Goal: Information Seeking & Learning: Check status

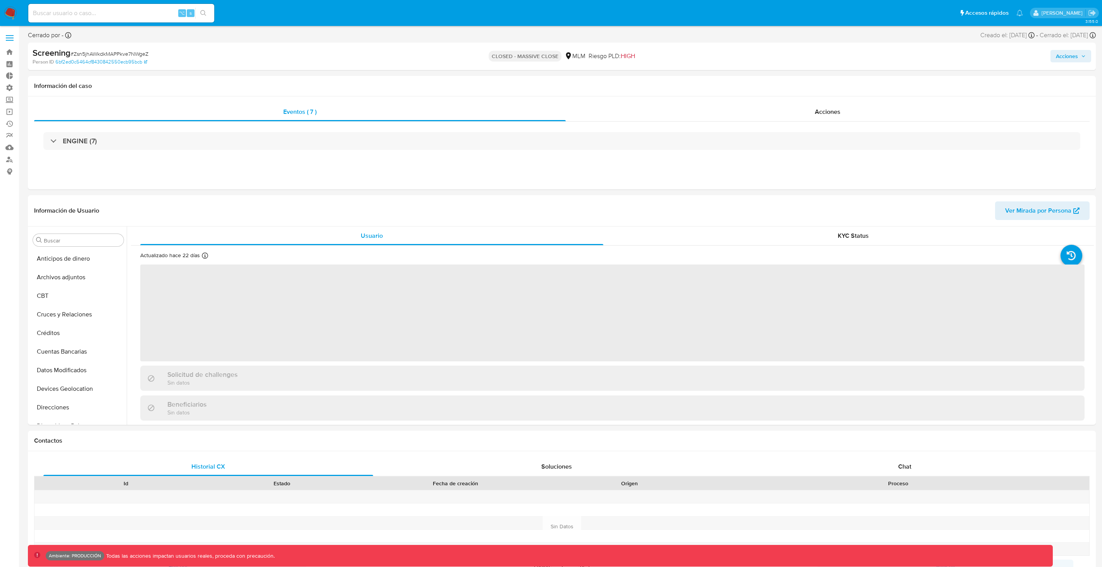
select select "10"
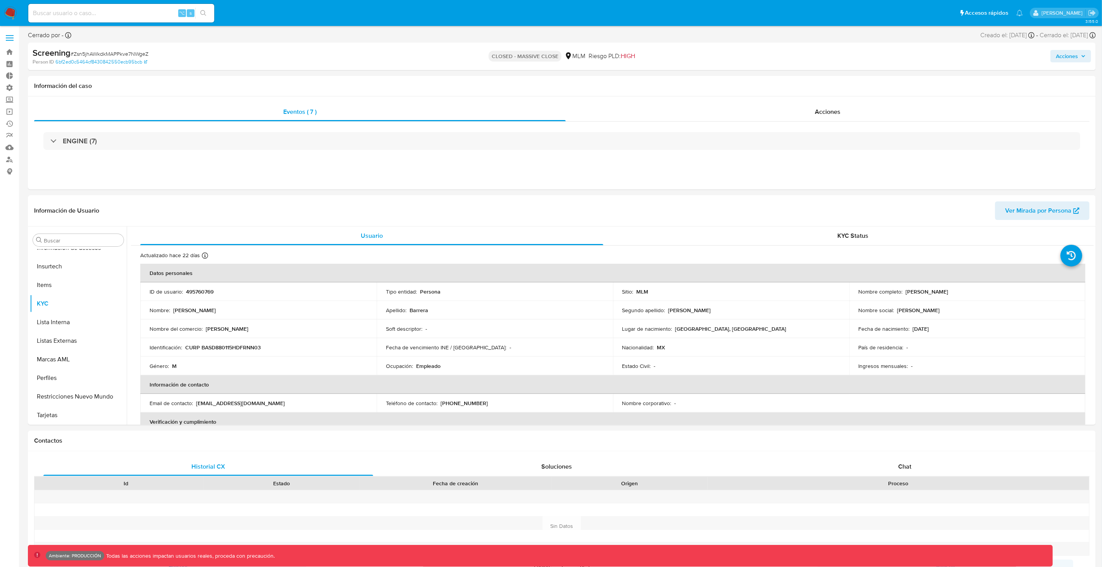
scroll to position [327, 0]
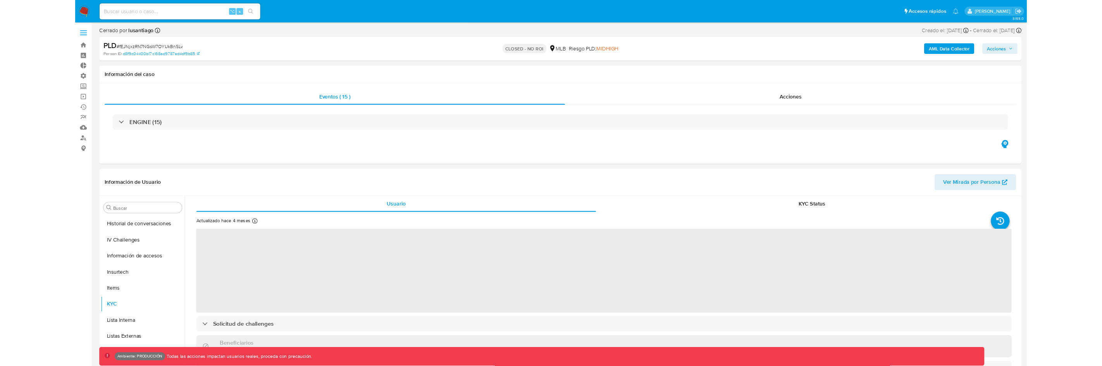
scroll to position [346, 0]
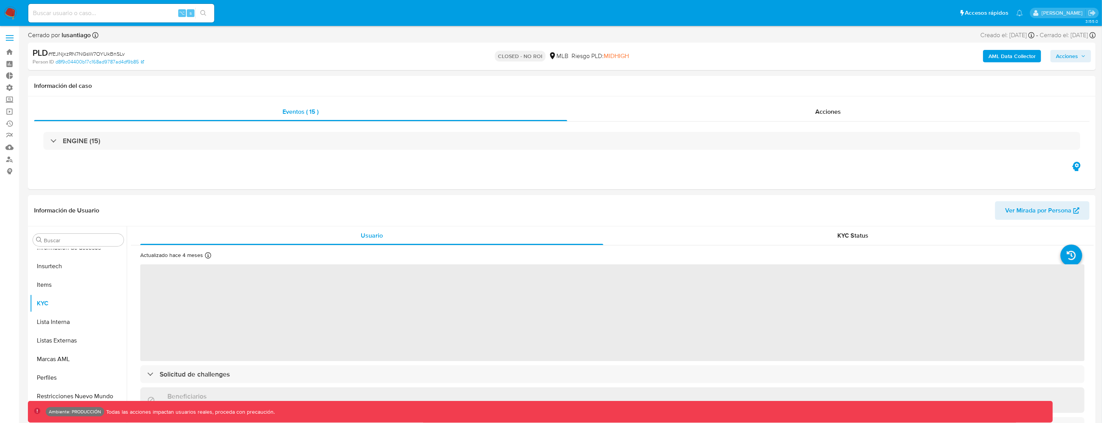
select select "10"
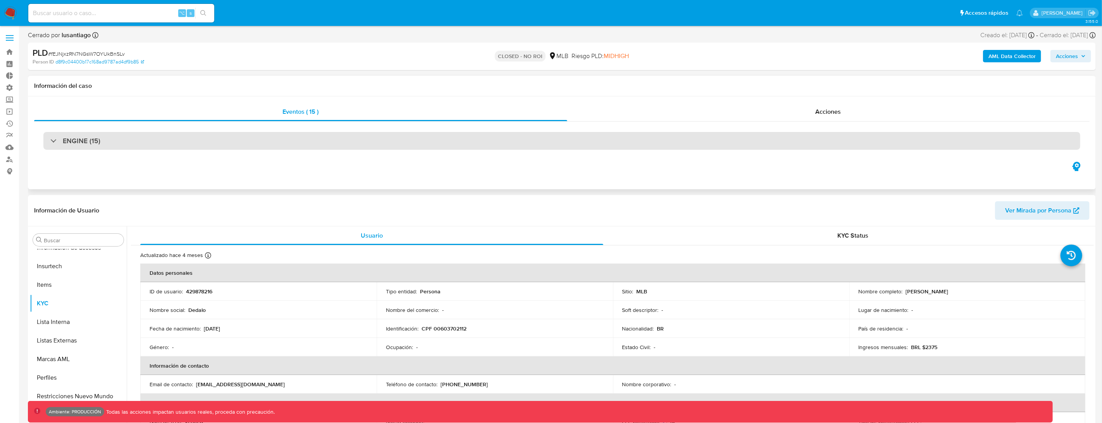
click at [312, 134] on div "ENGINE (15)" at bounding box center [561, 141] width 1037 height 18
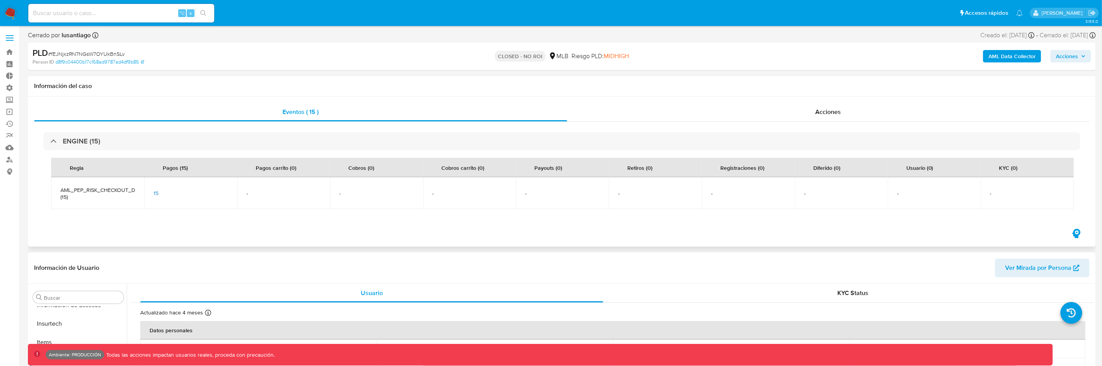
click at [155, 190] on span "15" at bounding box center [155, 193] width 5 height 8
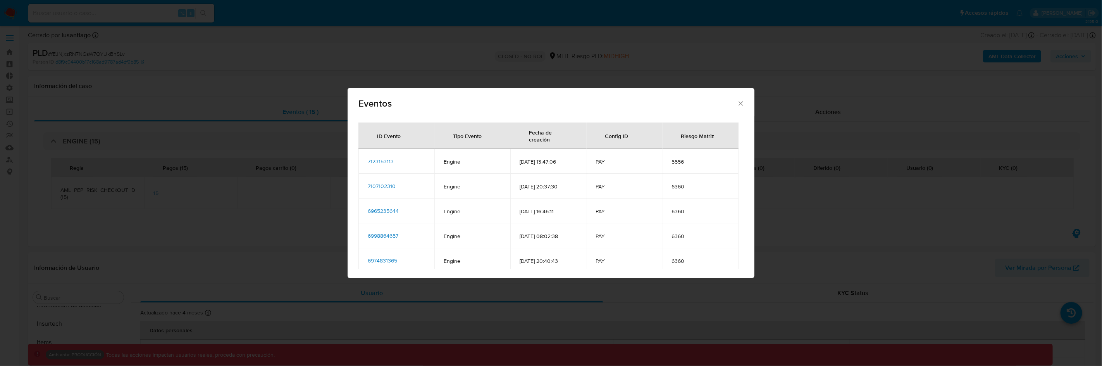
click at [379, 155] on td "7123153113" at bounding box center [396, 161] width 76 height 25
click at [380, 161] on span "7123153113" at bounding box center [381, 161] width 26 height 8
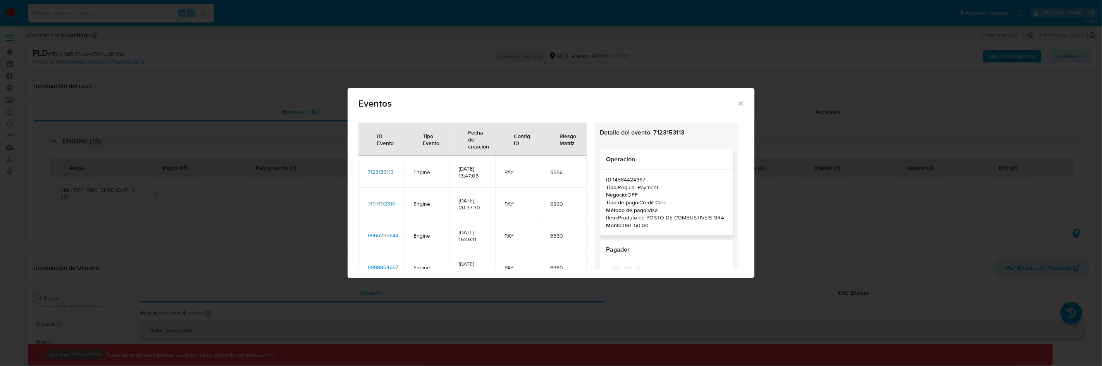
scroll to position [4, 0]
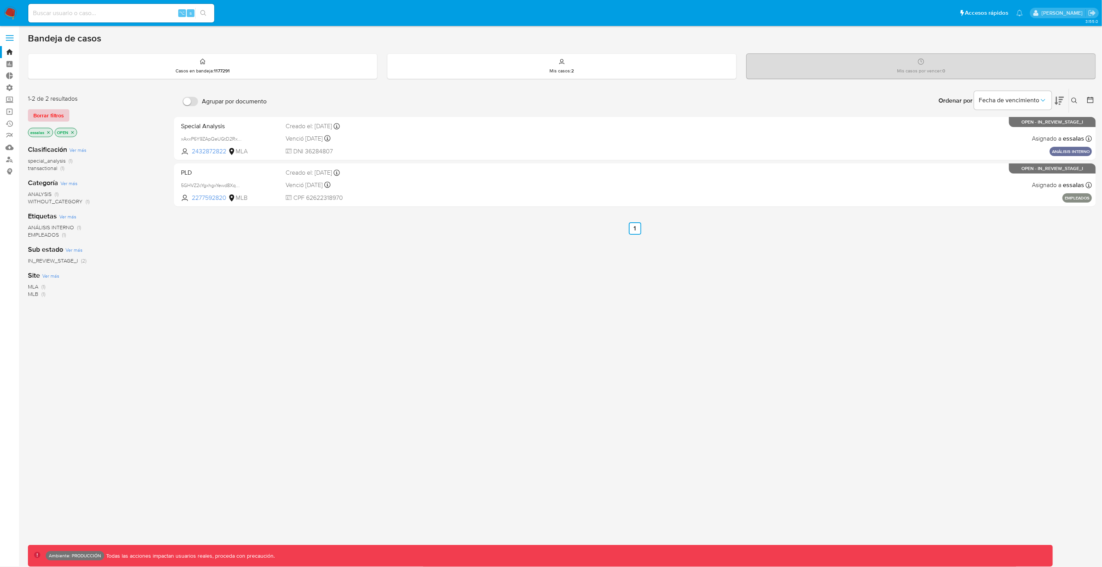
click at [56, 119] on span "Borrar filtros" at bounding box center [48, 115] width 31 height 11
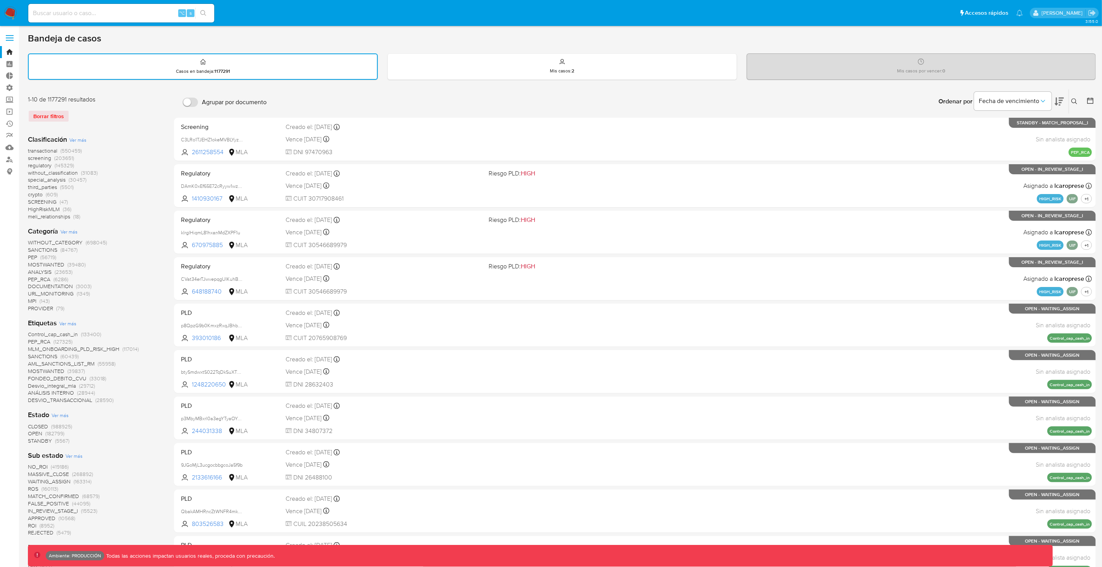
click at [1068, 101] on div "Ordenar por Fecha de vencimiento" at bounding box center [1000, 101] width 136 height 24
click at [1063, 101] on icon at bounding box center [1058, 101] width 9 height 9
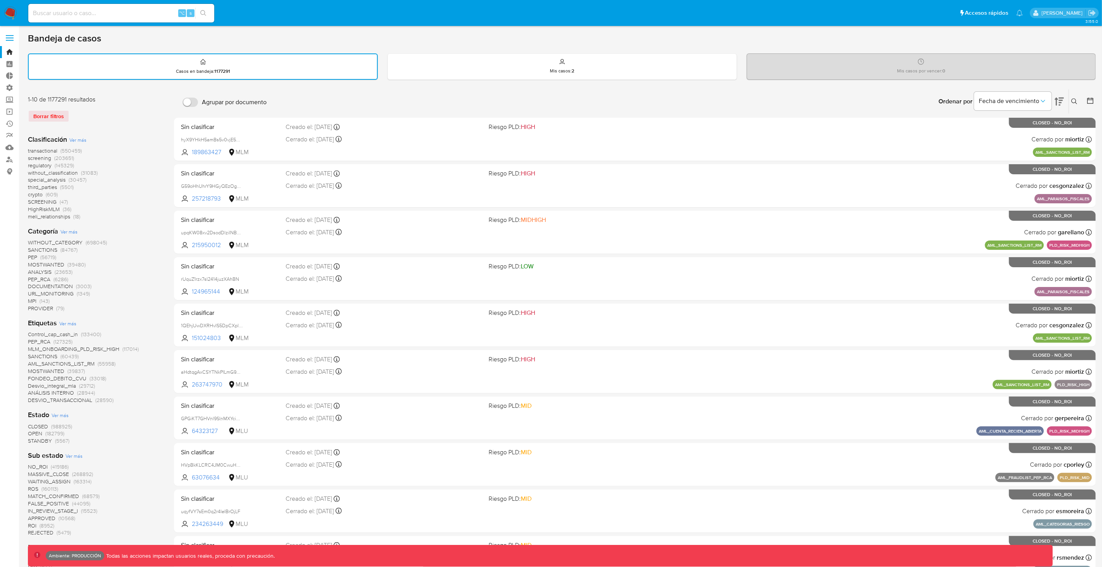
click at [1054, 103] on icon at bounding box center [1058, 101] width 9 height 9
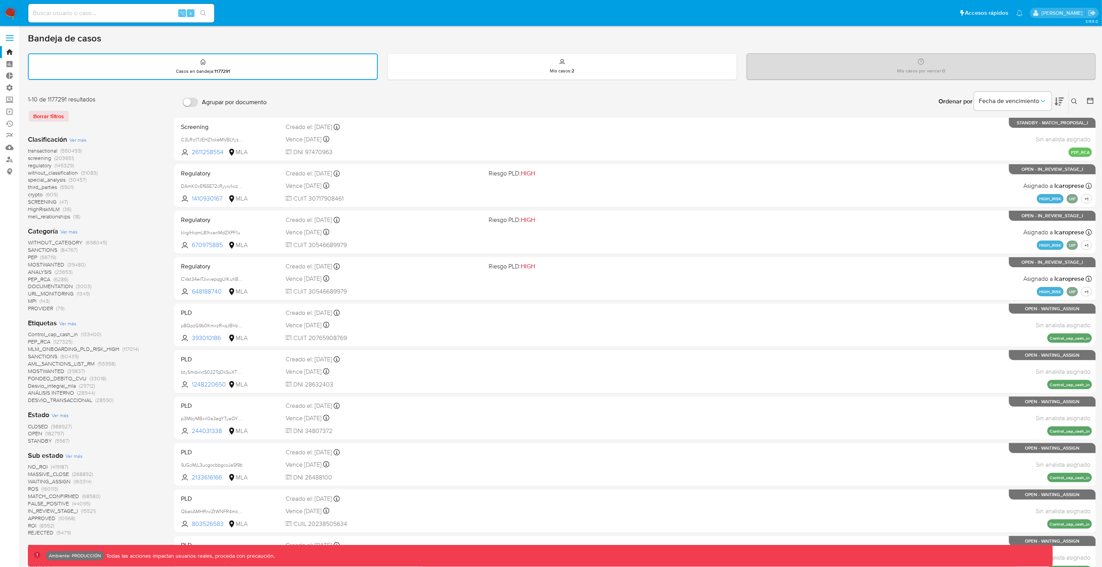
click at [1069, 99] on button at bounding box center [1075, 101] width 13 height 9
click at [1088, 99] on icon at bounding box center [1090, 101] width 8 height 8
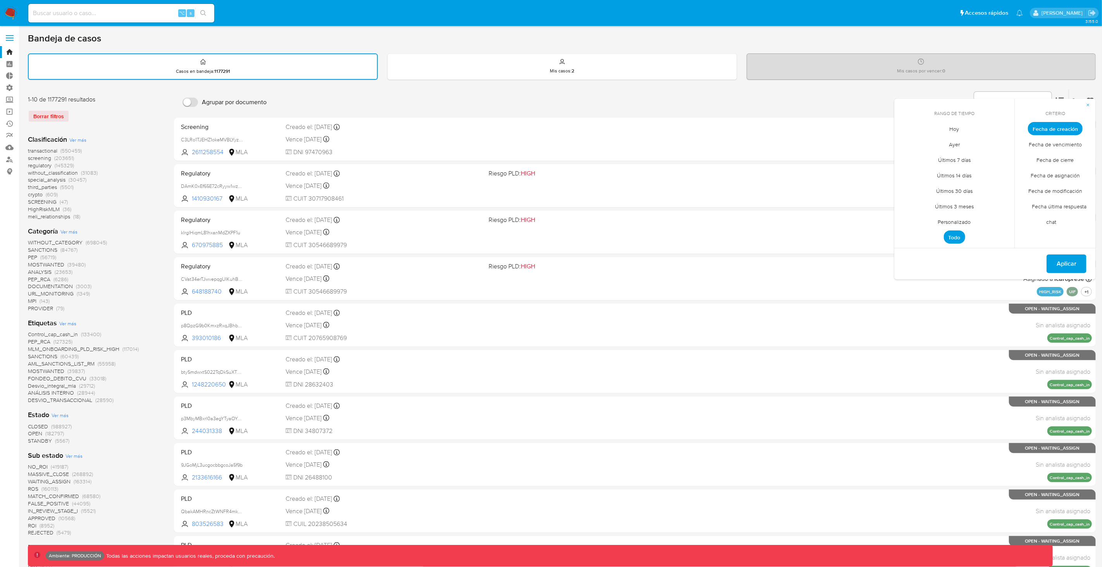
click at [947, 218] on span "Personalizado" at bounding box center [954, 222] width 49 height 16
click at [930, 144] on div "agosto 2025" at bounding box center [953, 142] width 105 height 9
click at [940, 144] on span "agosto 2025" at bounding box center [950, 143] width 35 height 8
click at [909, 141] on icon "Año anterior" at bounding box center [906, 142] width 9 height 9
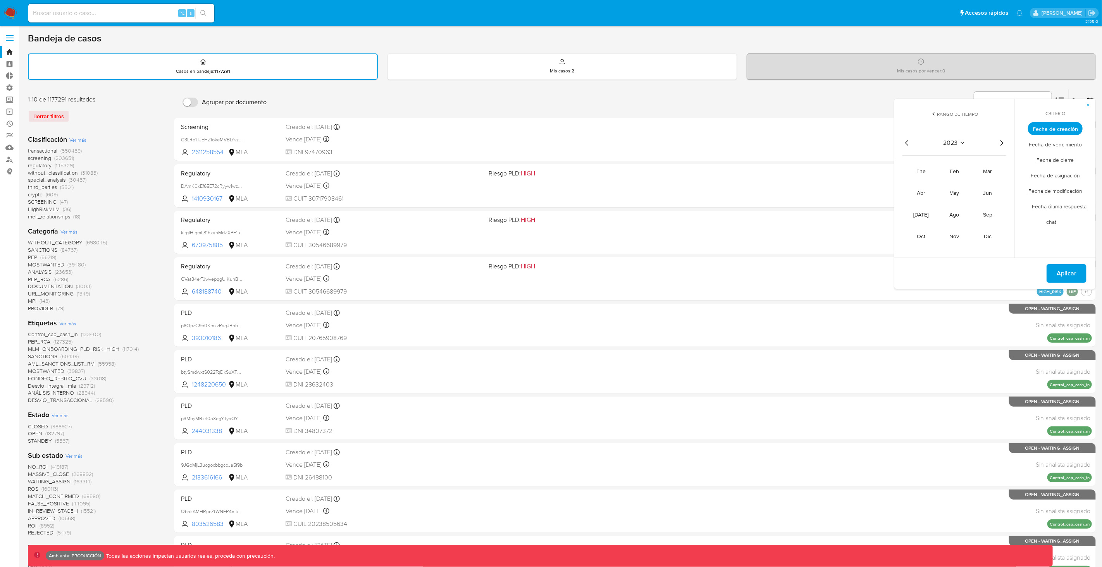
click at [906, 141] on icon "Año anterior" at bounding box center [906, 142] width 3 height 5
click at [986, 239] on span "dic" at bounding box center [988, 236] width 8 height 8
click at [940, 170] on button "1" at bounding box center [938, 171] width 12 height 12
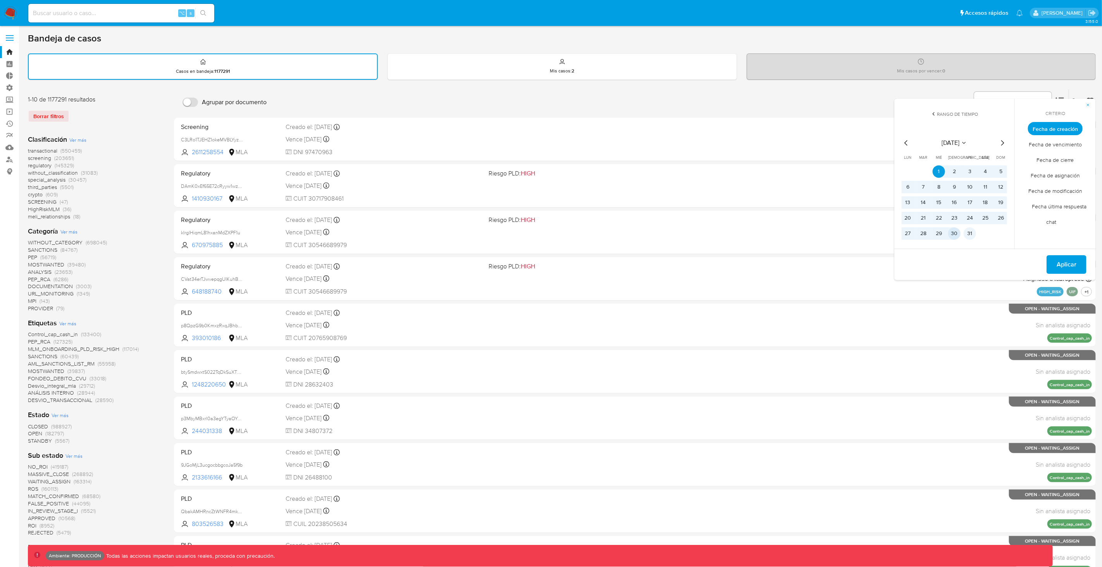
click at [966, 232] on button "31" at bounding box center [969, 233] width 12 height 12
click at [1061, 259] on span "Aplicar" at bounding box center [1066, 264] width 20 height 17
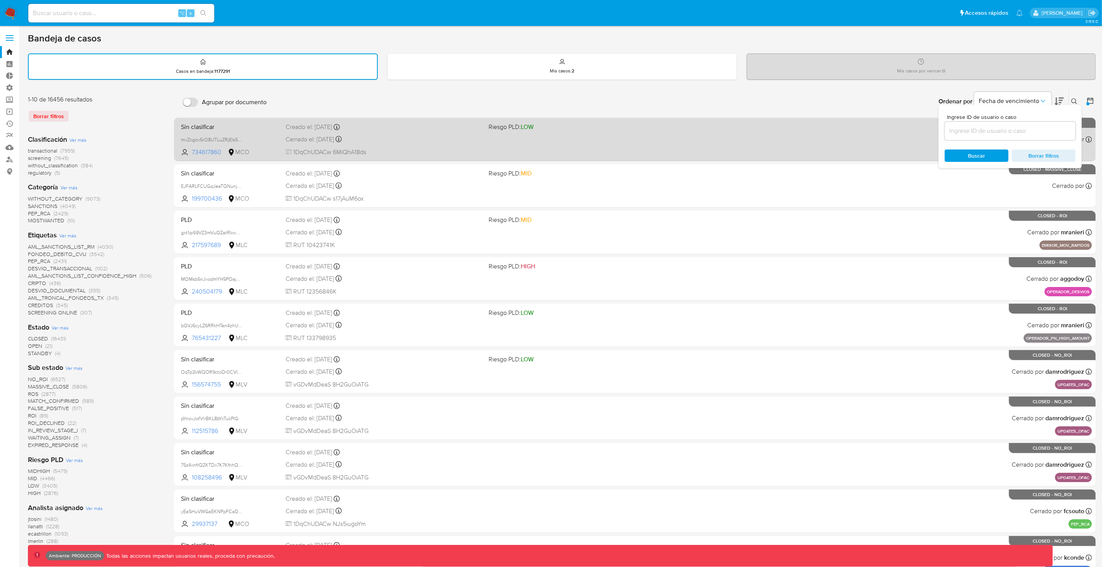
click at [268, 131] on div "Sin clasificar mvZcgov5rO8UTLuZRjEIs5sR 734617860 MCO Riesgo PLD: LOW Creado el…" at bounding box center [635, 139] width 914 height 39
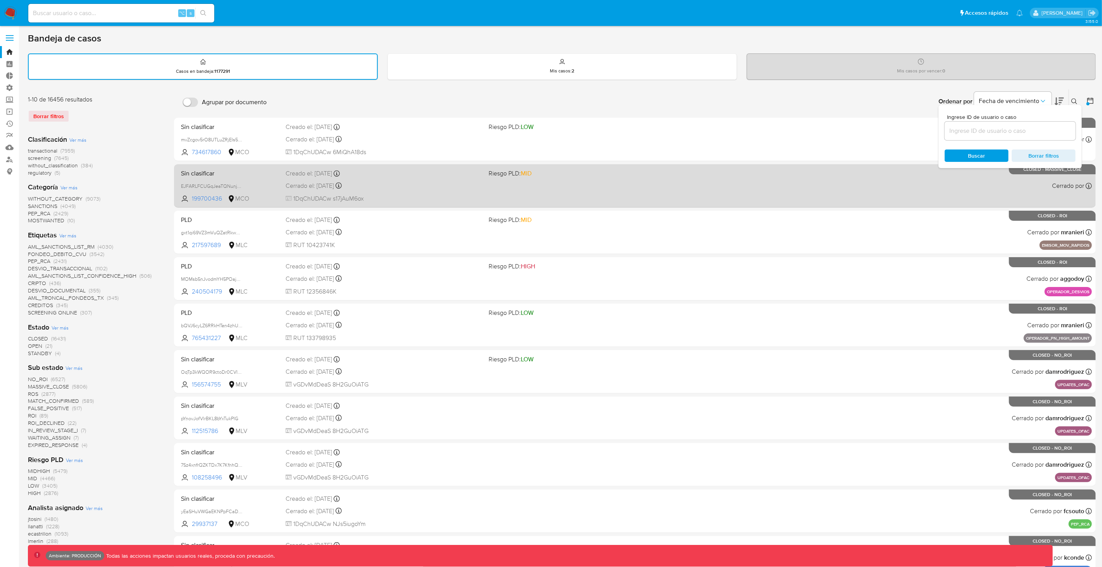
click at [268, 166] on div "Sin clasificar EJFARLFCUGqJeaTQNunjDHhH 199700436 MCO Riesgo PLD: MID Creado el…" at bounding box center [635, 185] width 914 height 39
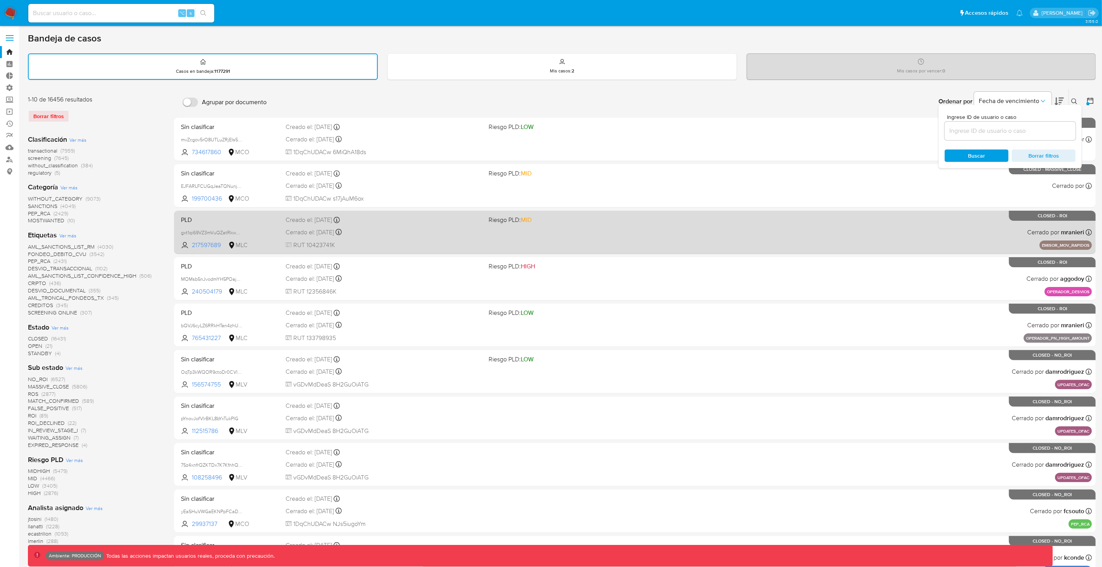
click at [268, 232] on span "gxt1qi69VZ3mVuQZatRkw0PP" at bounding box center [230, 232] width 98 height 9
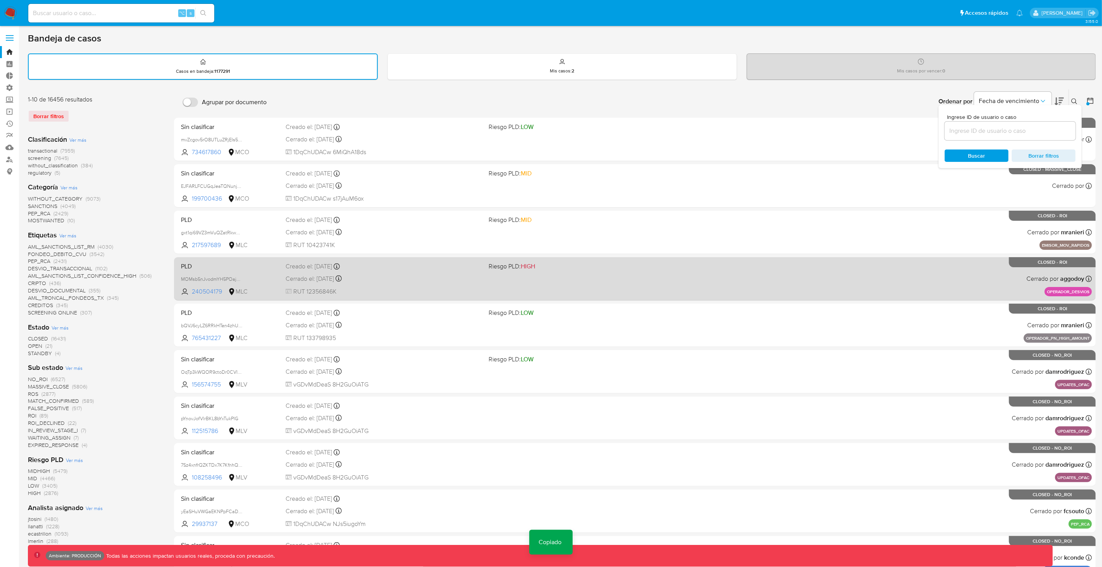
click at [268, 270] on div "PLD MOMsb5nJvodmYH5POajQUrIE 240504179 MLC Riesgo PLD: HIGH Creado el: 14/12/20…" at bounding box center [635, 278] width 914 height 39
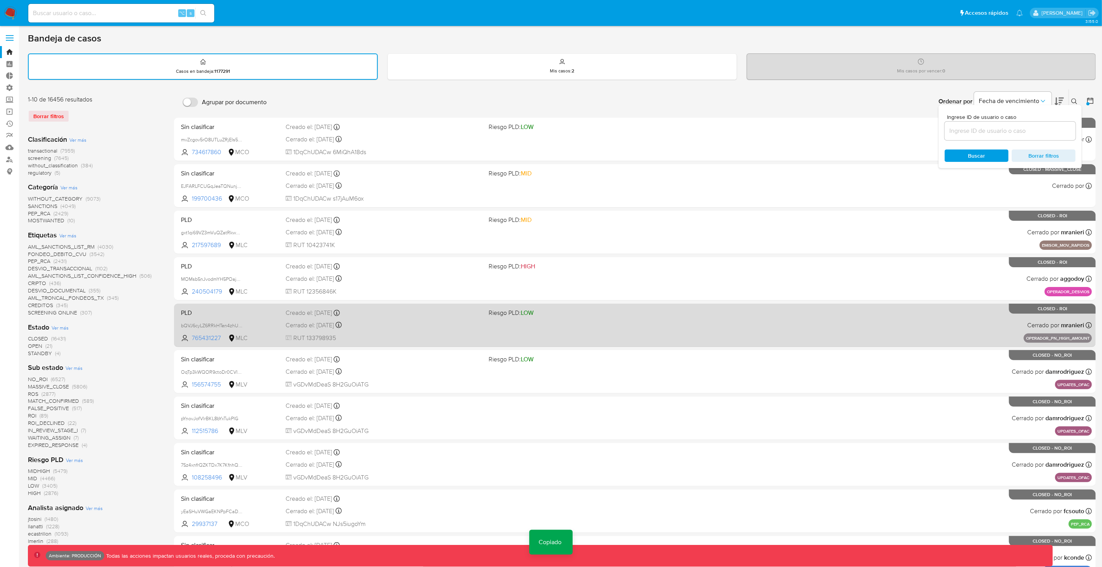
click at [267, 321] on span "bQVJ6cyLZ6RRkHTen4zhUUo3" at bounding box center [230, 325] width 98 height 9
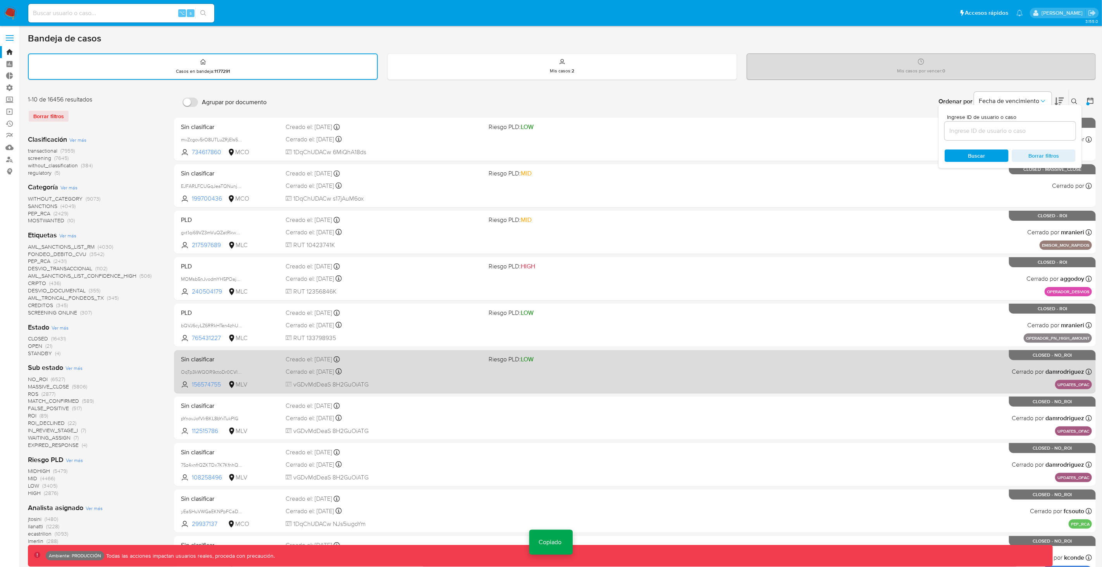
click at [267, 368] on span "OqTp3kWQOR9ctoDr0CVIBDPB" at bounding box center [230, 372] width 98 height 9
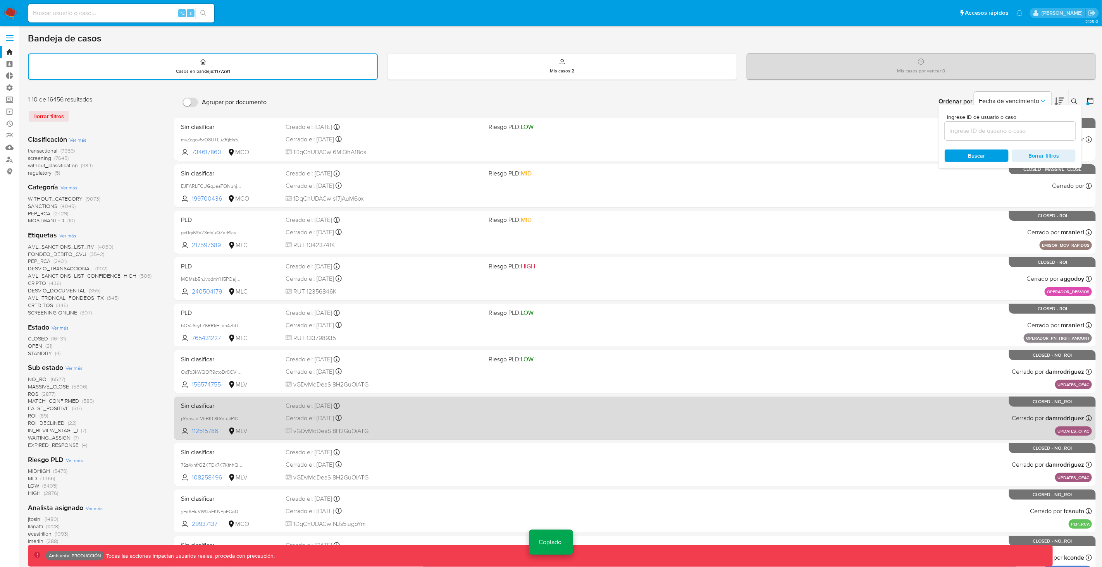
click at [267, 406] on span "Sin clasificar" at bounding box center [230, 405] width 98 height 10
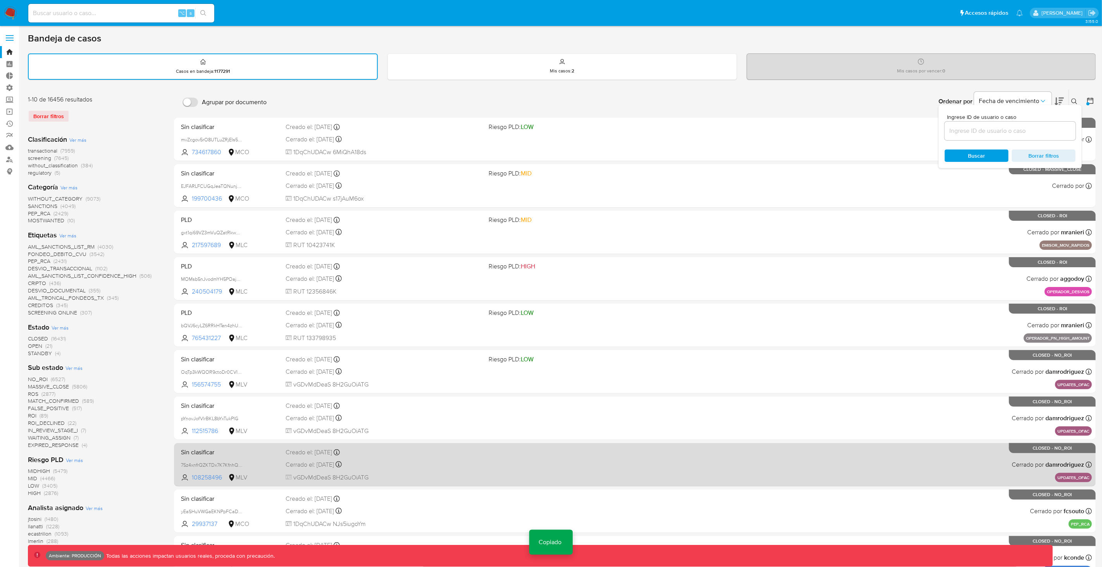
click at [267, 451] on span "Sin clasificar" at bounding box center [230, 452] width 98 height 10
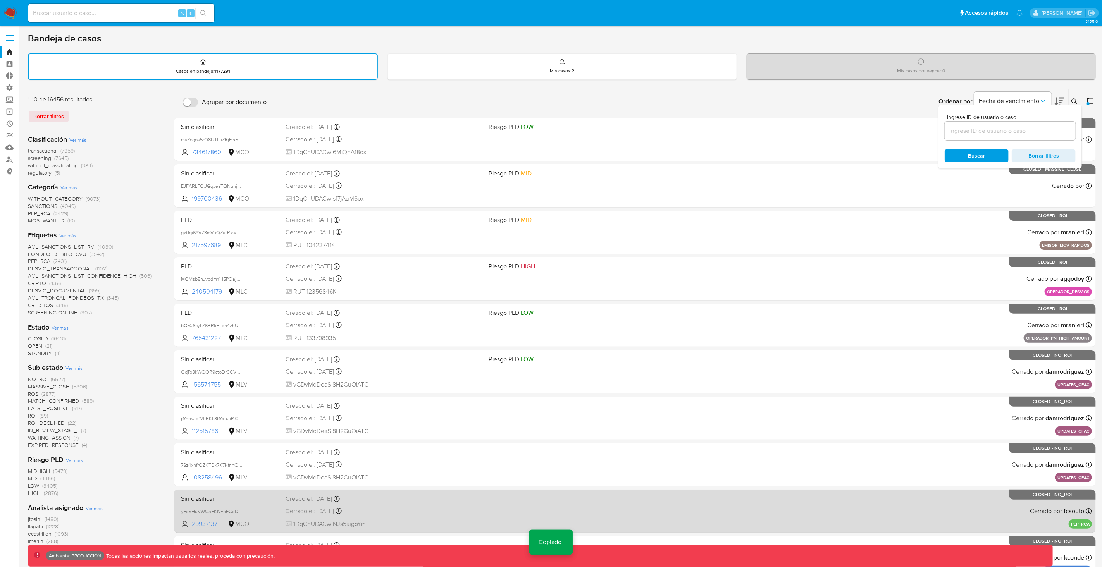
click at [267, 496] on span "Sin clasificar" at bounding box center [230, 498] width 98 height 10
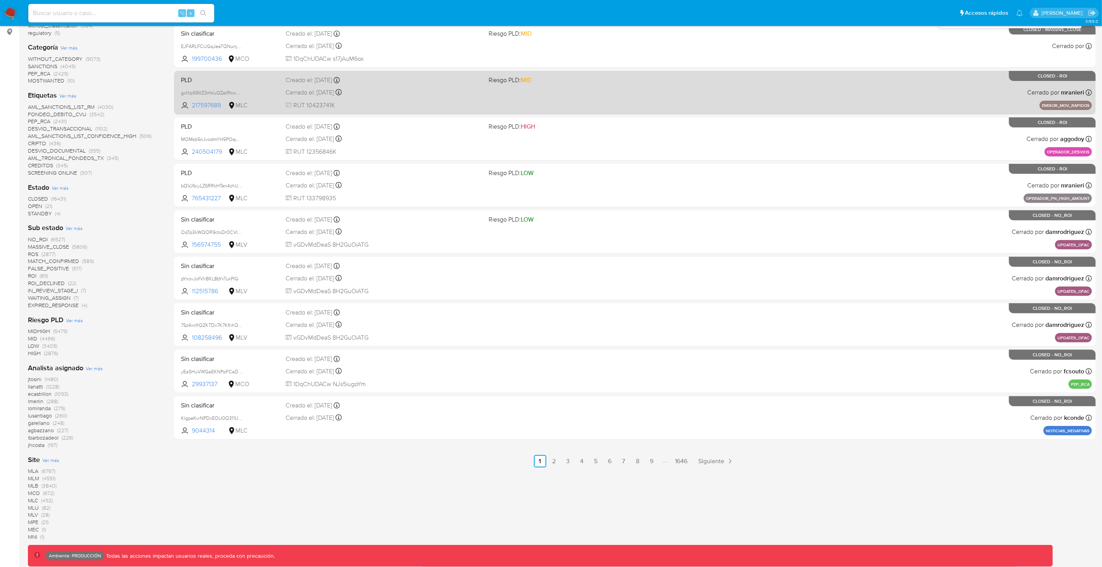
scroll to position [154, 0]
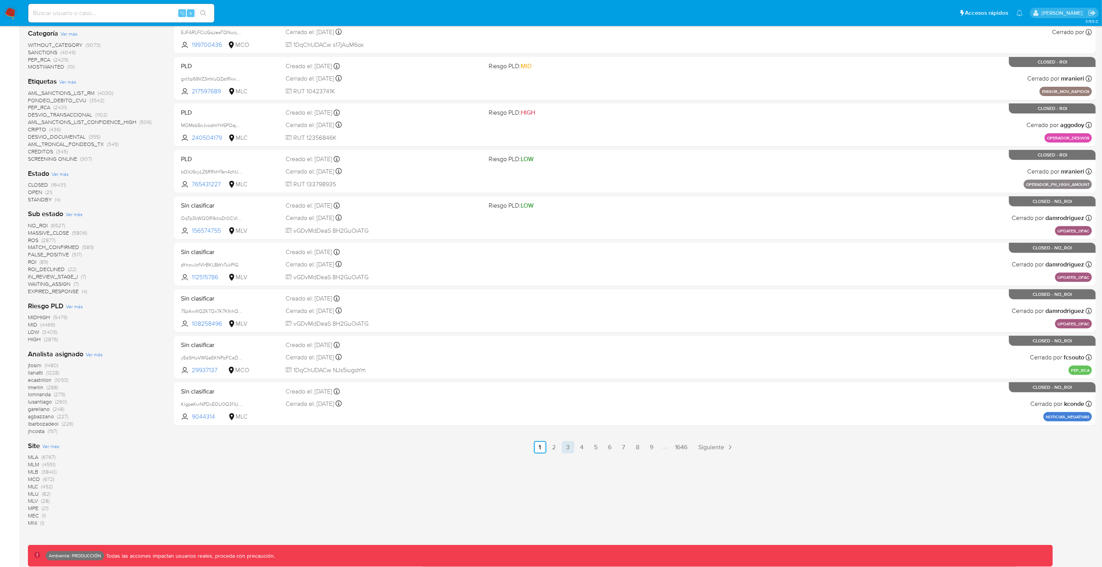
click at [568, 445] on link "3" at bounding box center [568, 447] width 12 height 12
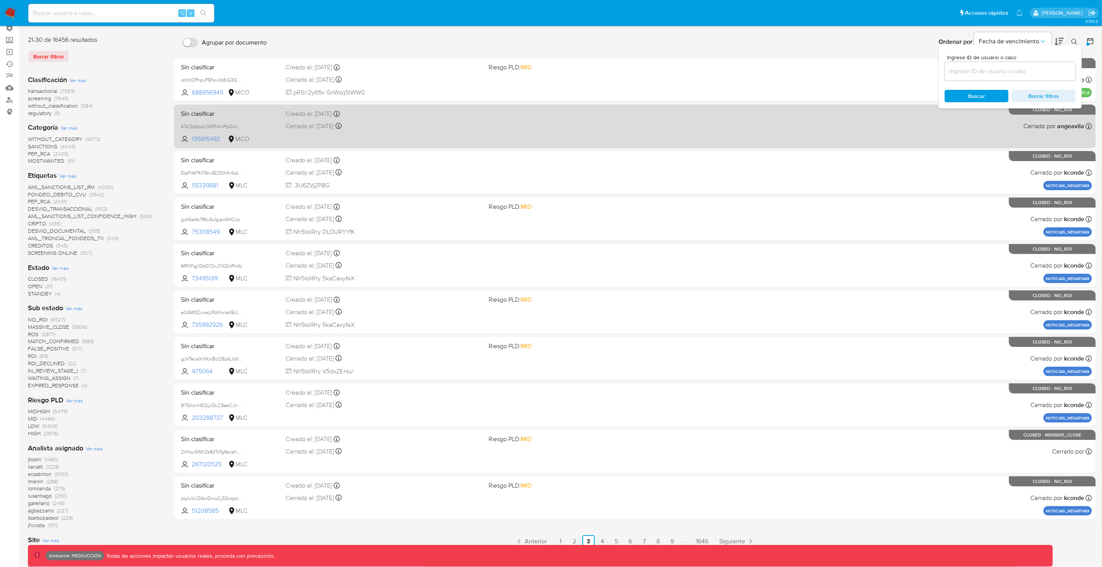
scroll to position [74, 0]
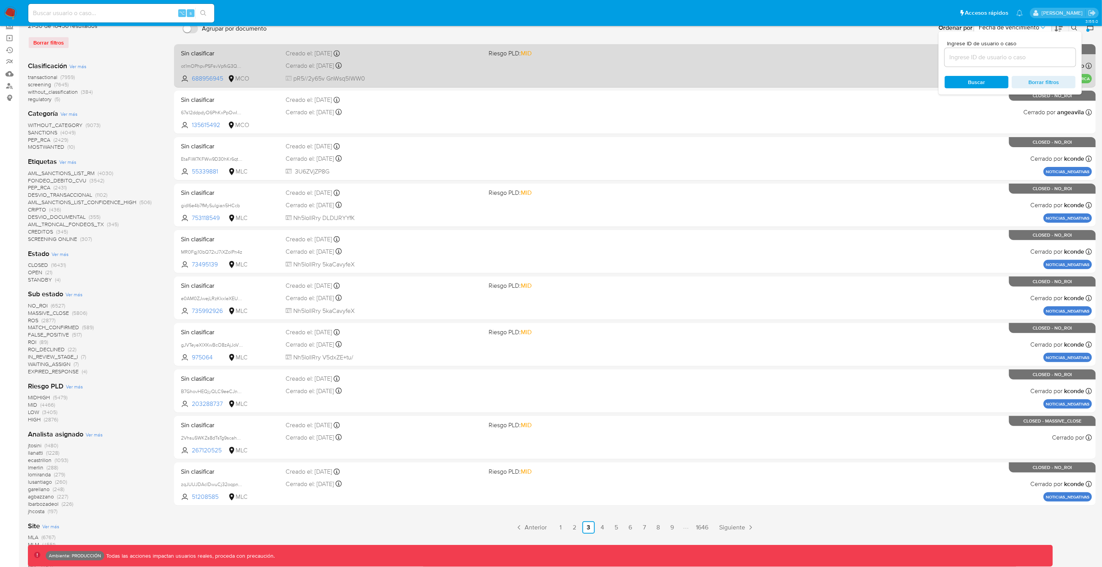
click at [291, 64] on div "Cerrado el: 22/12/2021 Cerrado el: 22/12/2021 09:51:35" at bounding box center [384, 66] width 197 height 9
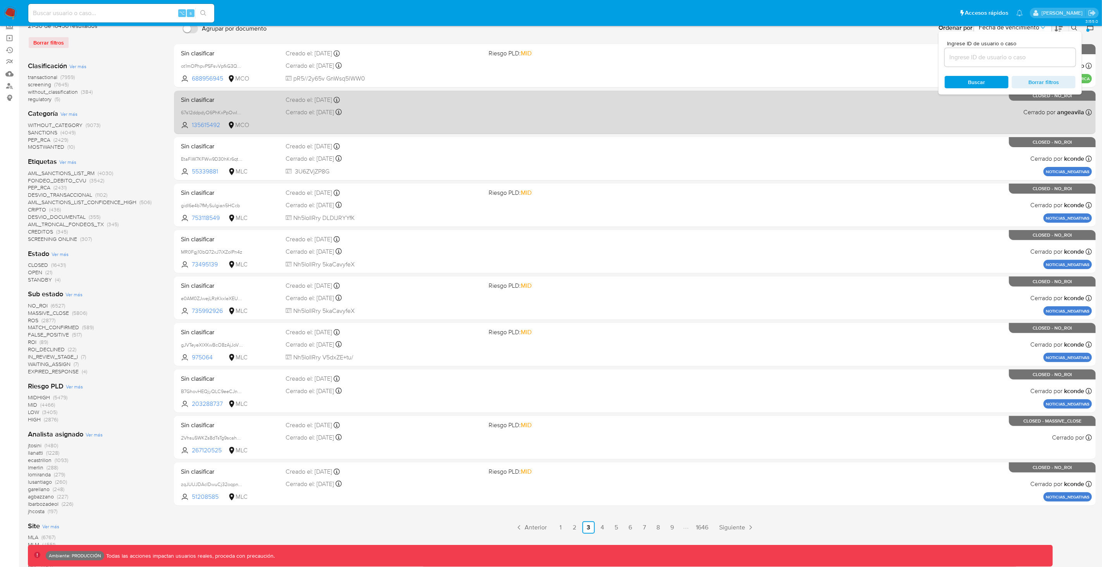
click at [283, 108] on div "Sin clasificar 67s12ddpdyO6PhKxPpOwIRRj 135615492 MCO Creado el: 21/12/2021 Cre…" at bounding box center [635, 112] width 914 height 39
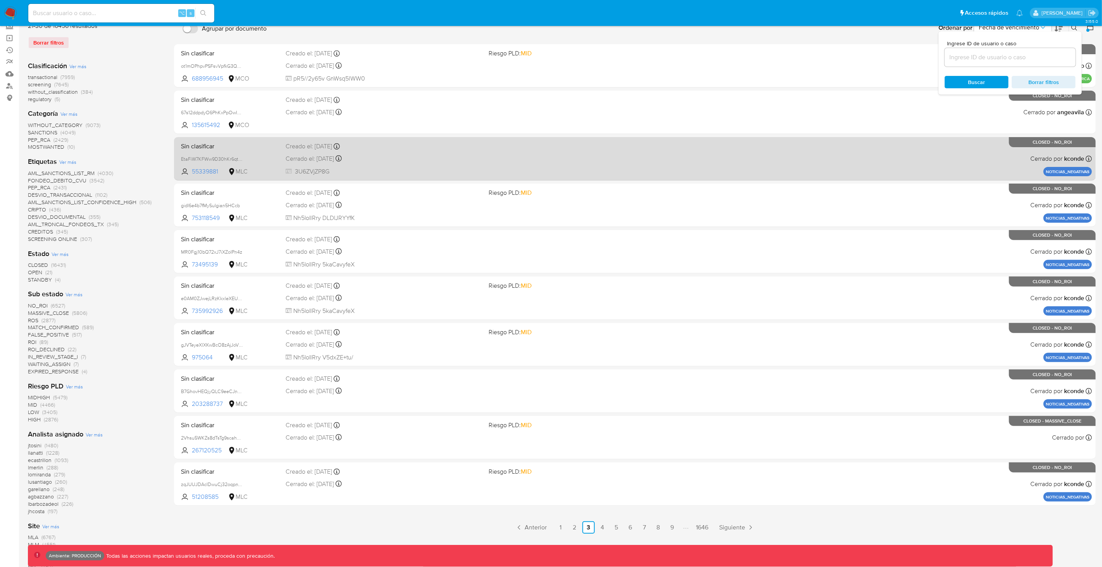
click at [283, 150] on div "Sin clasificar EtaFiW7KFWw9D30hKr6qtF1l 55339881 MLC Creado el: 21/12/2021 Crea…" at bounding box center [635, 158] width 914 height 39
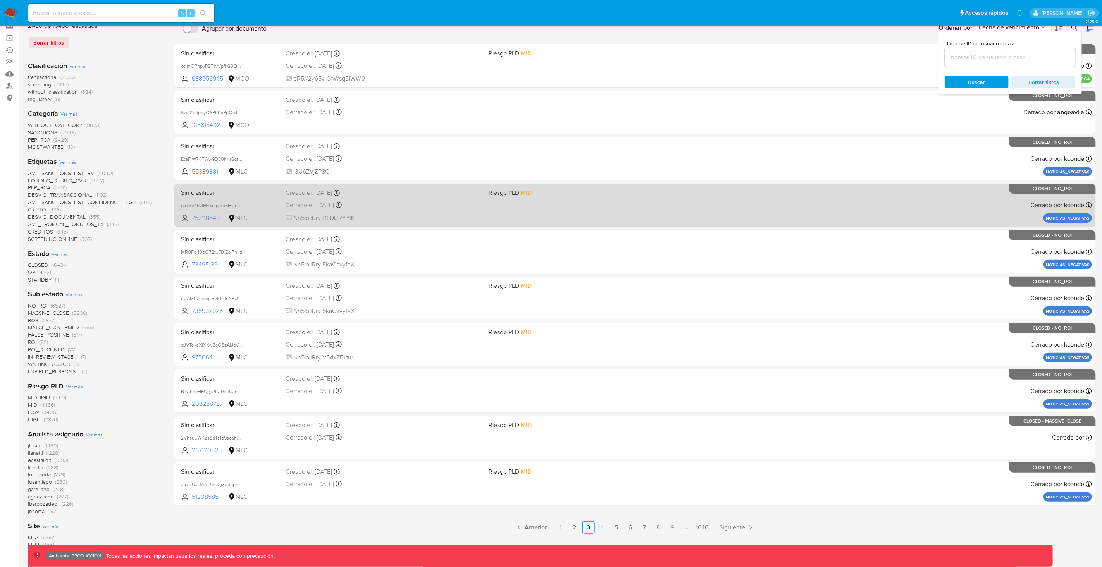
click at [283, 196] on div "Sin clasificar gidI6e4b7fMySuIgian5HCcb 753118549 MLC Riesgo PLD: MID Creado el…" at bounding box center [635, 205] width 914 height 39
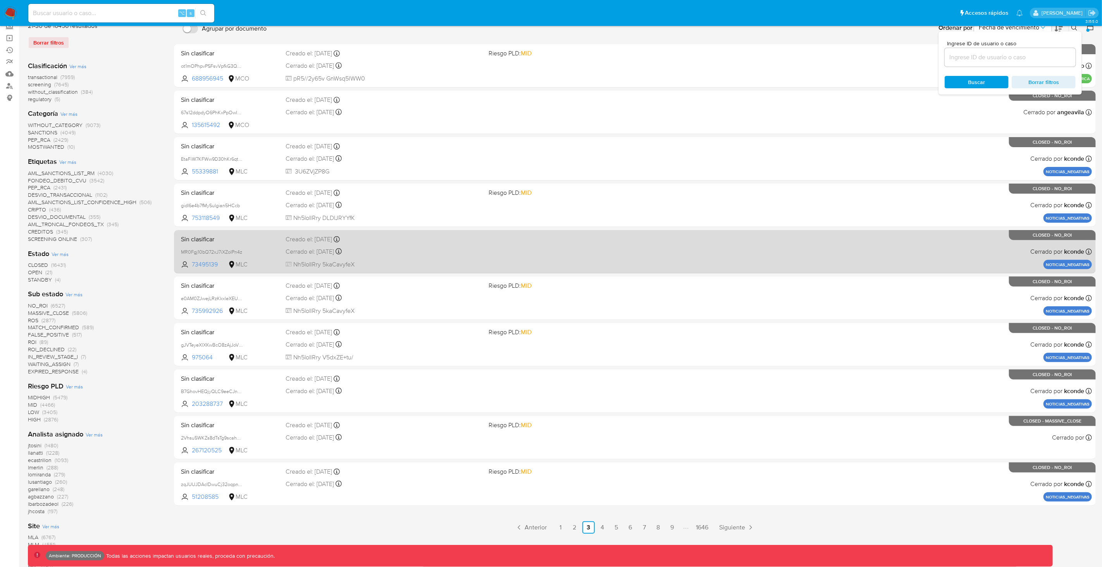
click at [283, 242] on div "Sin clasificar MR0Fgj10bQ72xJ7iXZoIPn4z 73495139 MLC Creado el: 21/12/2021 Crea…" at bounding box center [635, 251] width 914 height 39
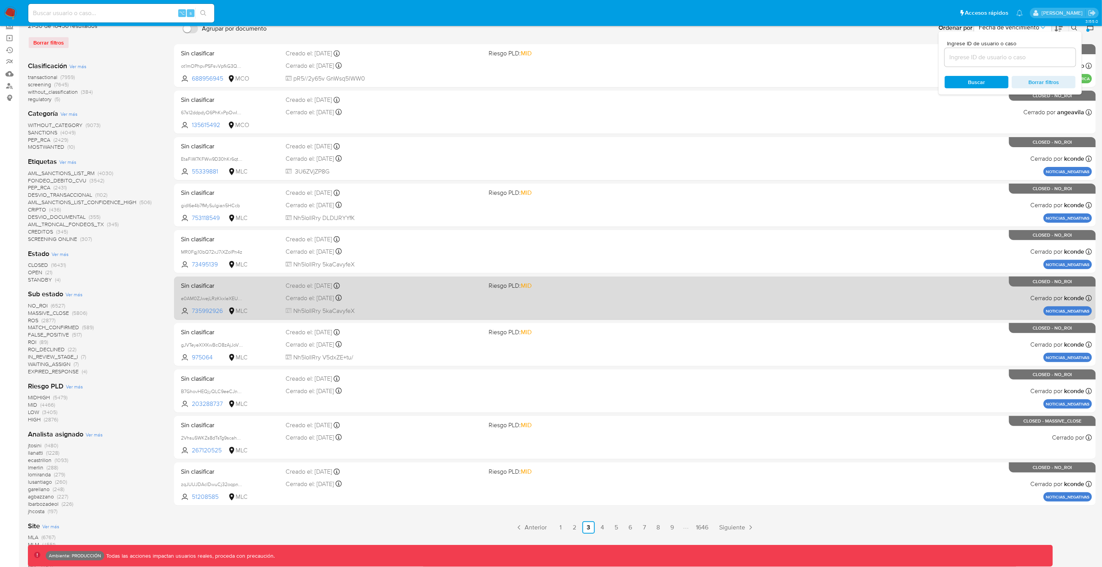
click at [283, 314] on div "Sin clasificar e0AM0ZJwejLRzKkxleXEUHR0 735992926 MLC Riesgo PLD: MID Creado el…" at bounding box center [635, 298] width 914 height 39
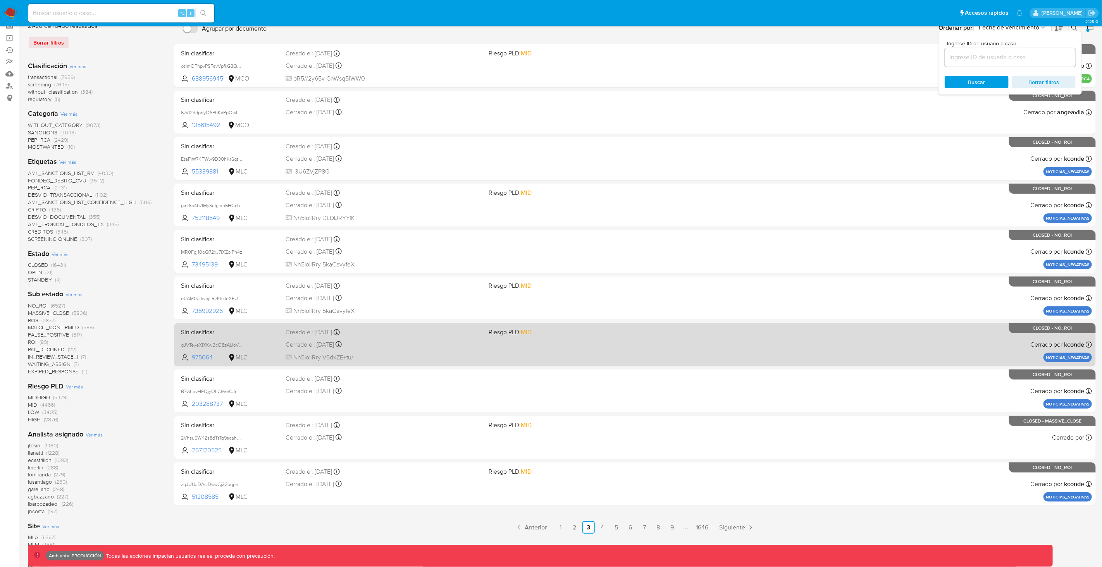
click at [283, 345] on div "Sin clasificar gJVTeyeXlXKwBcO8zAjJoVpv 975064 MLC Riesgo PLD: MID Creado el: 2…" at bounding box center [635, 344] width 914 height 39
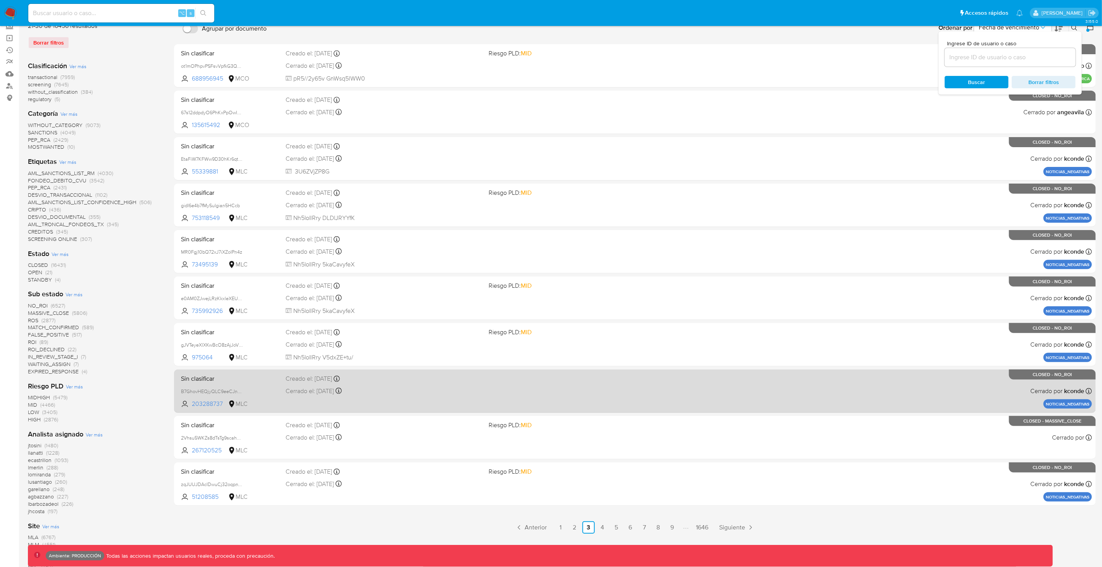
click at [286, 392] on div "Cerrado el: 18/01/2022 Cerrado el: 18/01/2022 12:59:38" at bounding box center [384, 391] width 197 height 9
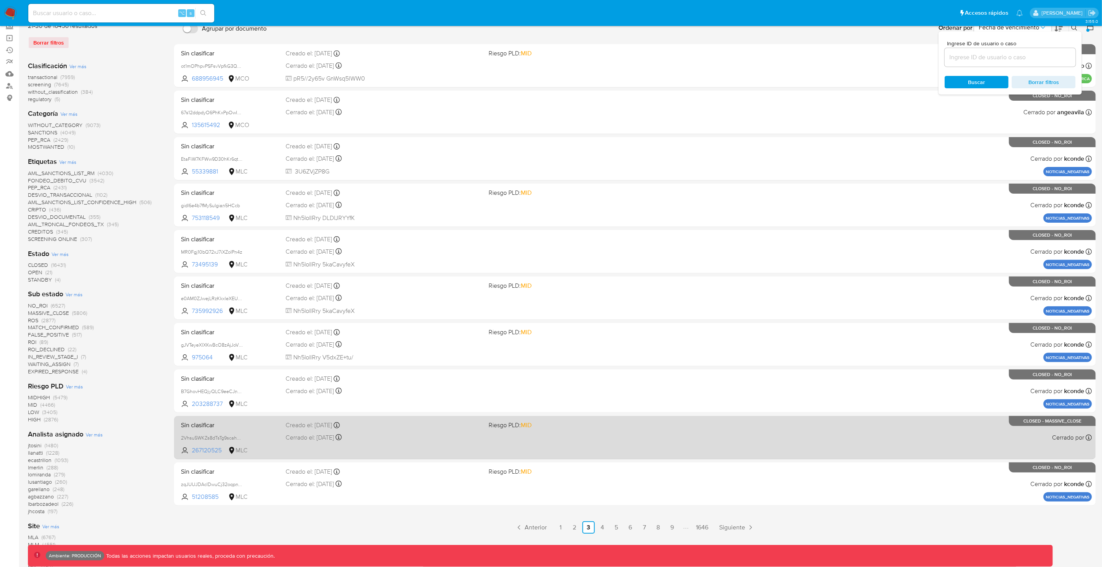
click at [286, 433] on div "Cerrado el: 24/06/2022 Cerrado el: 24/06/2022 15:59:27" at bounding box center [384, 437] width 197 height 9
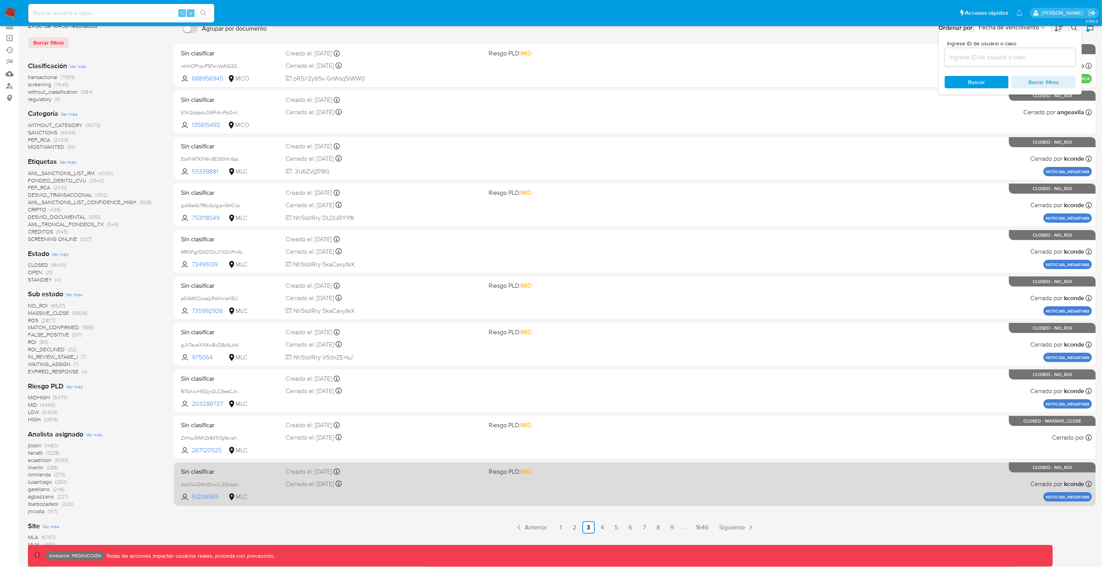
click at [286, 470] on div "Creado el: 20/12/2021 Creado el: 20/12/2021 13:42:52" at bounding box center [384, 472] width 197 height 9
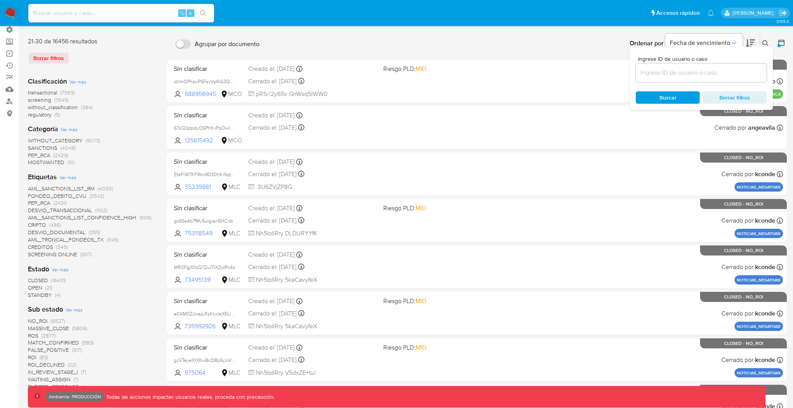
scroll to position [56, 0]
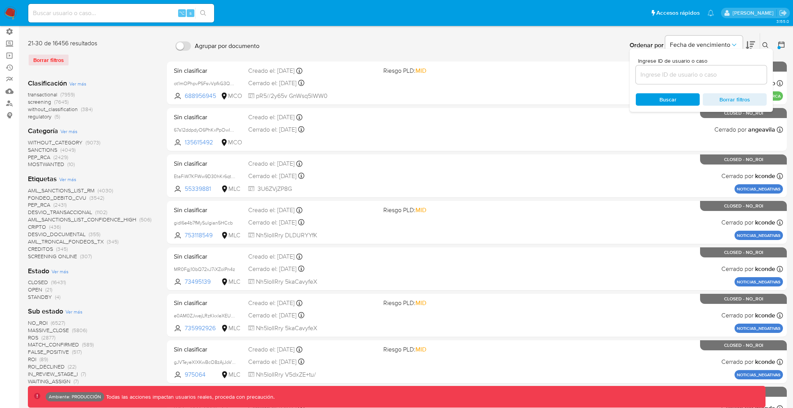
click at [79, 82] on span "Ver más" at bounding box center [77, 83] width 17 height 7
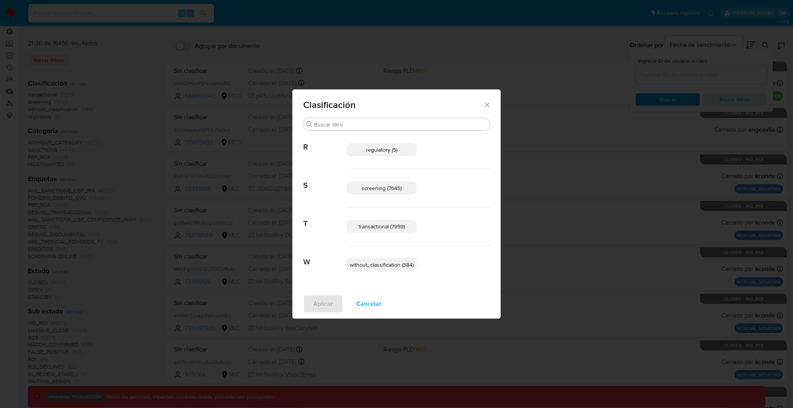
click at [487, 101] on icon "Cerrar" at bounding box center [487, 105] width 8 height 8
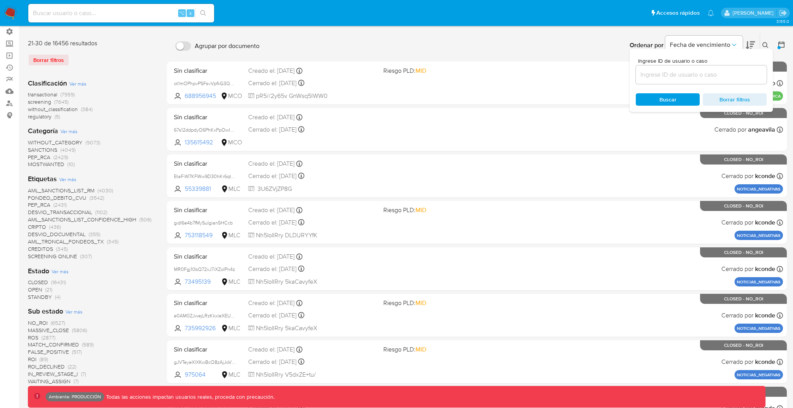
click at [74, 131] on span "Ver más" at bounding box center [68, 131] width 17 height 7
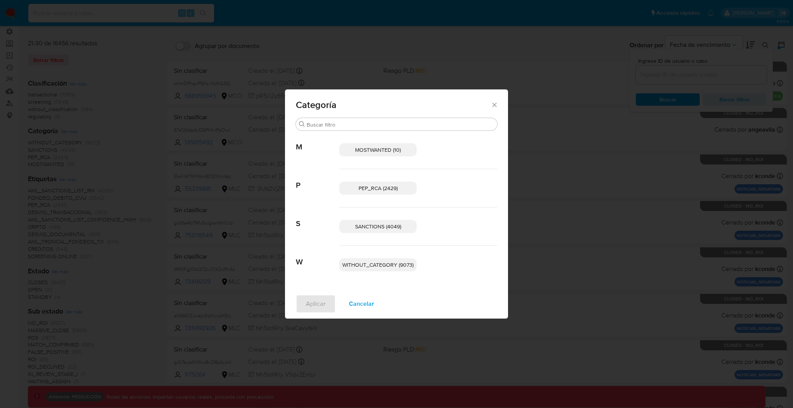
click at [492, 104] on icon "Cerrar" at bounding box center [495, 105] width 8 height 8
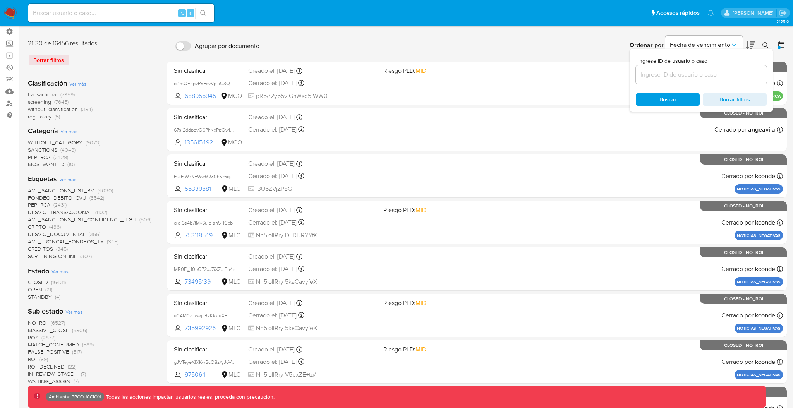
click at [44, 95] on span "transactional" at bounding box center [42, 95] width 29 height 8
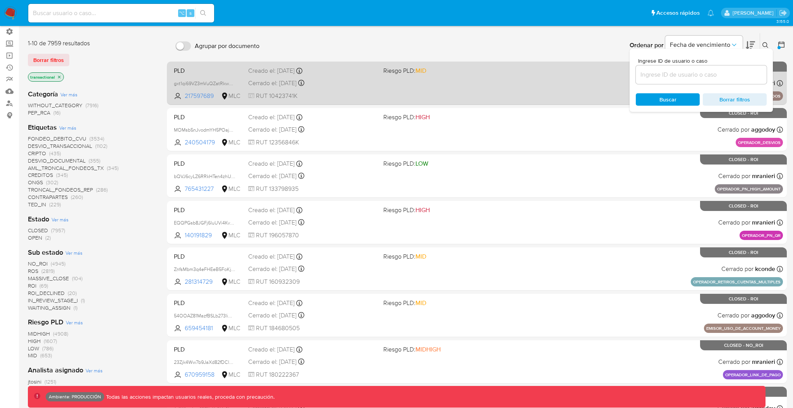
click at [228, 73] on span "PLD" at bounding box center [208, 70] width 68 height 10
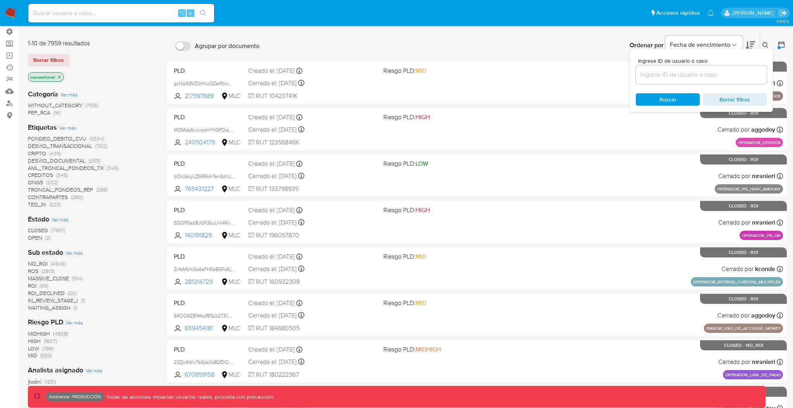
click at [218, 105] on div "PLD gxt1qi69VZ3mVuQZatRkw0PP 217597689 MLC Riesgo PLD: MID Creado el: 14/12/202…" at bounding box center [477, 293] width 620 height 462
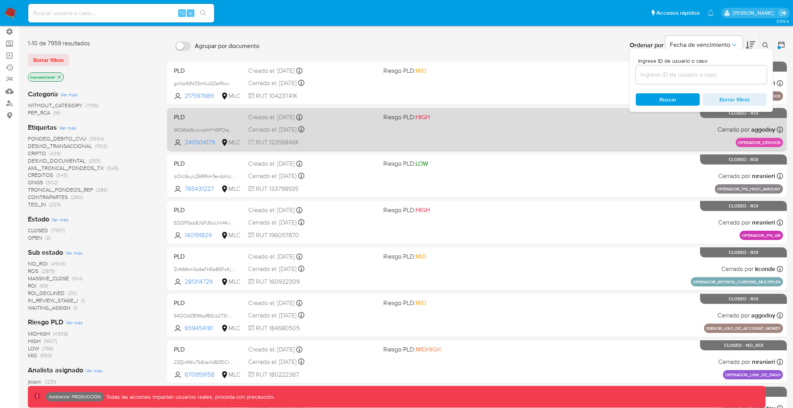
click at [218, 112] on span "PLD" at bounding box center [208, 117] width 68 height 10
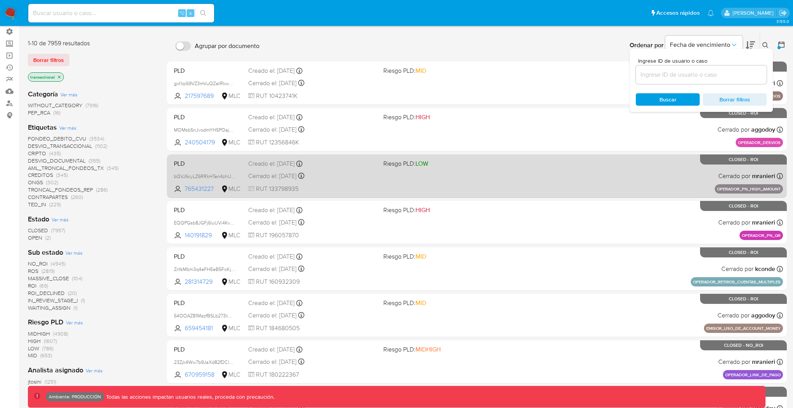
click at [217, 159] on span "PLD" at bounding box center [208, 163] width 68 height 10
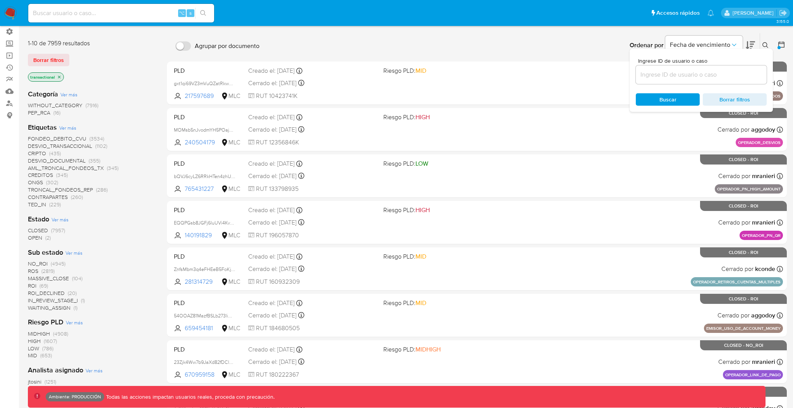
click at [216, 199] on div "PLD gxt1qi69VZ3mVuQZatRkw0PP 217597689 MLC Riesgo PLD: MID Creado el: 14/12/202…" at bounding box center [477, 293] width 620 height 462
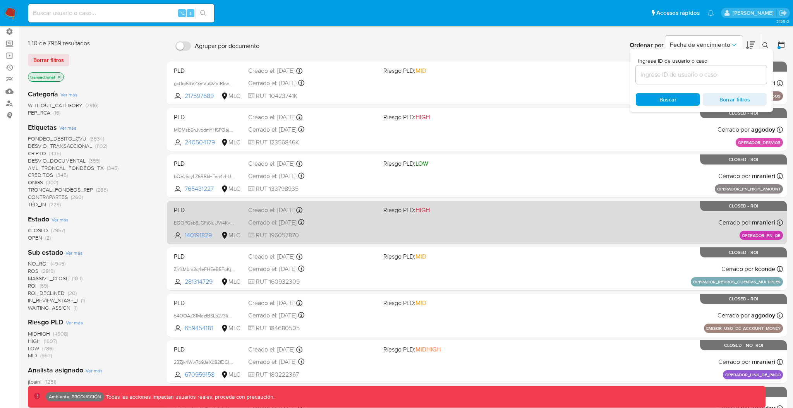
click at [216, 210] on span "PLD" at bounding box center [208, 210] width 68 height 10
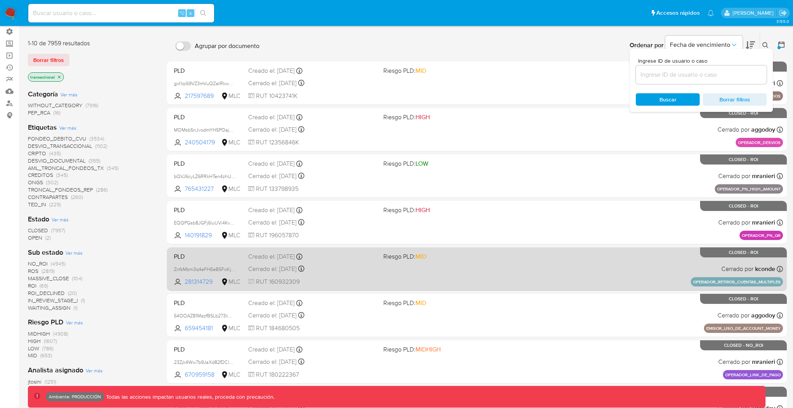
click at [212, 252] on span "PLD" at bounding box center [208, 256] width 68 height 10
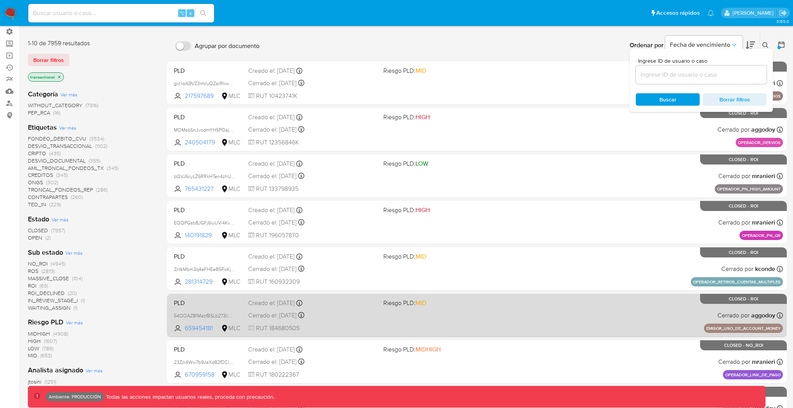
click at [212, 309] on div "PLD 54OOAZ81MazfBSLb273limmr 659454181 MLC Riesgo PLD: MID Creado el: 14/12/202…" at bounding box center [477, 315] width 612 height 39
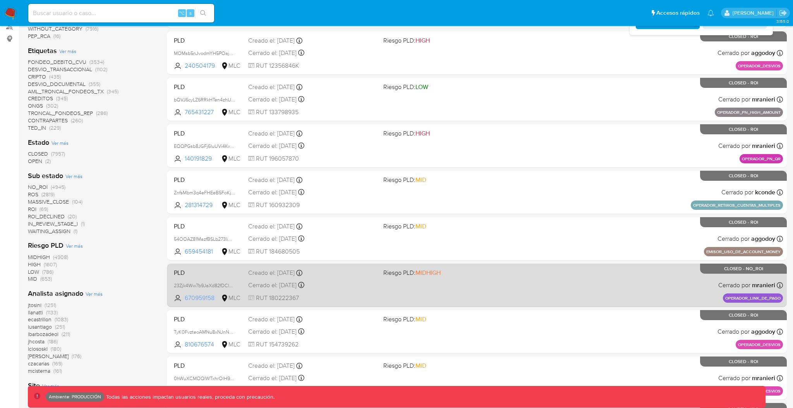
scroll to position [135, 0]
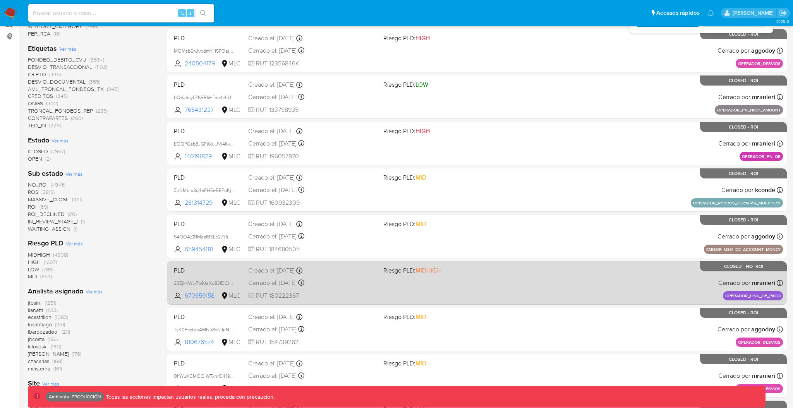
click at [217, 274] on div "PLD 23Zjk4Ww7b9JaXd82fDClKZN 670959158 MLC Riesgo PLD: MIDHIGH Creado el: 14/12…" at bounding box center [477, 282] width 612 height 39
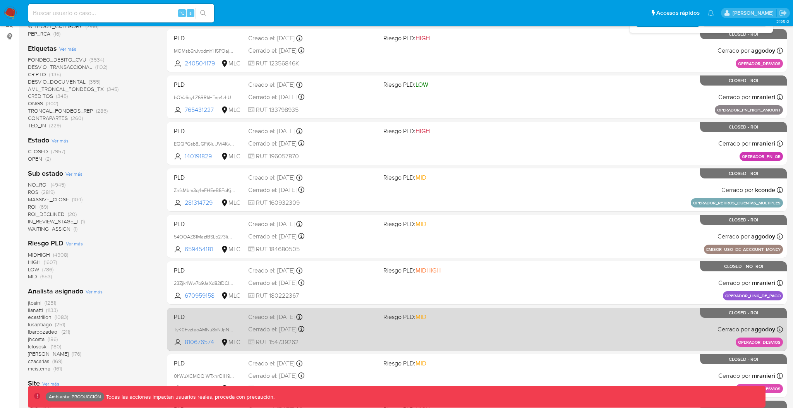
click at [217, 315] on span "PLD" at bounding box center [208, 316] width 68 height 10
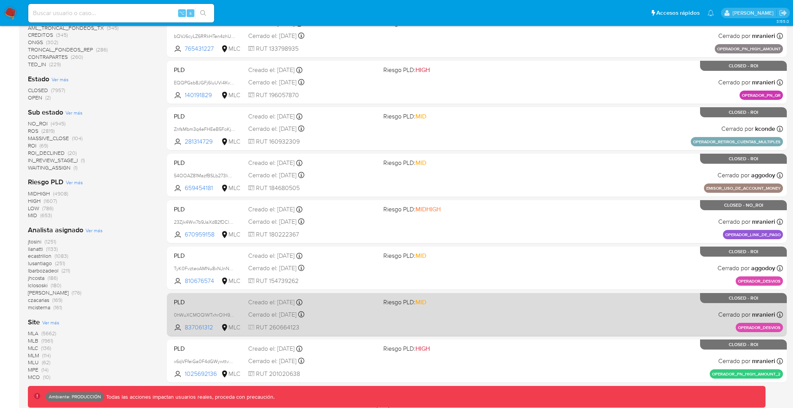
scroll to position [211, 0]
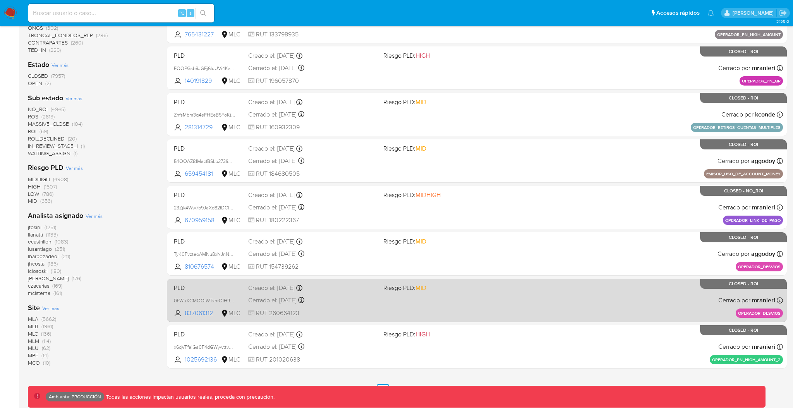
click at [220, 290] on span "PLD" at bounding box center [208, 287] width 68 height 10
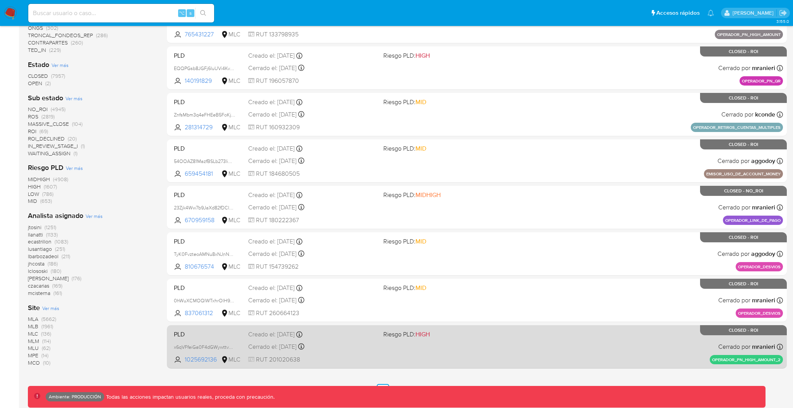
click at [219, 341] on div "PLD x6qVFfeiGa0F4dGWywttvNqV 1025692136 MLC Riesgo PLD: HIGH Creado el: 14/12/2…" at bounding box center [477, 346] width 612 height 39
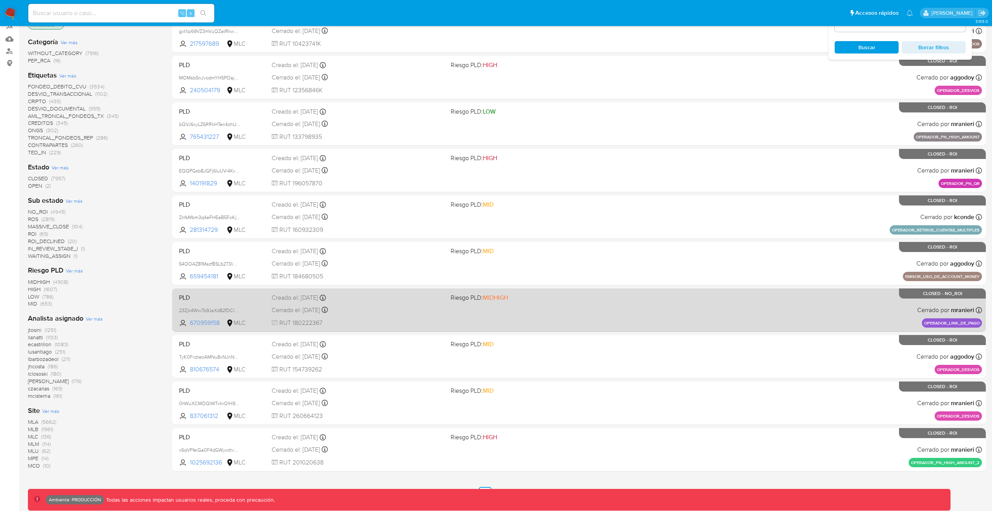
scroll to position [109, 0]
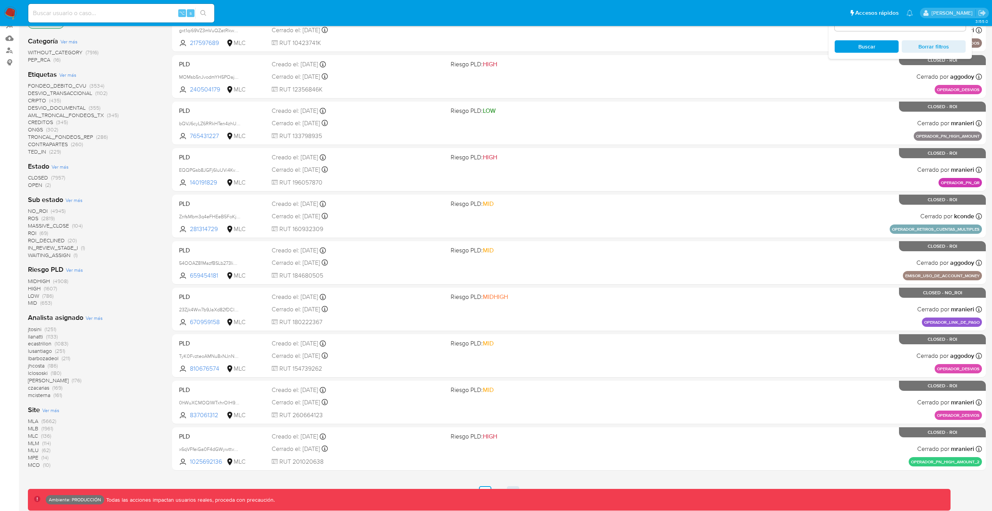
click at [510, 488] on div "Ambiente: PRODUCCIÓN Todas las acciones impactan usuarios reales, proceda con p…" at bounding box center [489, 499] width 922 height 22
click at [500, 482] on div "Agrupar por documento Ordenar por Fecha de vencimiento No es posible ordenar lo…" at bounding box center [579, 243] width 814 height 526
click at [500, 489] on div "Ambiente: PRODUCCIÓN Todas las acciones impactan usuarios reales, proceda con p…" at bounding box center [489, 499] width 922 height 22
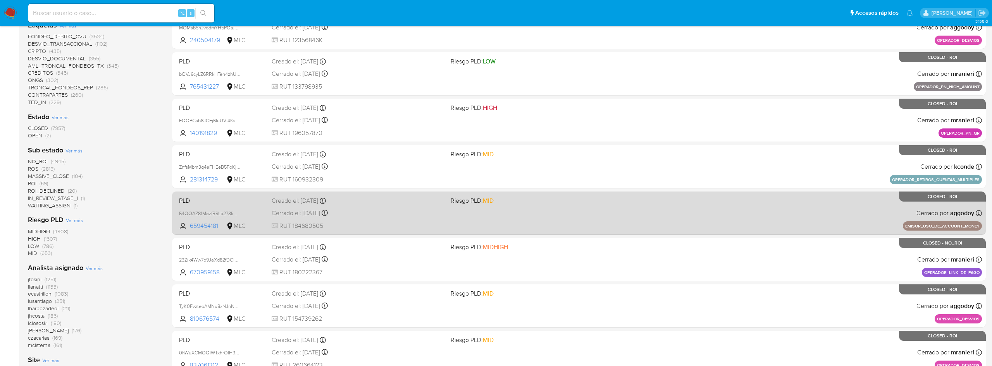
scroll to position [253, 0]
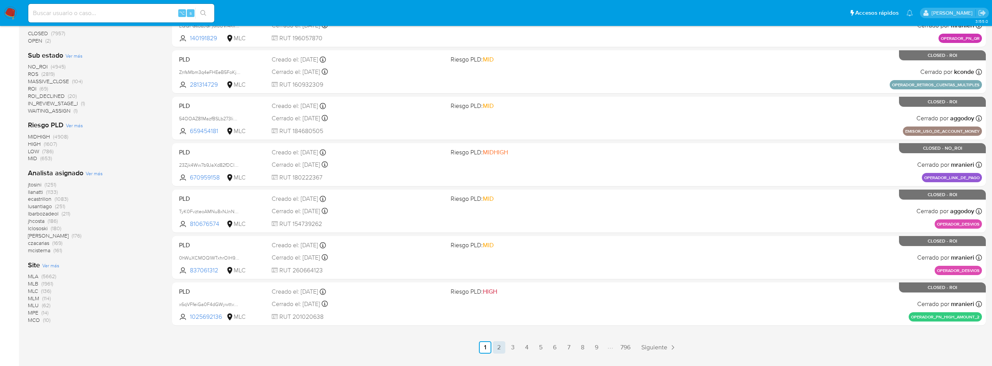
click at [498, 346] on link "2" at bounding box center [499, 348] width 12 height 12
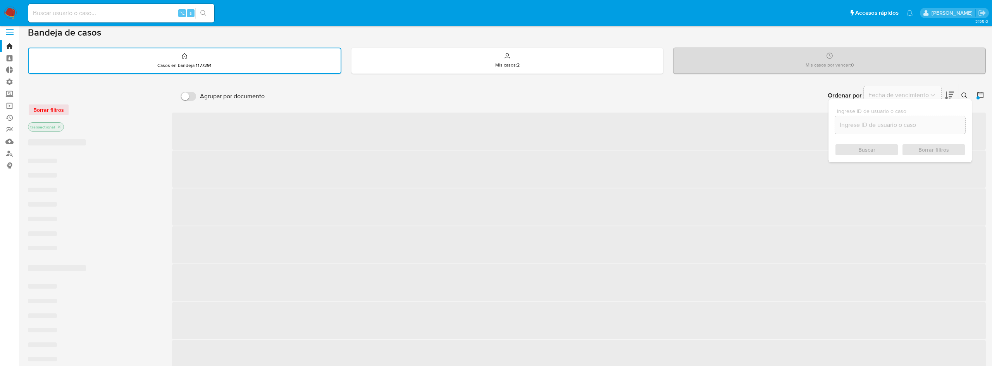
scroll to position [5, 0]
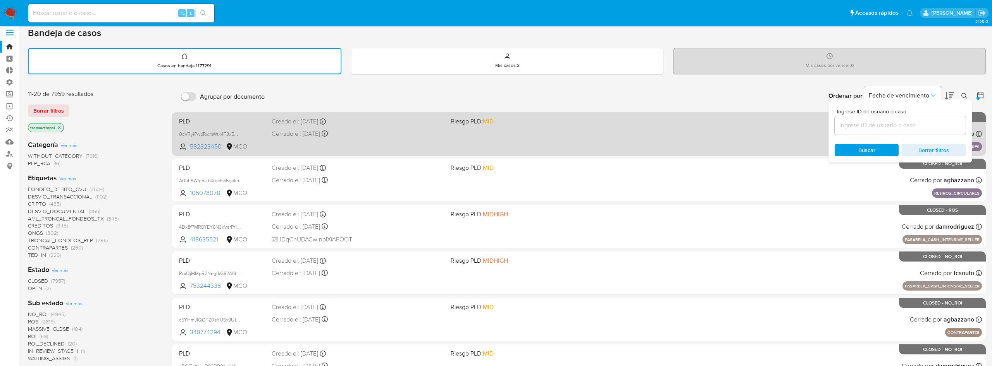
click at [329, 128] on div "PLD 0cVRyiPwpTocmWtk4T3xEmmg 582323450 MCO Riesgo PLD: MID Creado el: 17/12/202…" at bounding box center [579, 133] width 806 height 39
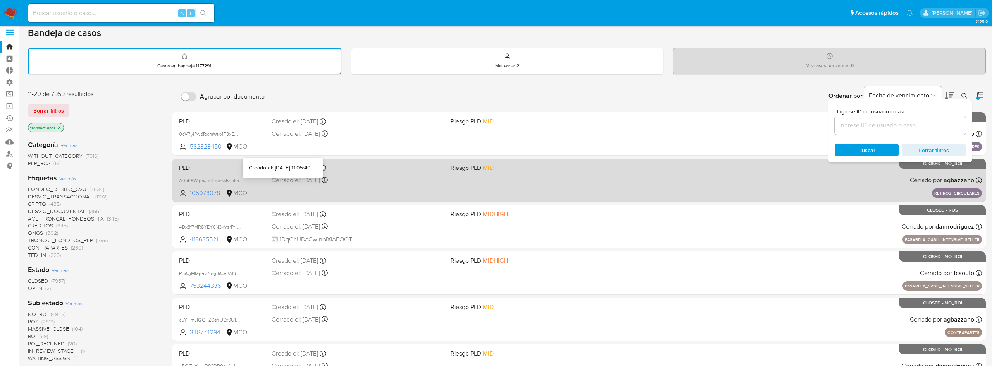
click at [329, 172] on div "Creado el: 17/12/2021 Creado el: 17/12/2021 11:05:40" at bounding box center [358, 168] width 173 height 9
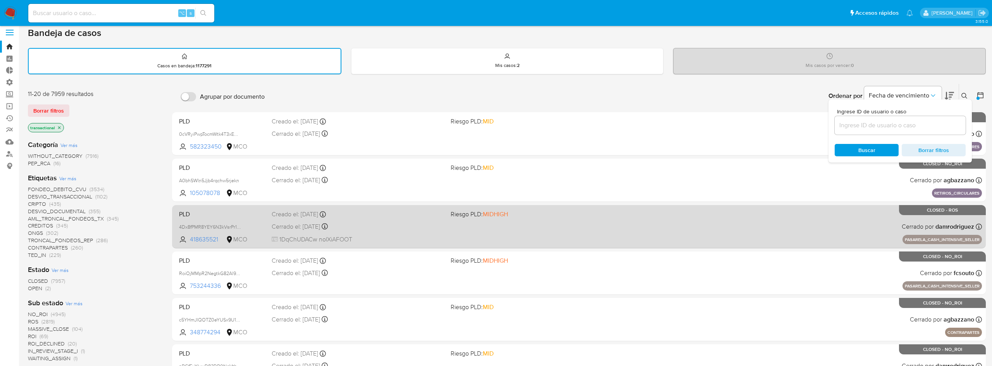
click at [332, 222] on div "PLD 4Dx8fPMR8YEY6N3kVsrPr1KR 418635521 MCO Riesgo PLD: MIDHIGH Creado el: 17/12…" at bounding box center [579, 226] width 806 height 39
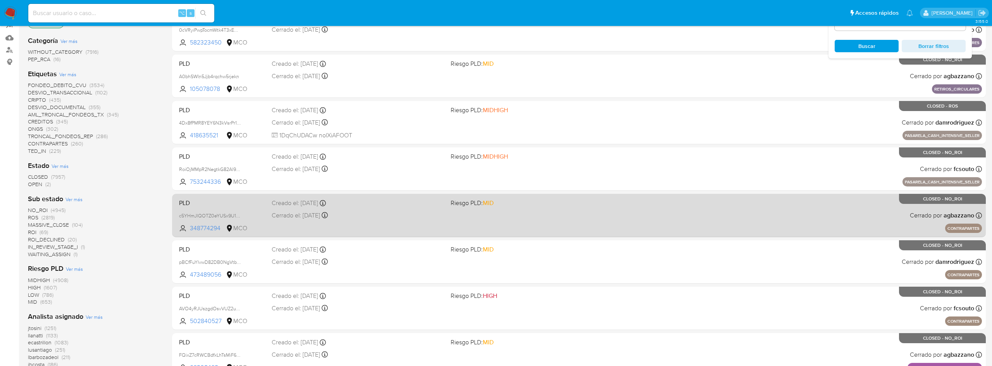
scroll to position [166, 0]
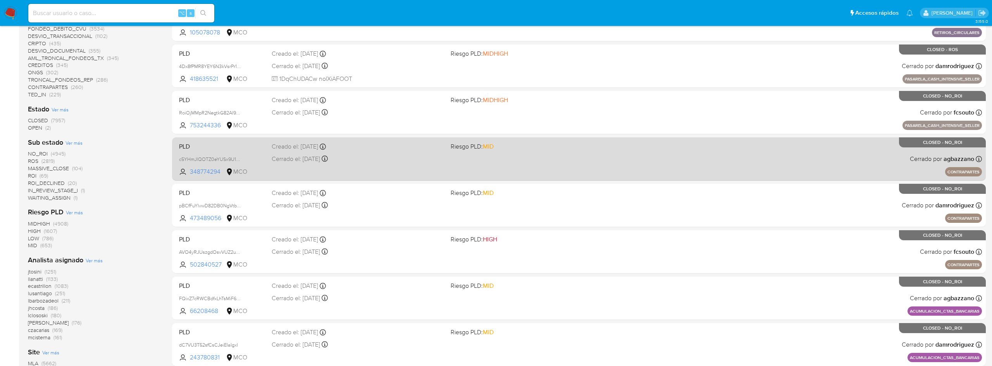
click at [356, 144] on div "Creado el: 17/12/2021 Creado el: 17/12/2021 11:05:38" at bounding box center [358, 147] width 173 height 9
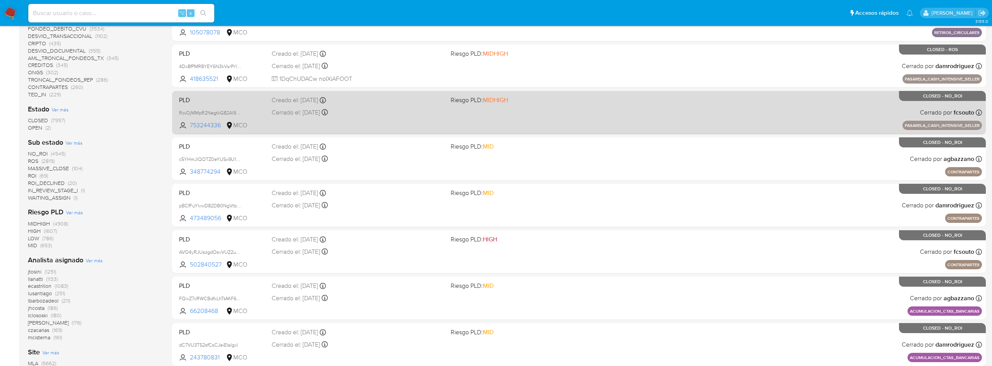
click at [358, 103] on div "Creado el: 17/12/2021 Creado el: 17/12/2021 11:05:38" at bounding box center [358, 100] width 173 height 9
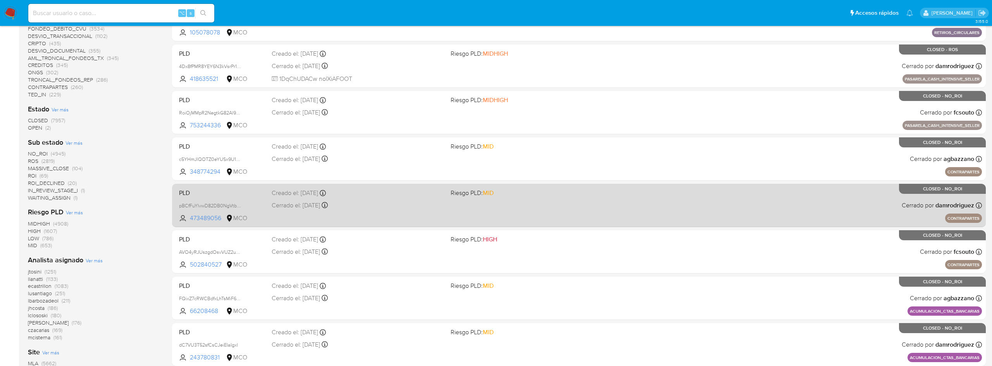
click at [358, 198] on div "PLD pBCfFuYlvwD82DB0NgVtbo5a 473489056 MCO Riesgo PLD: MID Creado el: 17/12/202…" at bounding box center [579, 205] width 806 height 39
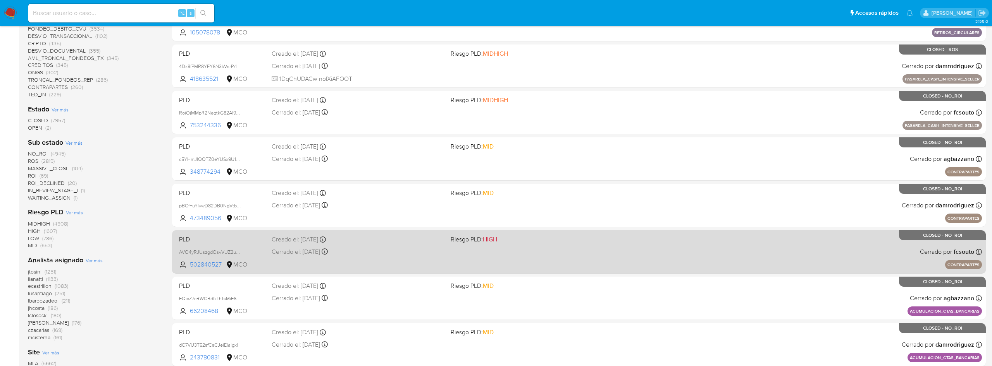
click at [358, 241] on div "Creado el: 17/12/2021 Creado el: 17/12/2021 11:05:36" at bounding box center [358, 240] width 173 height 9
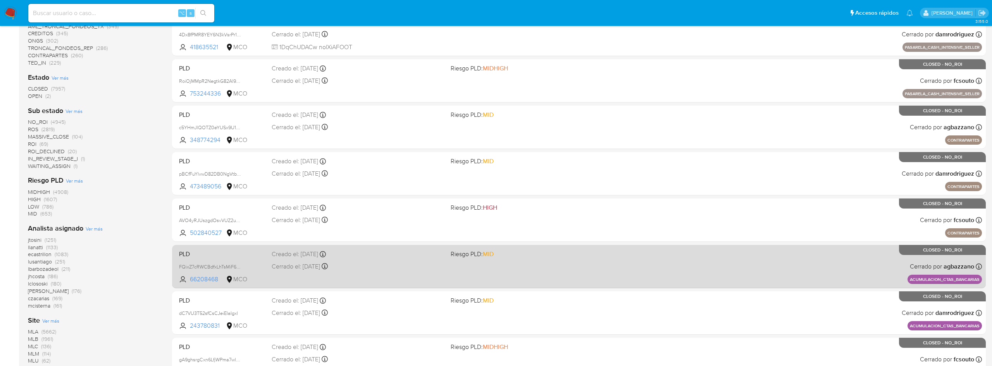
scroll to position [250, 0]
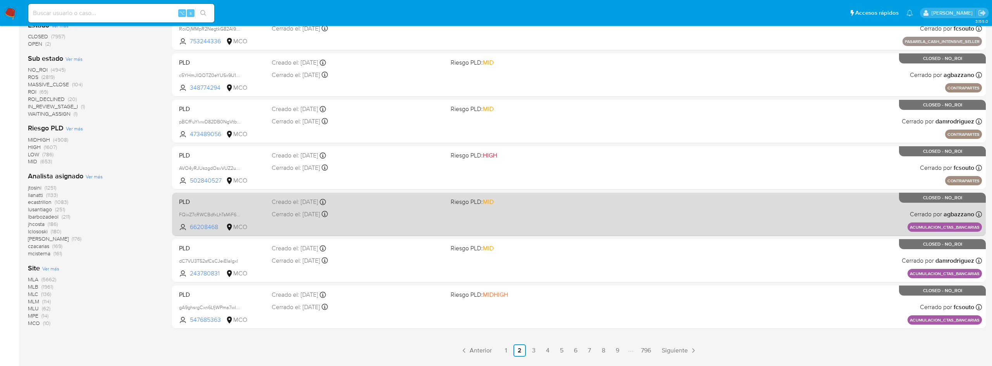
click at [363, 206] on div "Creado el: 17/12/2021 Creado el: 17/12/2021 11:05:35" at bounding box center [358, 202] width 173 height 9
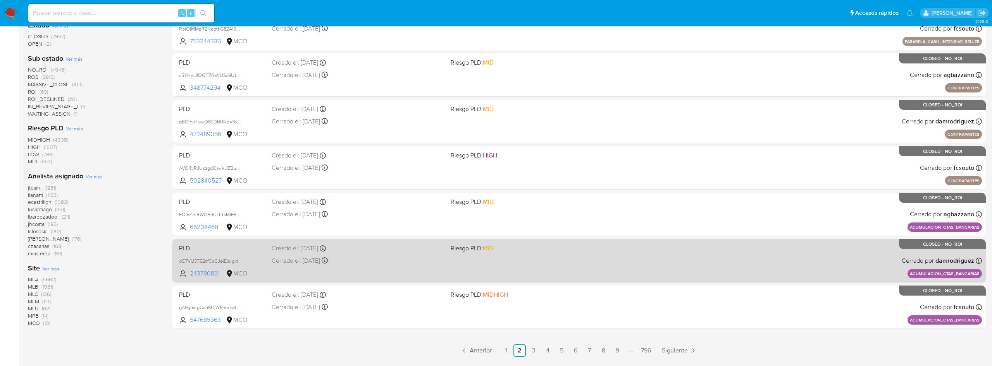
click at [363, 257] on div "Cerrado el: 18/01/2022 Cerrado el: 18/01/2022 12:07:54" at bounding box center [358, 261] width 173 height 9
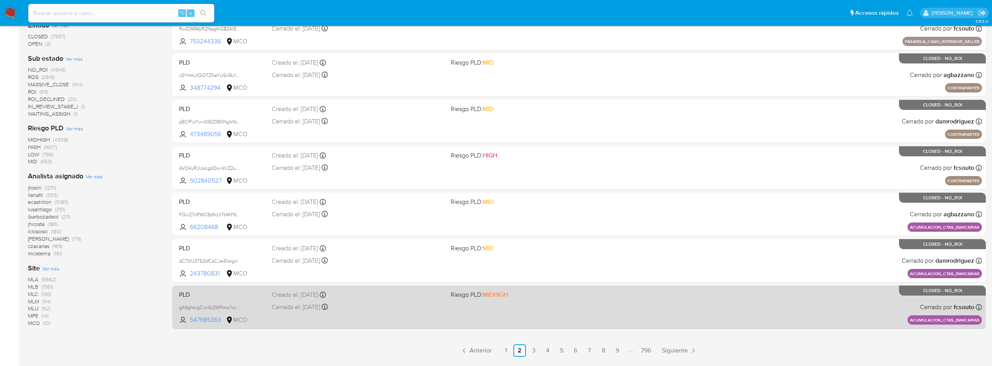
click at [363, 303] on div "PLD gA9ghsrgCxn6LfjWPma7wl24 547685363 MCO Riesgo PLD: MIDHIGH Creado el: 17/12…" at bounding box center [579, 307] width 806 height 39
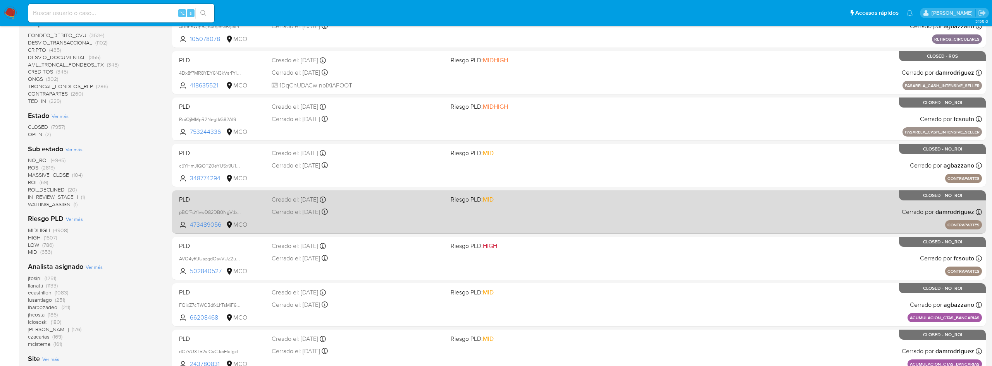
scroll to position [155, 0]
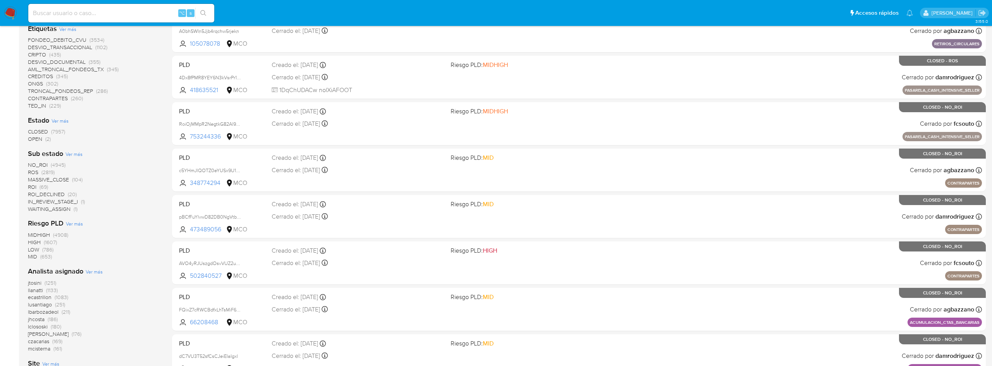
click at [124, 19] on div "⌥ s" at bounding box center [121, 13] width 186 height 19
click at [124, 14] on input at bounding box center [121, 13] width 186 height 10
paste input "7Y2qzljkY0QDsQh9P97SlN7z"
type input "7Y2qzljkY0QDsQh9P97SlN7z"
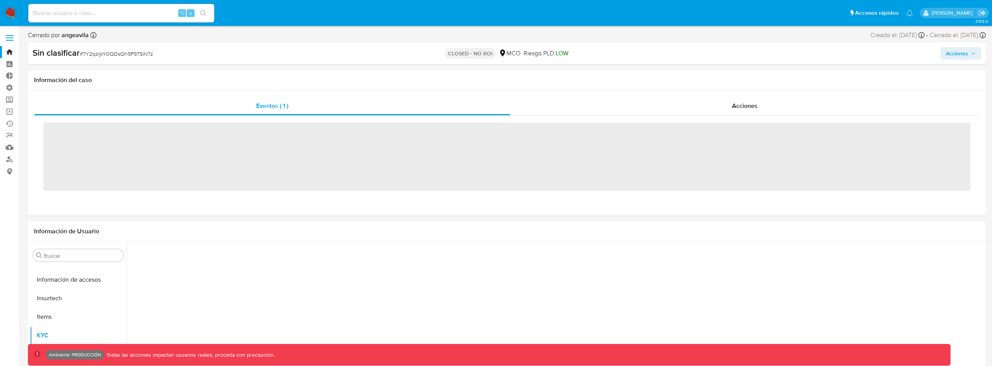
scroll to position [327, 0]
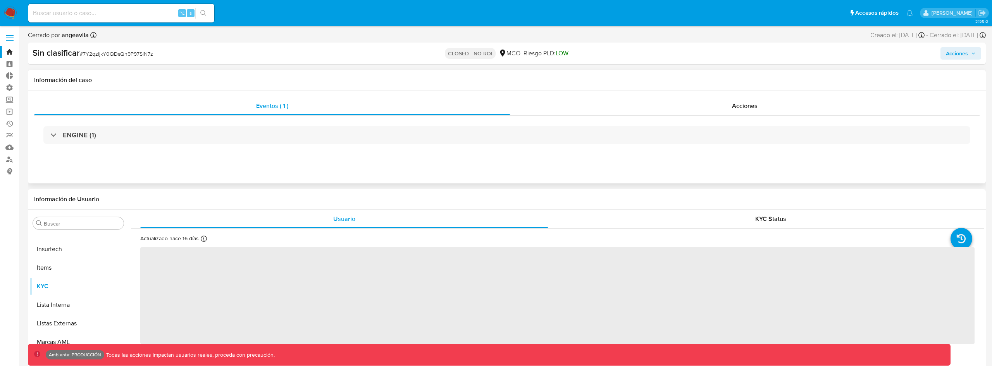
click at [309, 151] on div "ENGINE (1)" at bounding box center [506, 135] width 945 height 39
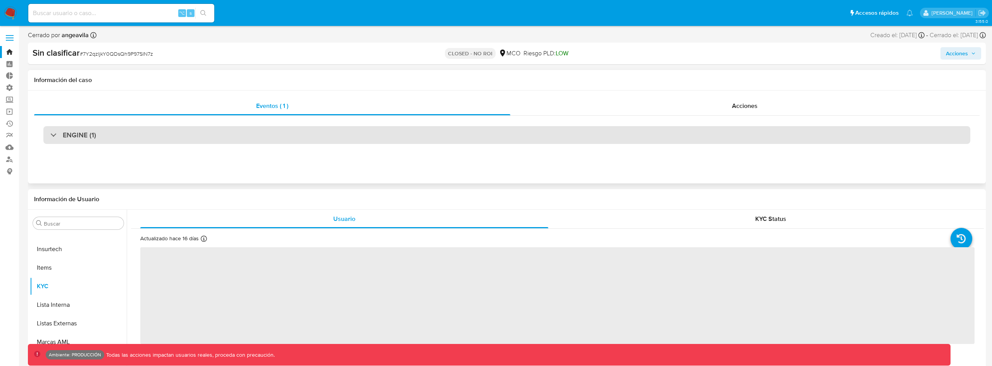
click at [294, 138] on div "ENGINE (1)" at bounding box center [506, 135] width 927 height 18
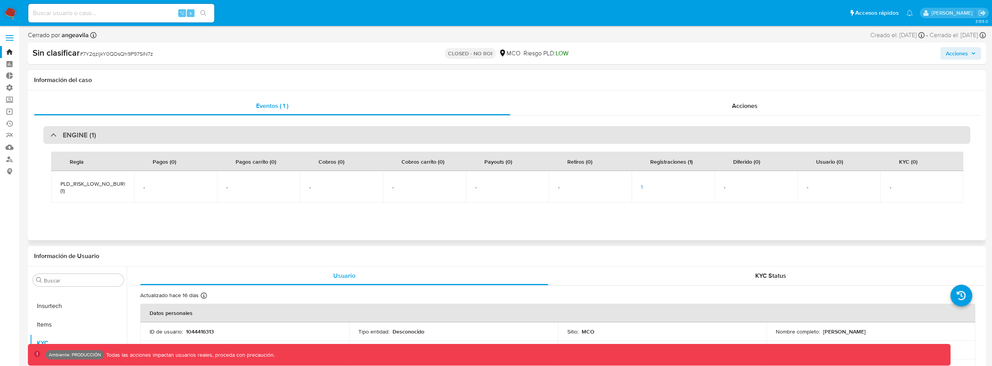
select select "10"
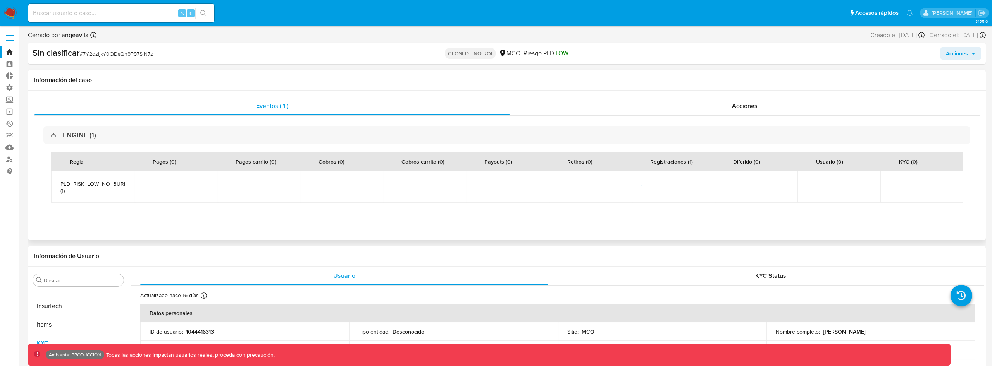
click at [641, 186] on span "1" at bounding box center [642, 187] width 2 height 8
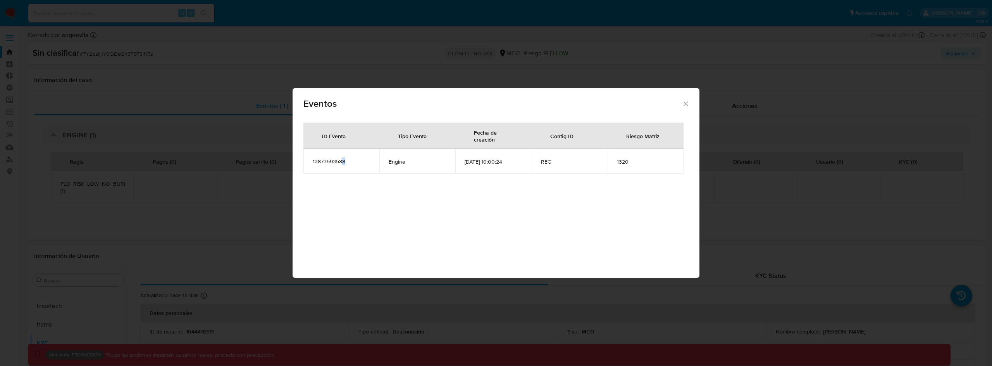
click at [344, 160] on div "12873593588" at bounding box center [341, 161] width 57 height 7
click at [344, 161] on div "12873593588" at bounding box center [341, 161] width 57 height 7
click at [353, 163] on div "12873593588" at bounding box center [341, 161] width 57 height 7
click at [326, 163] on div "12873593588" at bounding box center [341, 161] width 57 height 7
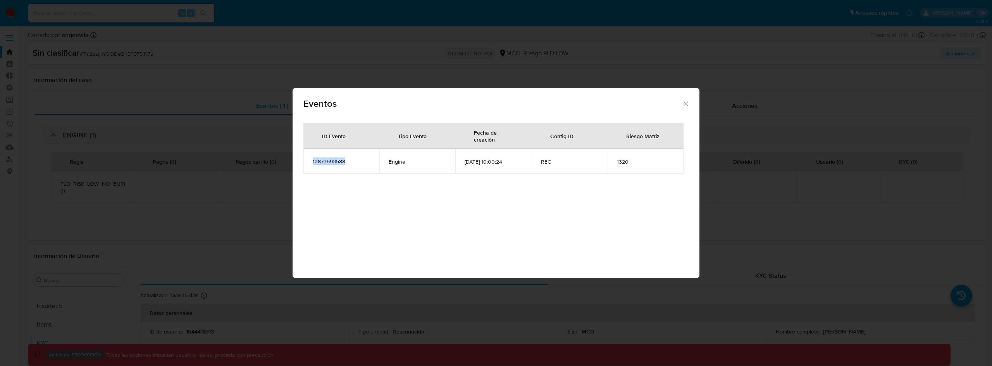
click at [326, 163] on div "12873593588" at bounding box center [341, 161] width 57 height 7
click at [357, 173] on td "12873593588" at bounding box center [341, 161] width 76 height 25
click at [334, 152] on td "12873593588" at bounding box center [341, 161] width 76 height 25
click at [334, 156] on td "12873593588" at bounding box center [341, 161] width 76 height 25
click at [334, 157] on td "12873593588" at bounding box center [341, 161] width 76 height 25
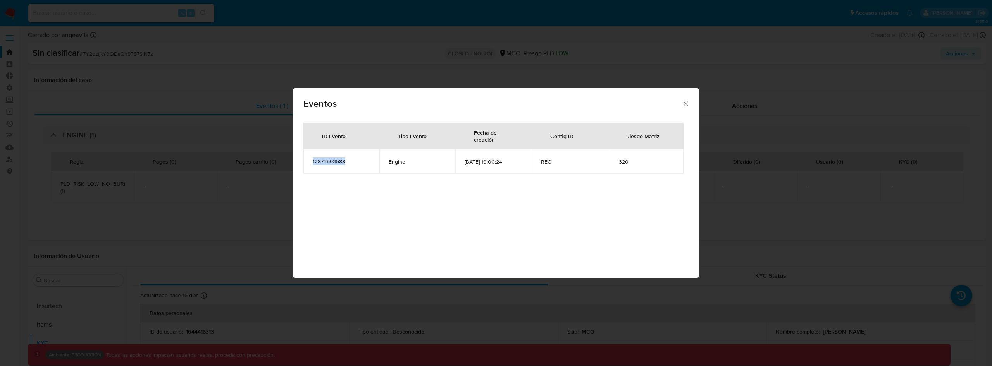
click at [334, 157] on td "12873593588" at bounding box center [341, 161] width 76 height 25
click at [344, 159] on div "12873593588" at bounding box center [341, 161] width 57 height 7
click at [322, 163] on div "12873593588" at bounding box center [341, 161] width 57 height 7
click at [322, 160] on div "12873593588" at bounding box center [341, 161] width 57 height 7
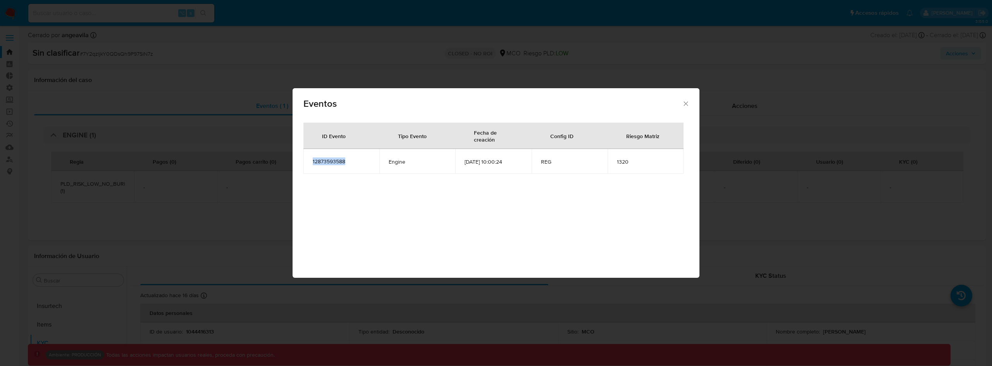
click at [322, 160] on div "12873593588" at bounding box center [341, 161] width 57 height 7
click at [361, 167] on td "12873593588" at bounding box center [341, 161] width 76 height 25
click at [334, 167] on td "12873593588" at bounding box center [341, 161] width 76 height 25
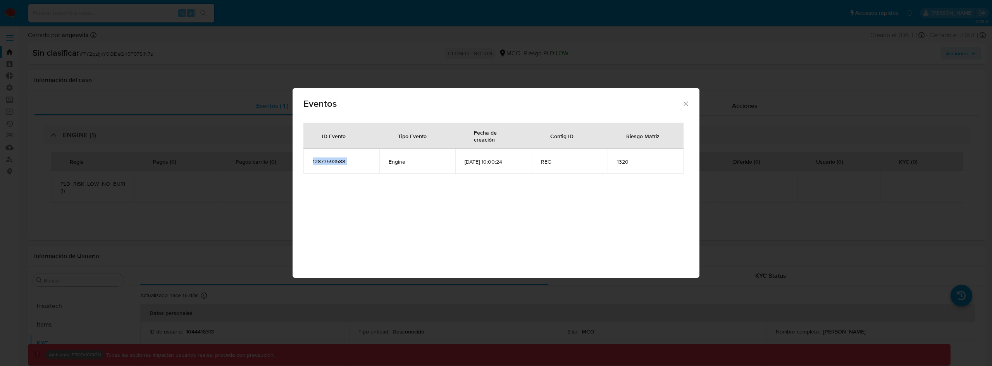
click at [334, 162] on div "12873593588" at bounding box center [341, 161] width 57 height 7
click at [337, 158] on div "12873593588" at bounding box center [341, 161] width 57 height 7
click at [337, 162] on div "12873593588" at bounding box center [341, 161] width 57 height 7
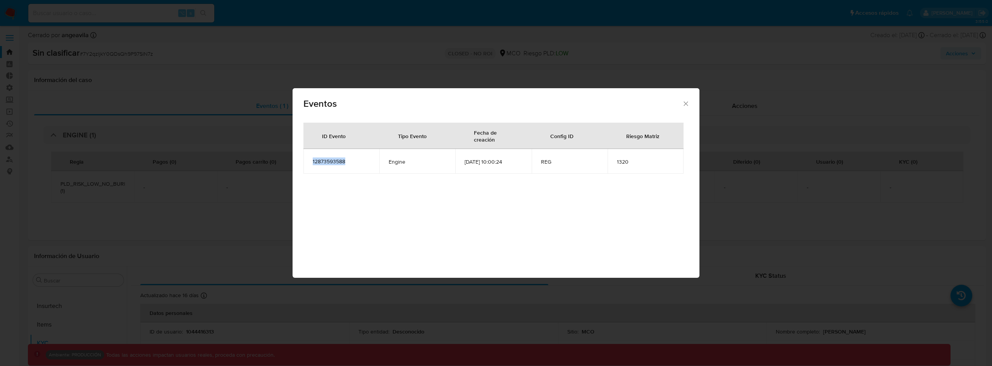
click at [683, 102] on icon "Cerrar" at bounding box center [686, 104] width 8 height 8
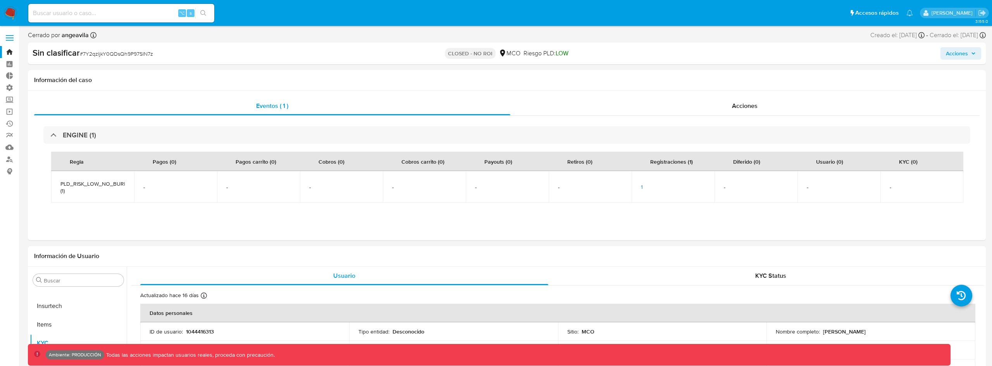
click at [153, 50] on div "Sin clasificar # 7Y2qzljkY0QDsQh9P97SlN7z" at bounding box center [189, 53] width 313 height 12
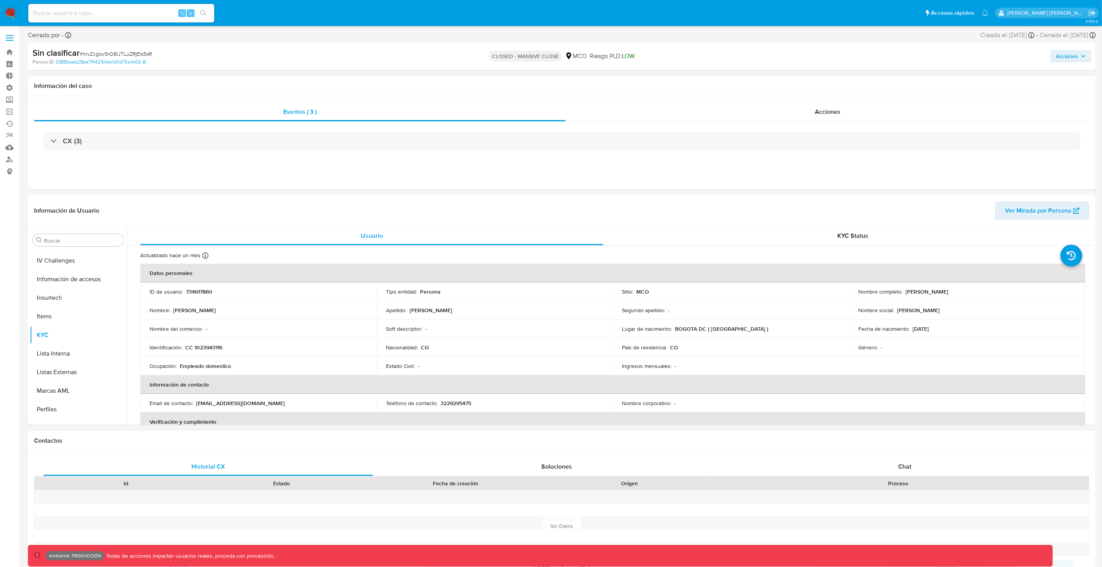
scroll to position [327, 0]
select select "10"
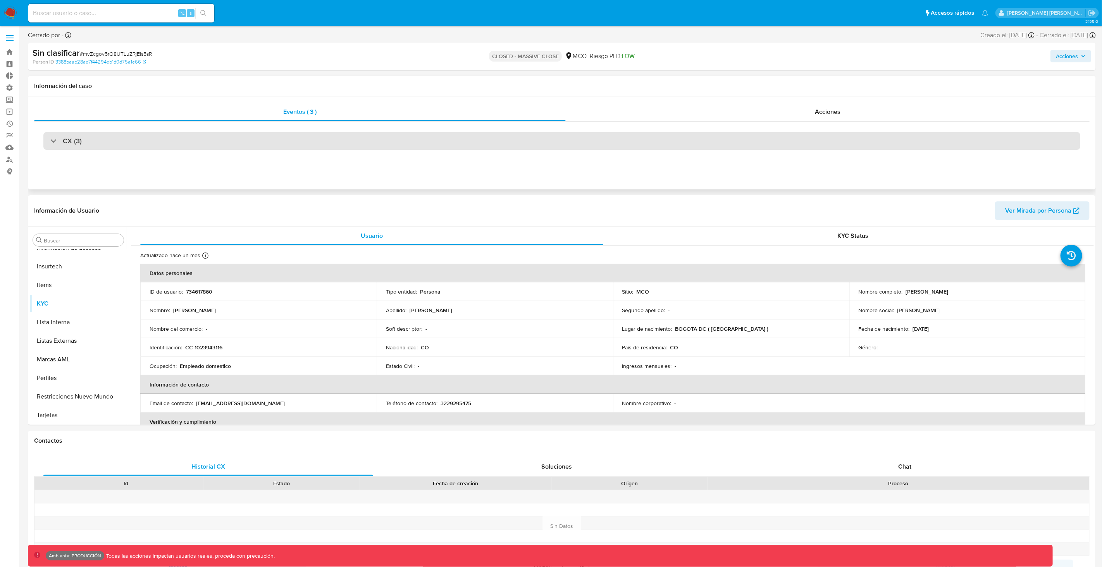
click at [277, 148] on div "CX (3)" at bounding box center [561, 141] width 1037 height 18
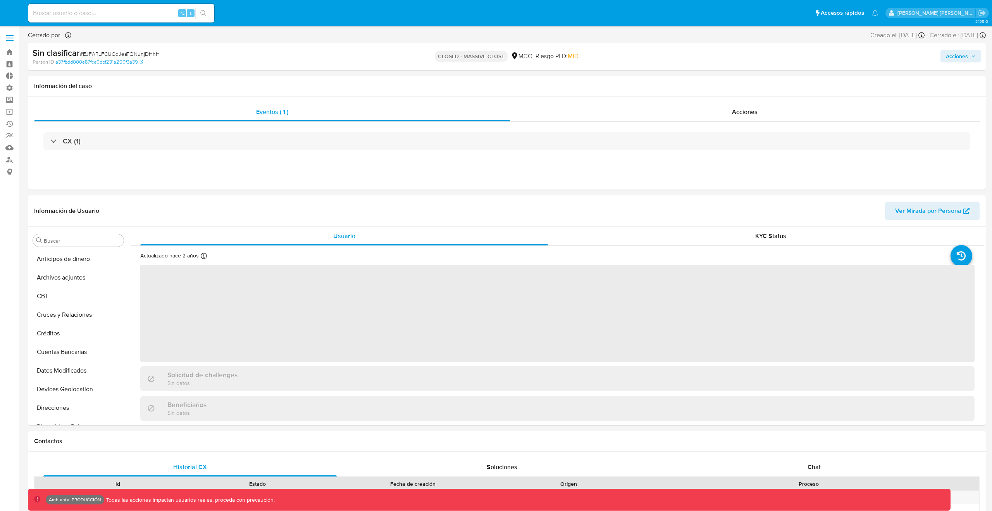
select select "10"
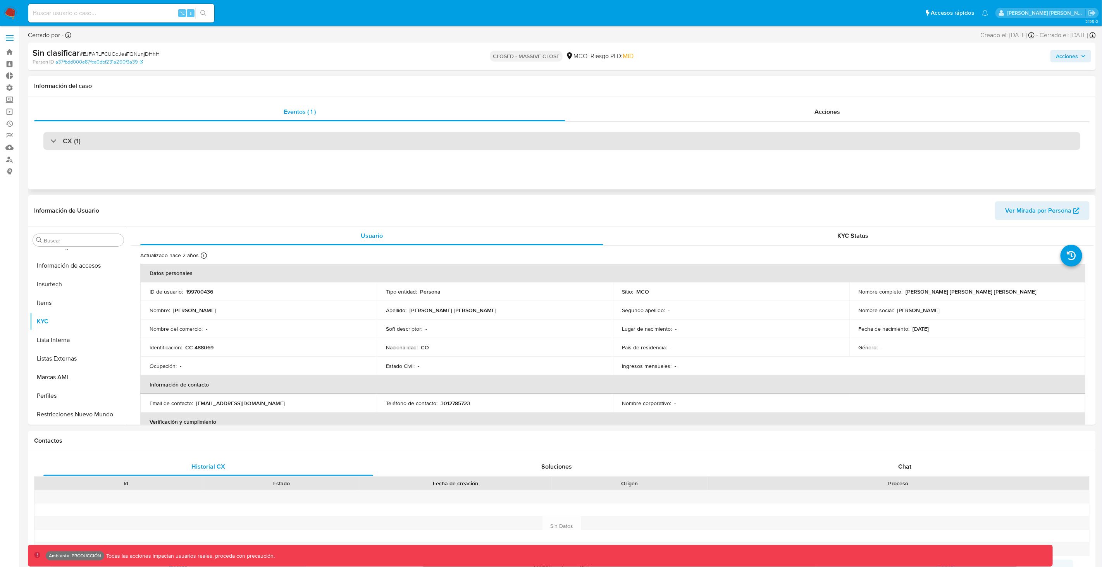
scroll to position [327, 0]
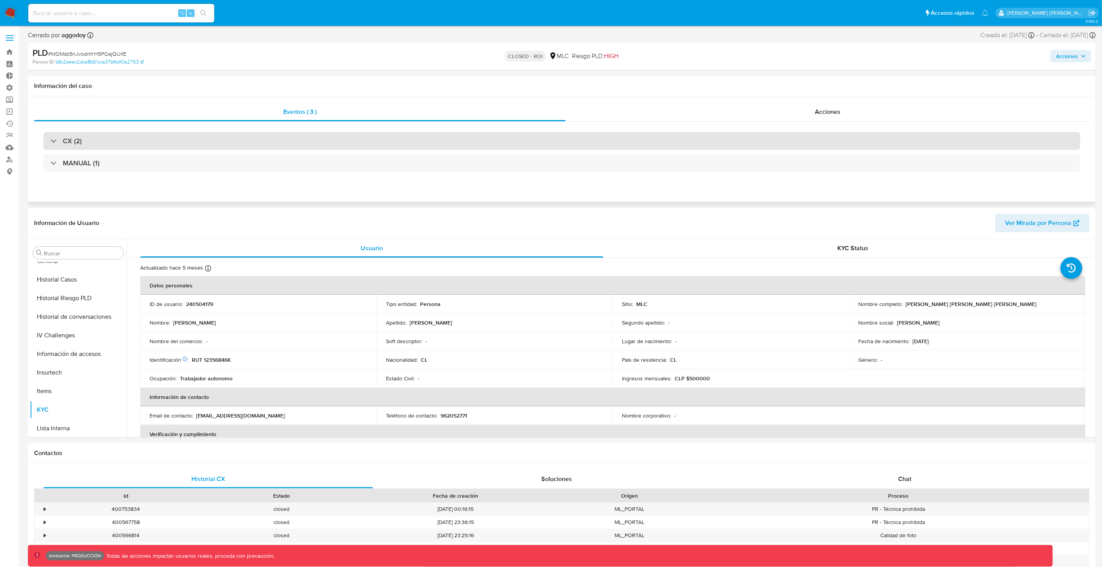
scroll to position [314, 0]
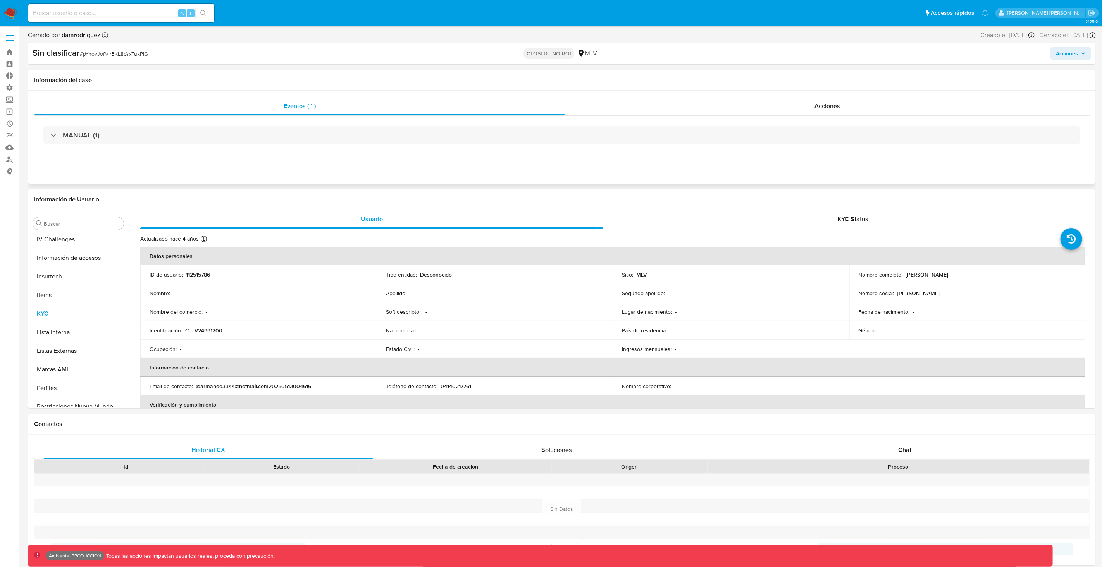
scroll to position [327, 0]
select select "10"
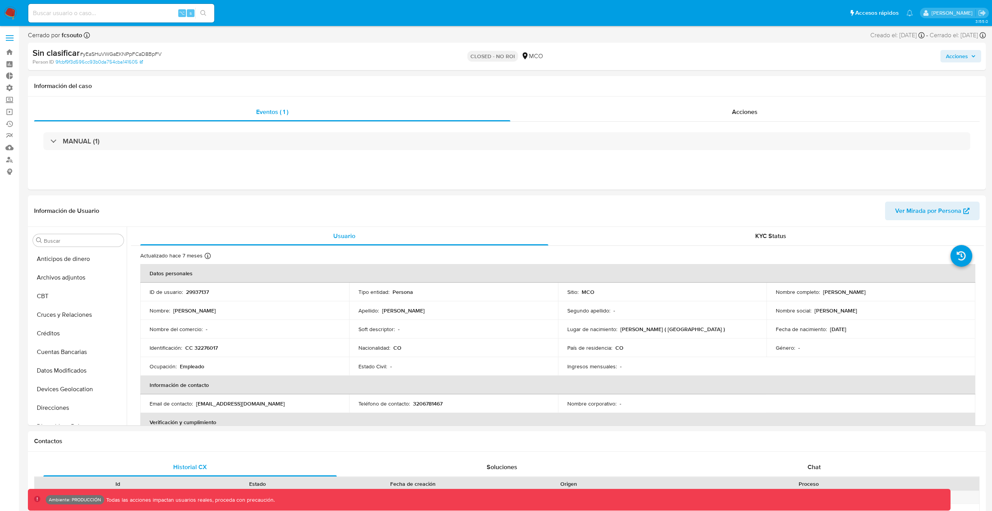
select select "10"
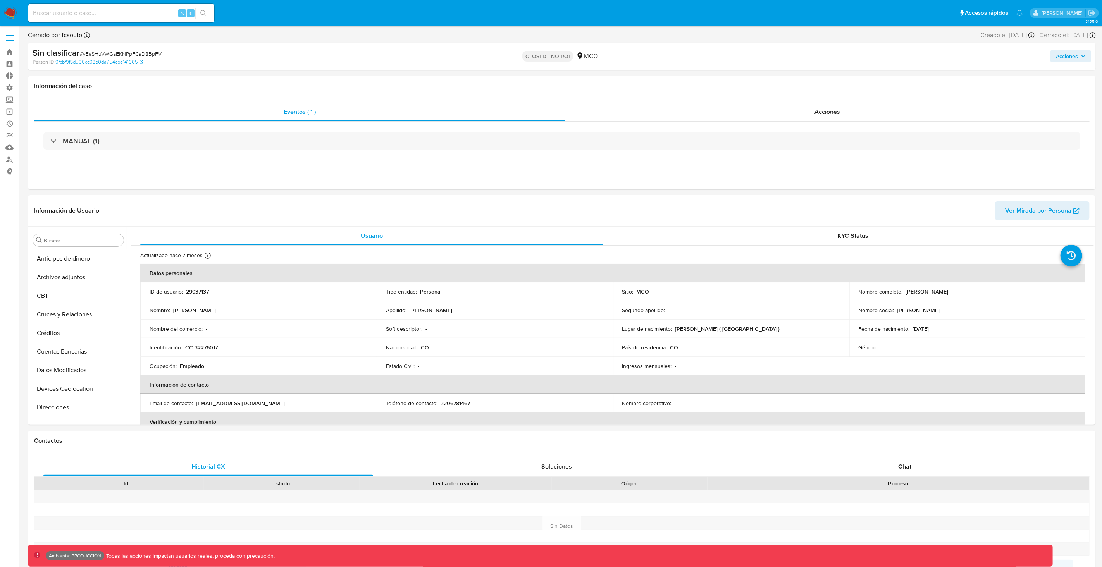
scroll to position [327, 0]
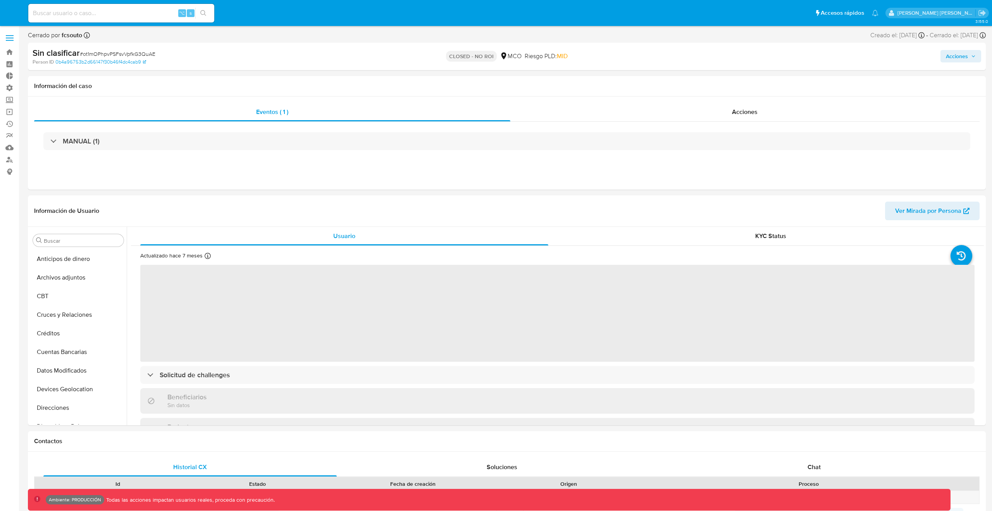
select select "10"
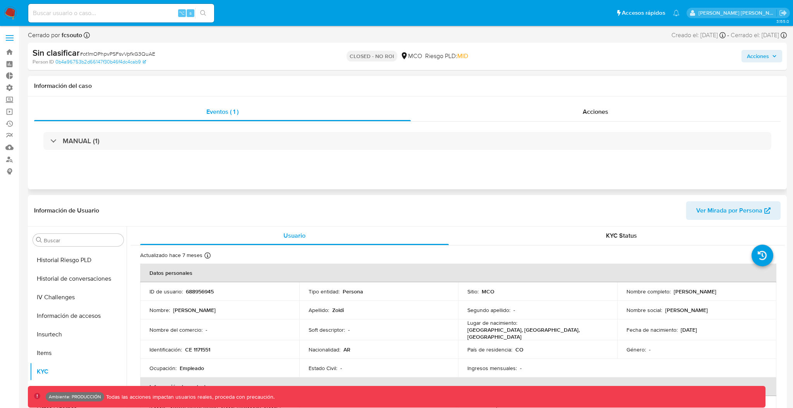
scroll to position [262, 0]
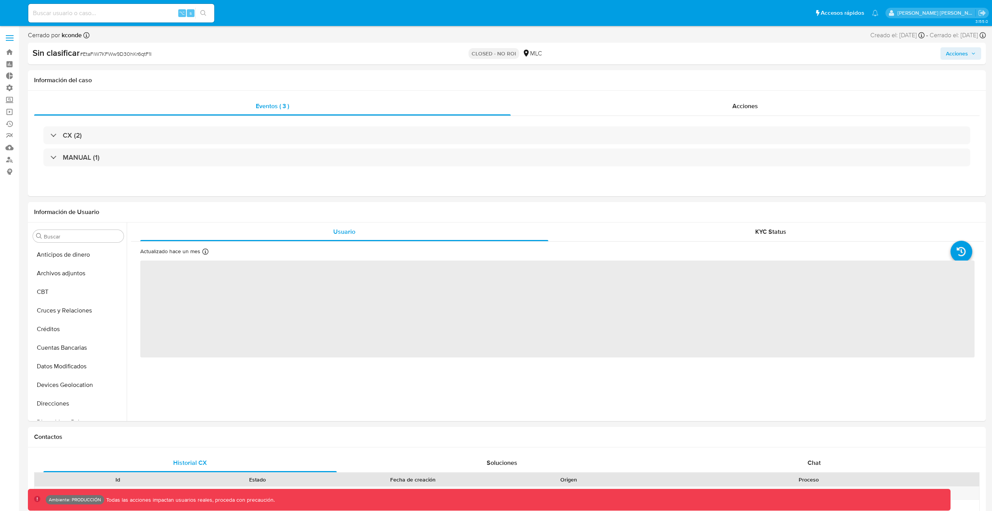
select select "10"
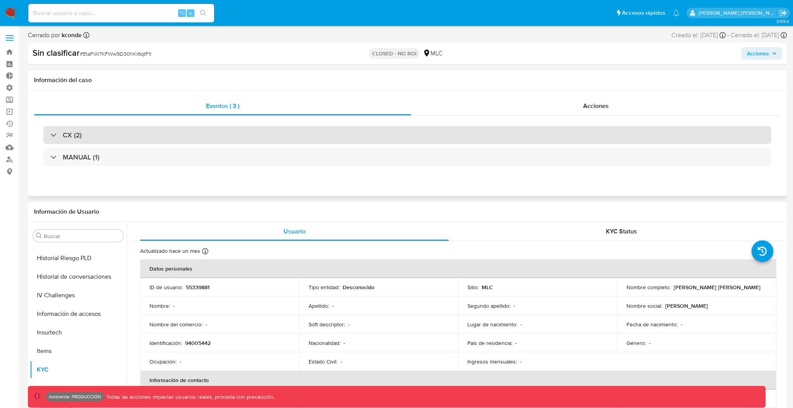
scroll to position [262, 0]
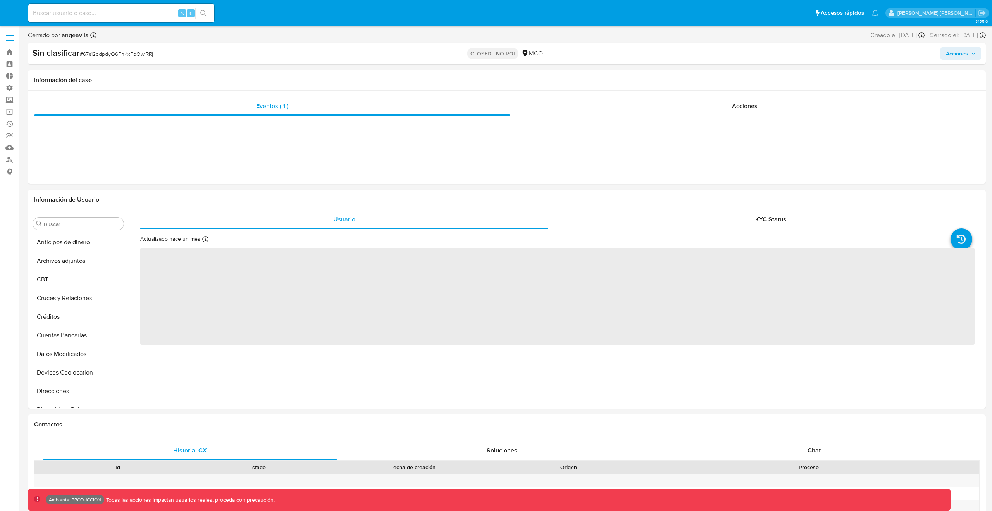
select select "10"
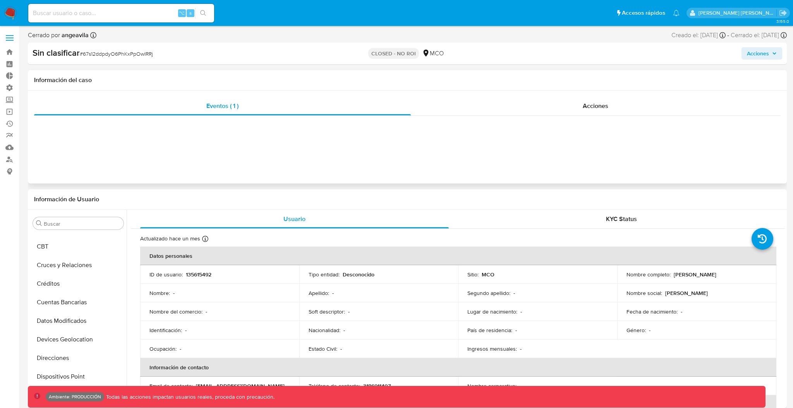
scroll to position [262, 0]
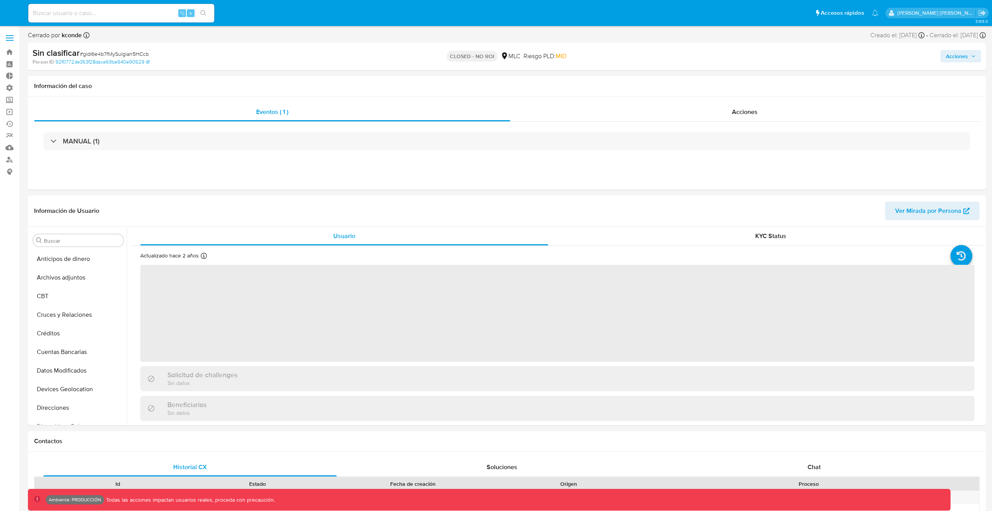
select select "10"
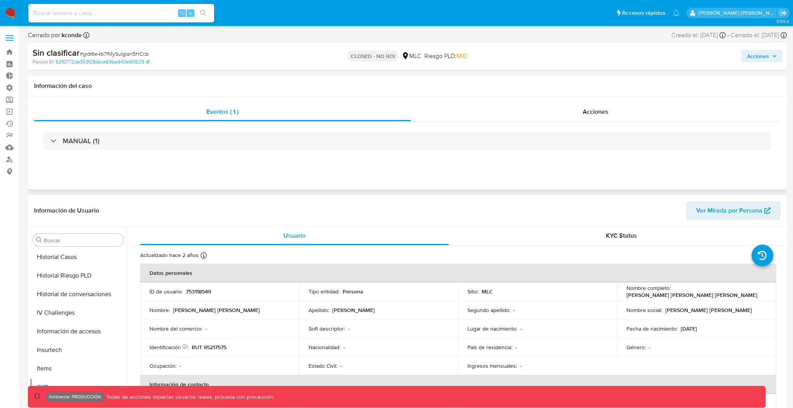
scroll to position [262, 0]
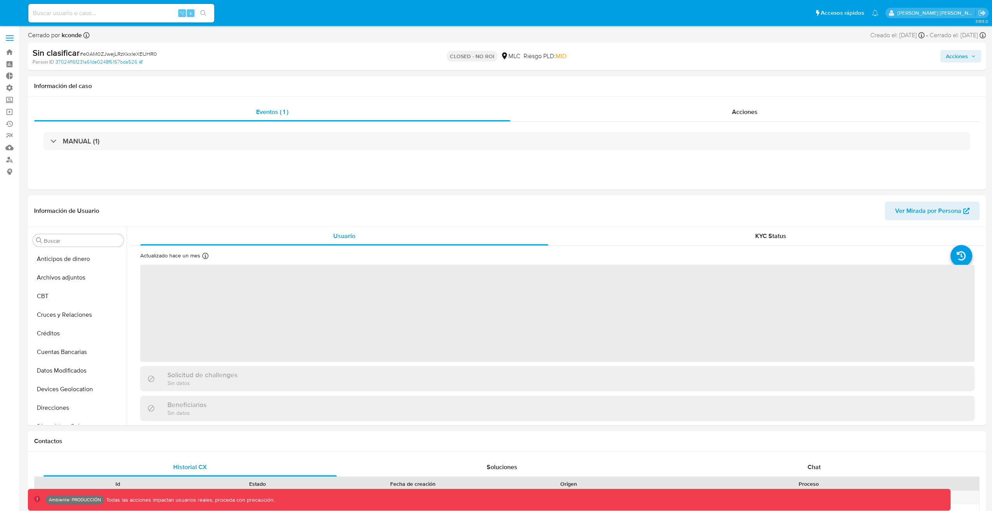
select select "10"
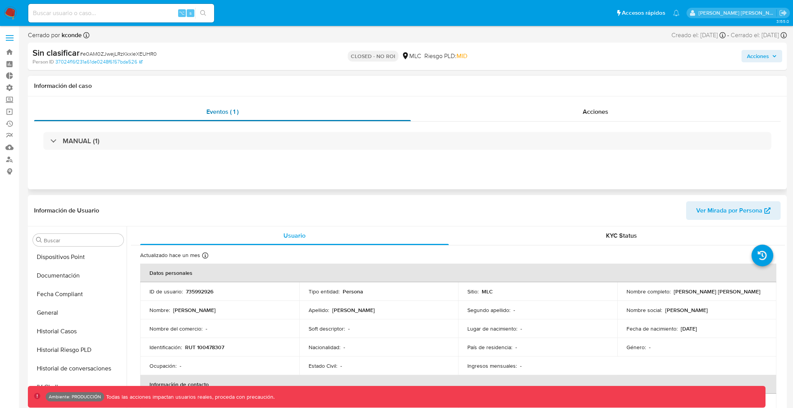
scroll to position [262, 0]
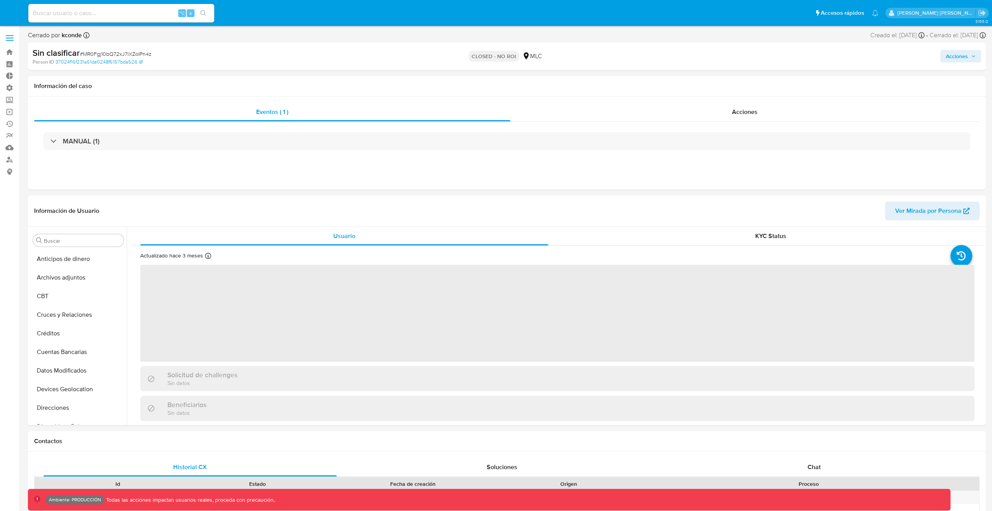
select select "10"
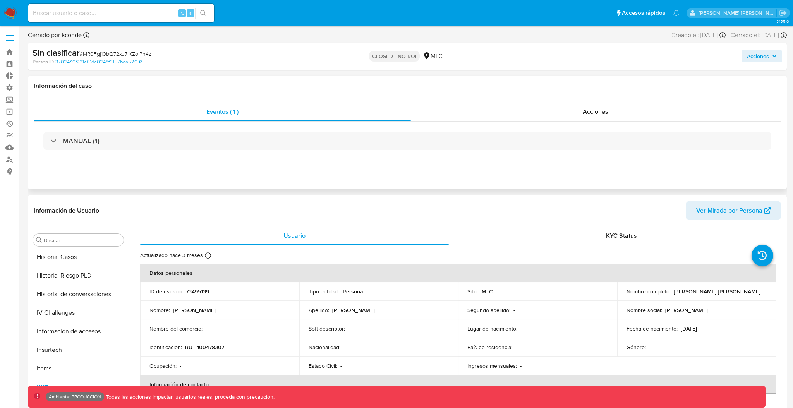
scroll to position [262, 0]
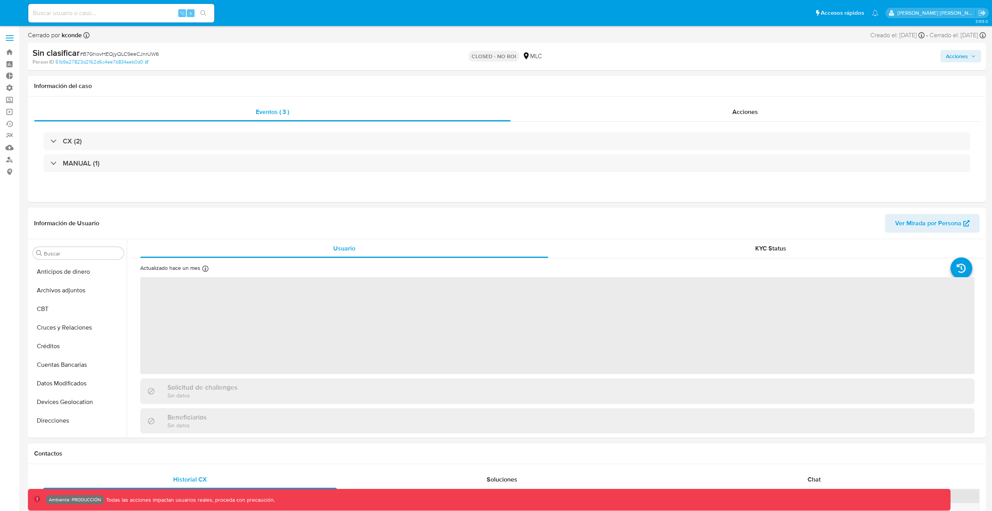
select select "10"
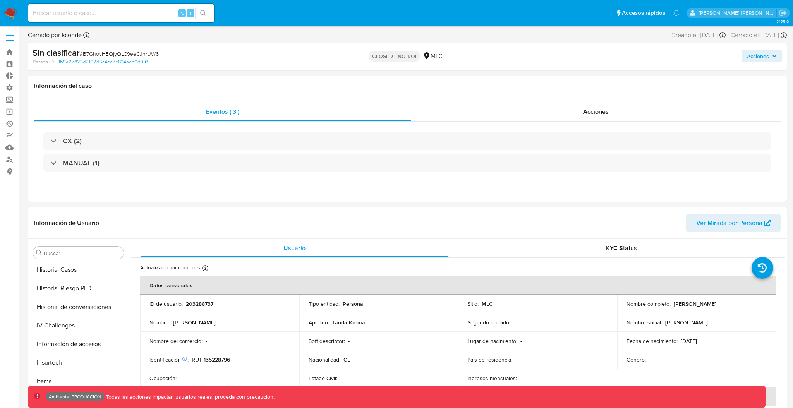
scroll to position [262, 0]
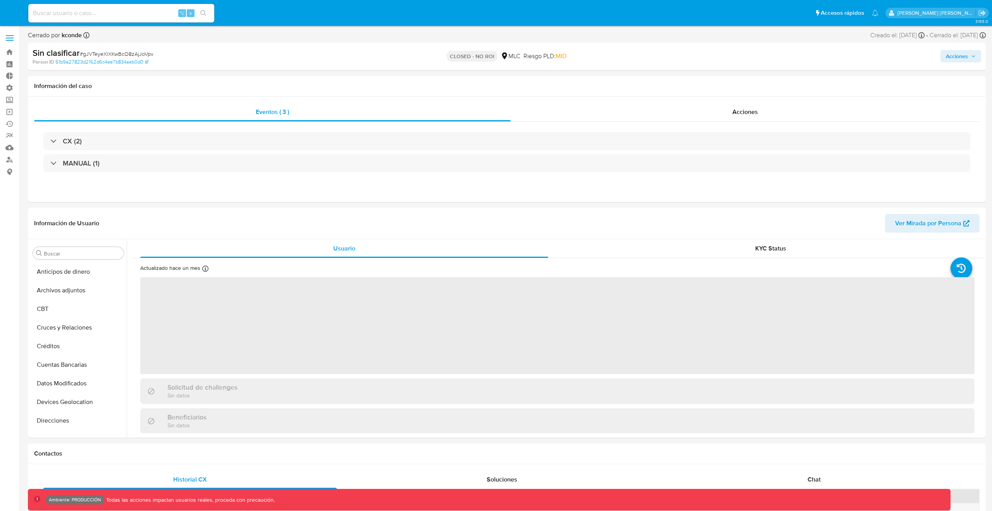
select select "10"
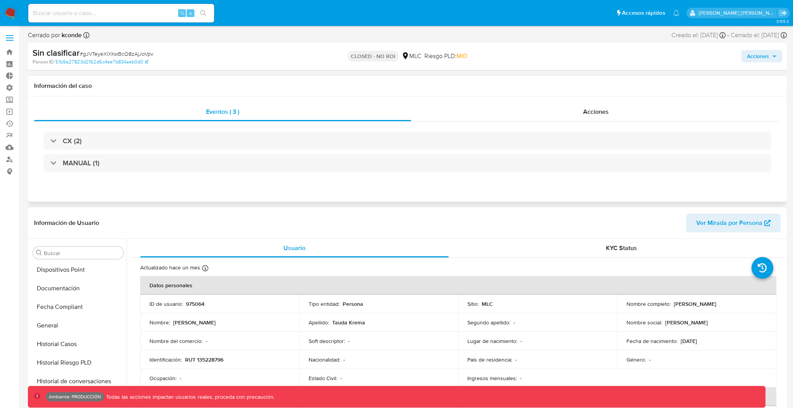
scroll to position [262, 0]
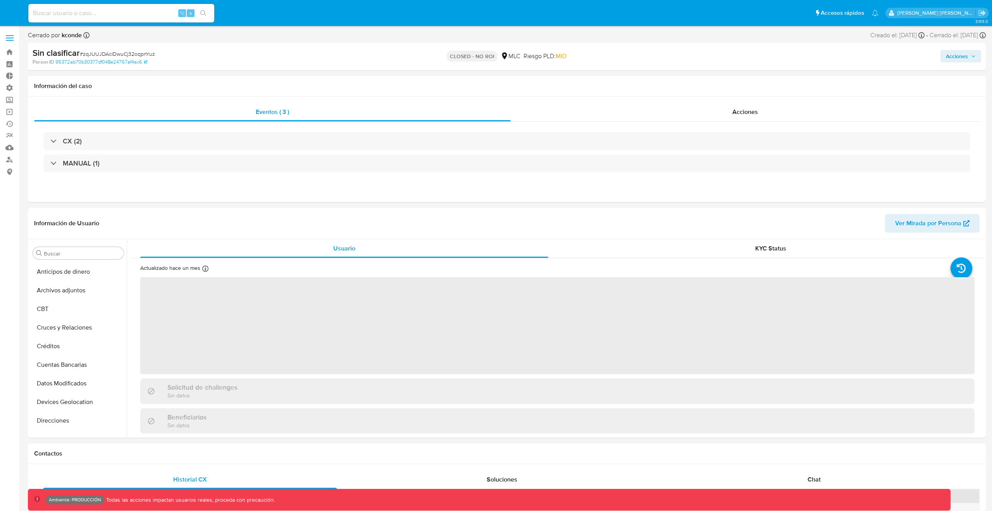
select select "10"
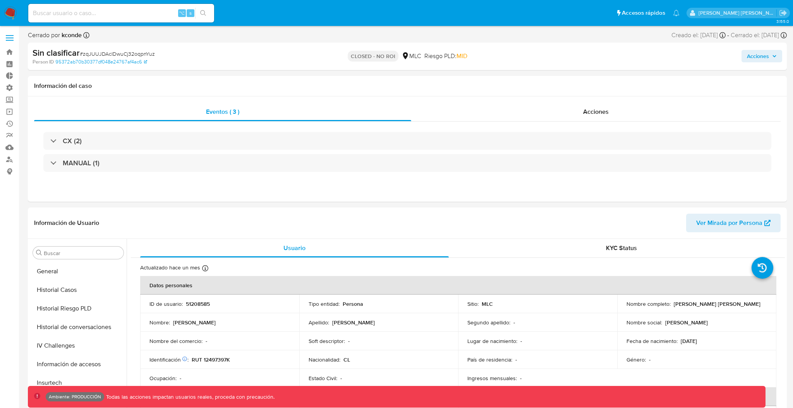
scroll to position [262, 0]
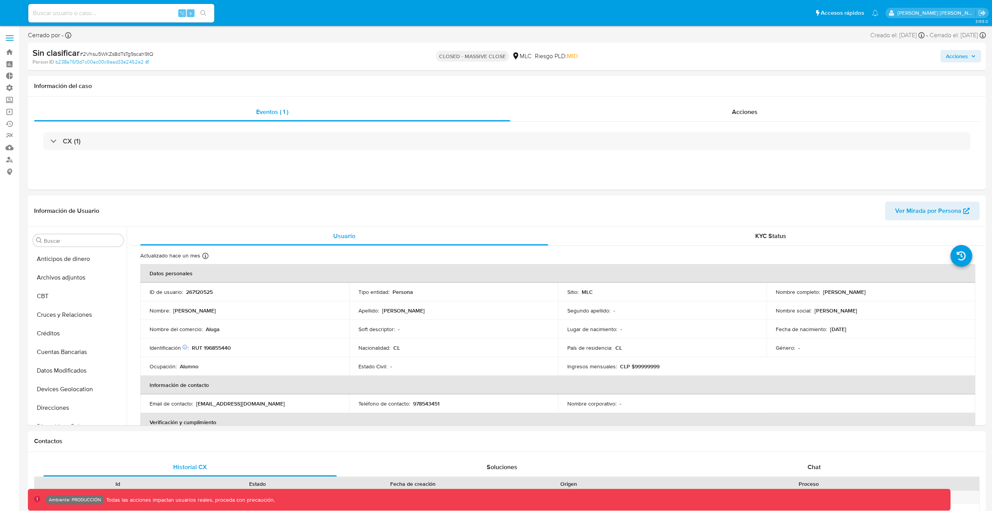
select select "10"
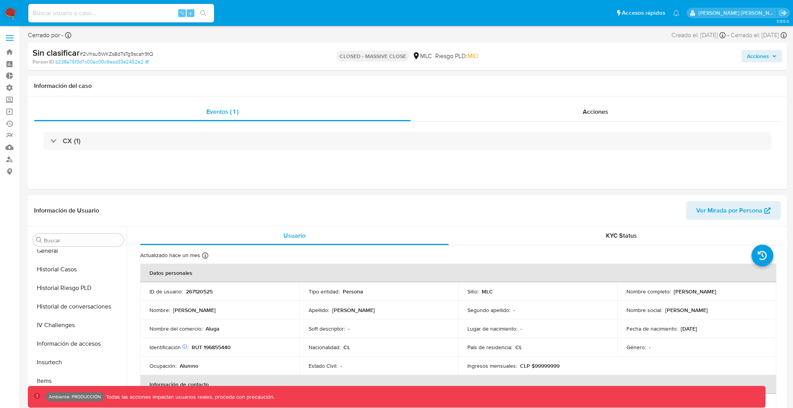
scroll to position [262, 0]
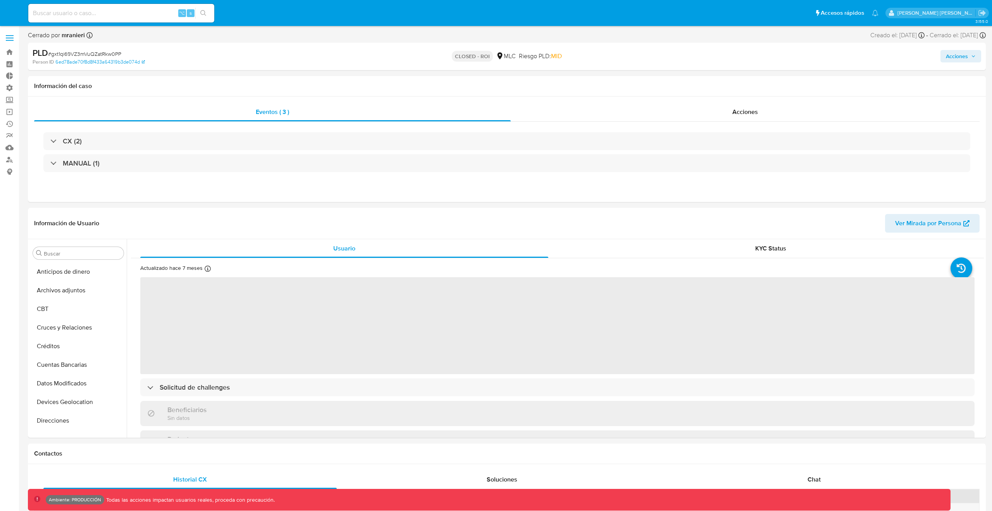
select select "10"
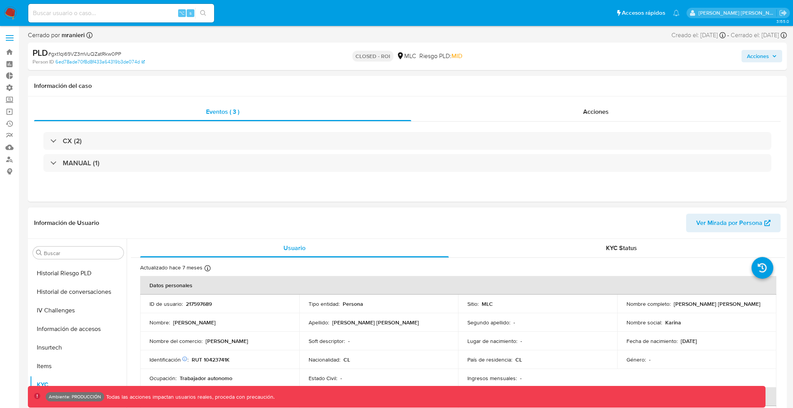
scroll to position [262, 0]
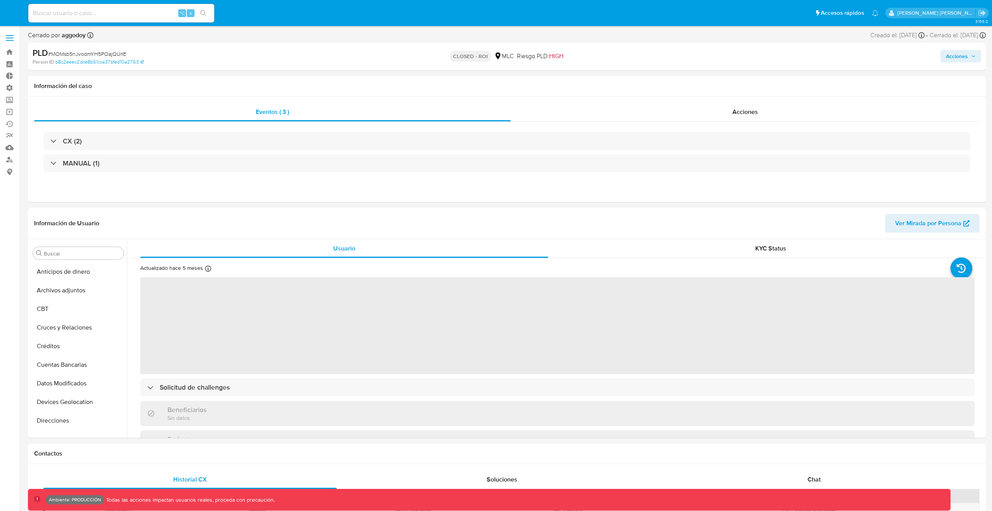
select select "10"
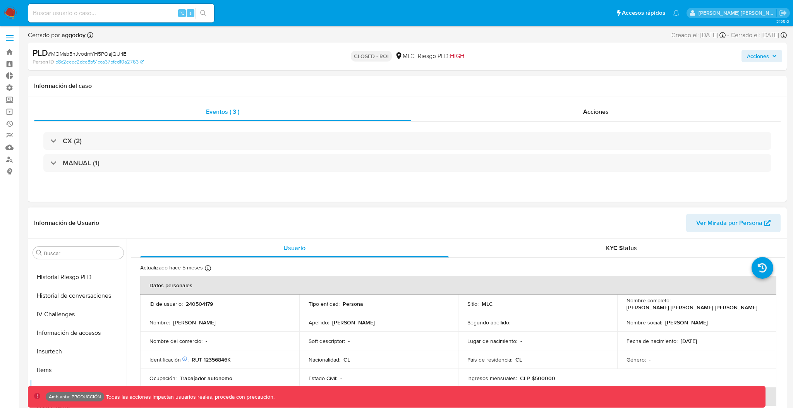
scroll to position [262, 0]
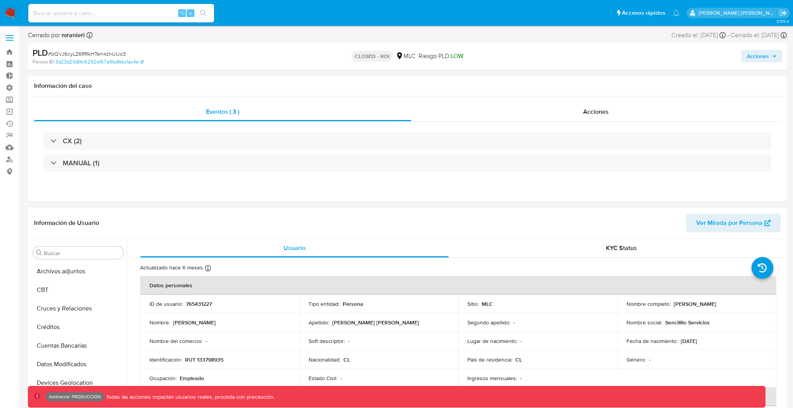
scroll to position [256, 0]
select select "10"
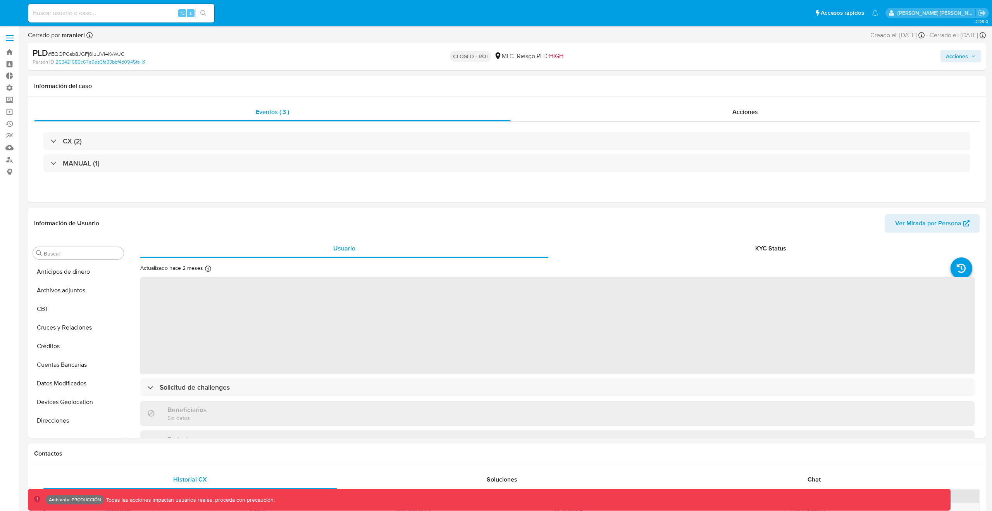
select select "10"
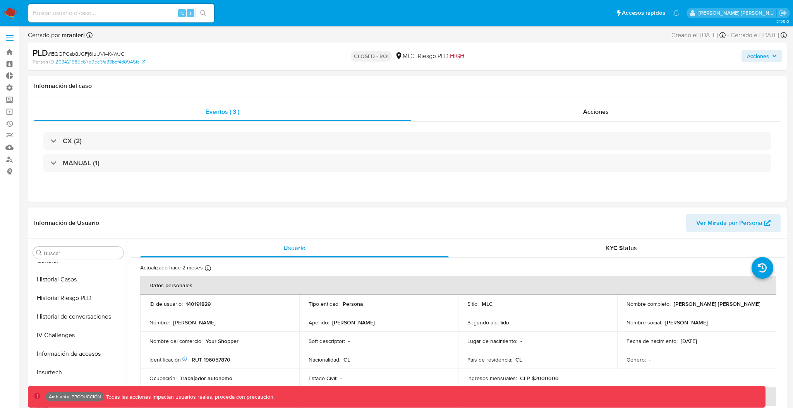
scroll to position [262, 0]
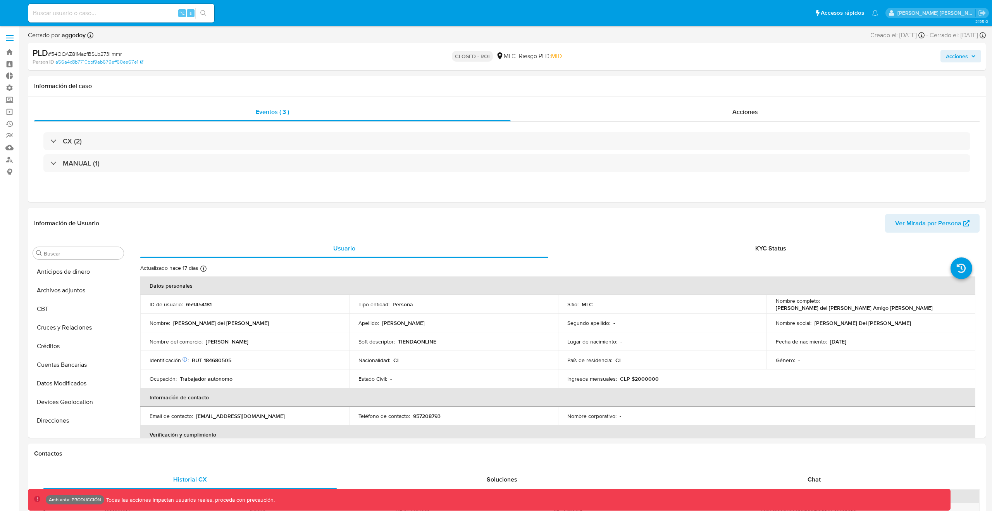
select select "10"
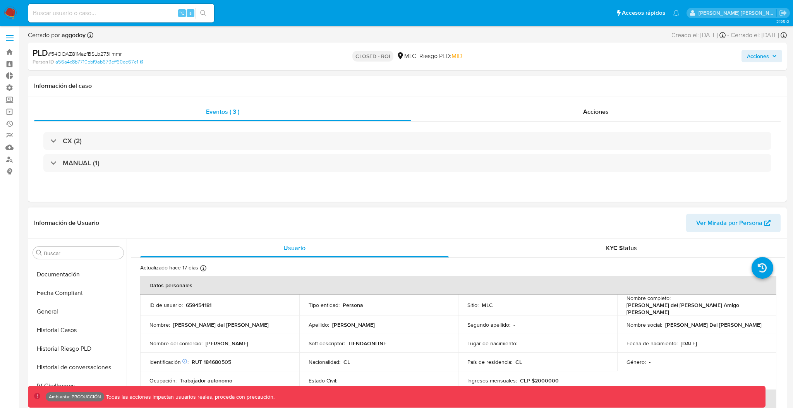
scroll to position [262, 0]
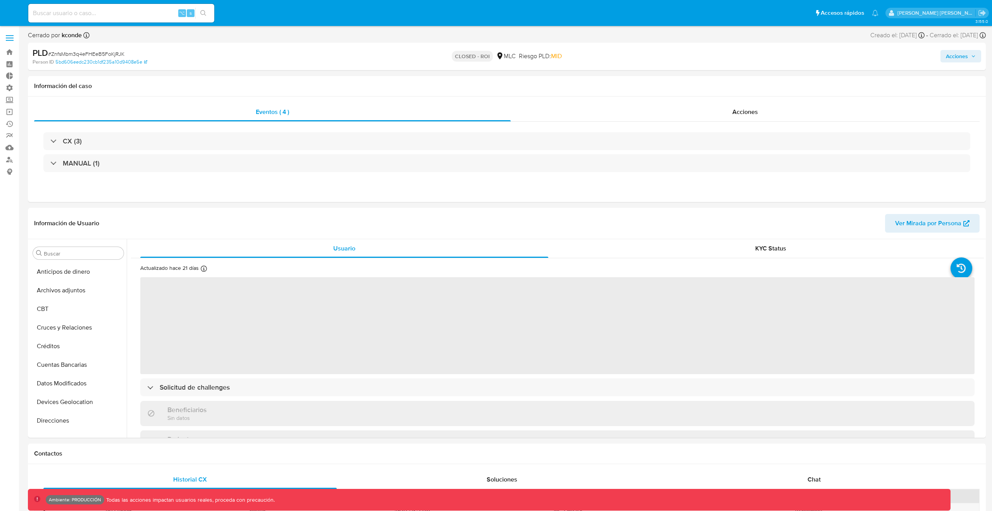
select select "10"
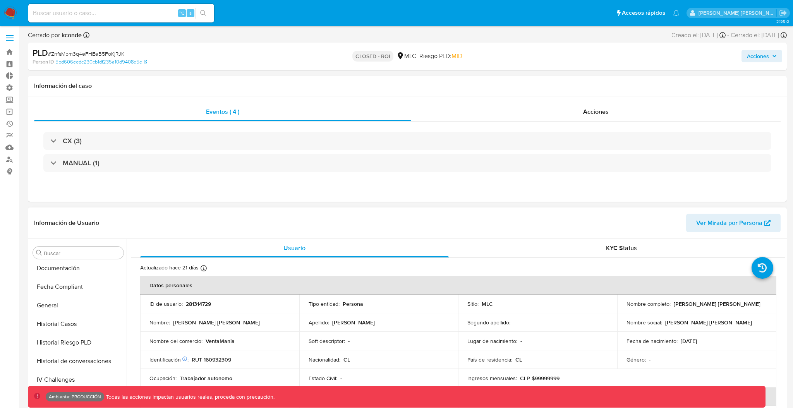
scroll to position [262, 0]
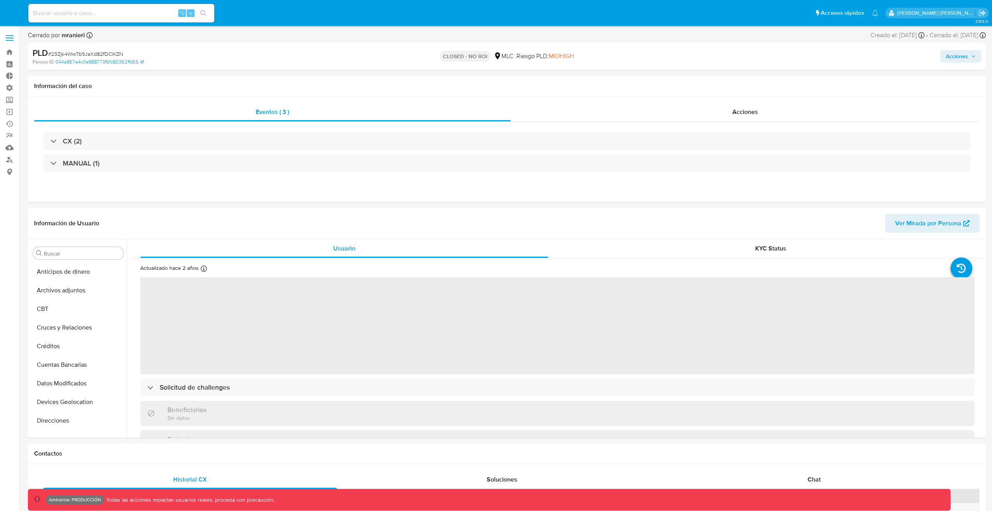
select select "10"
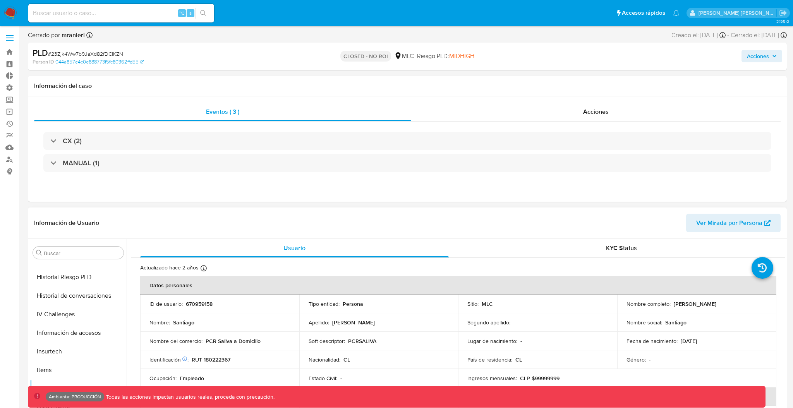
scroll to position [262, 0]
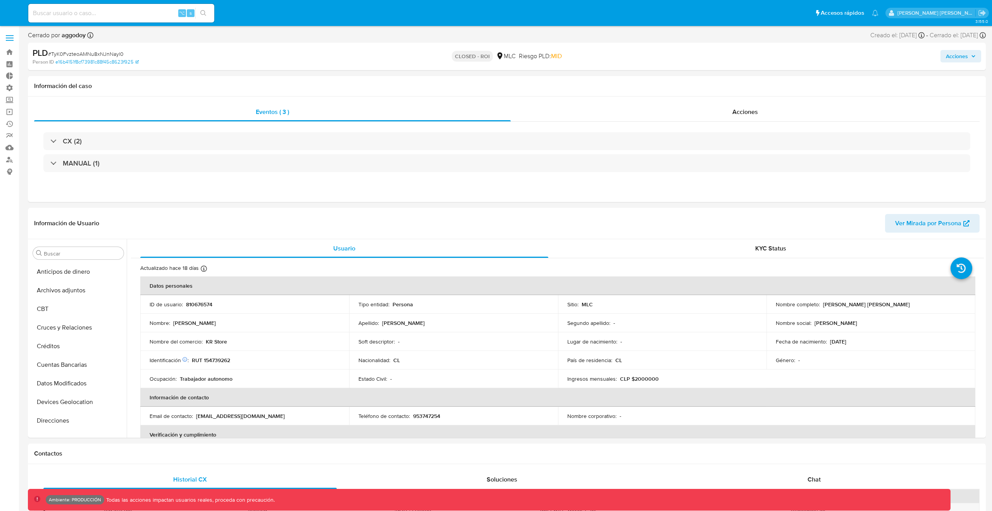
select select "10"
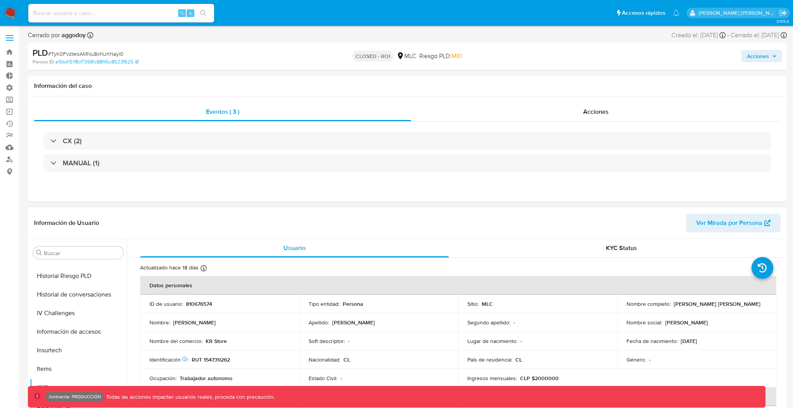
scroll to position [262, 0]
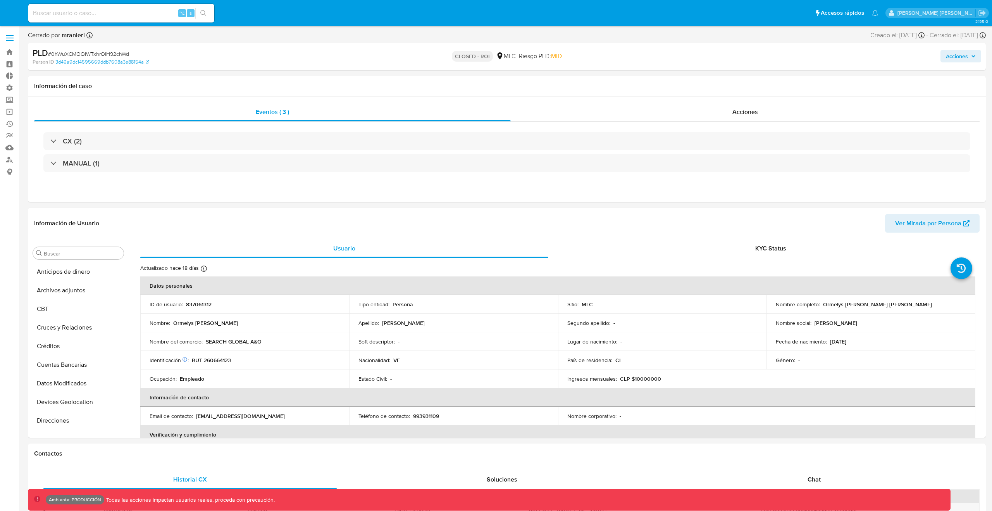
select select "10"
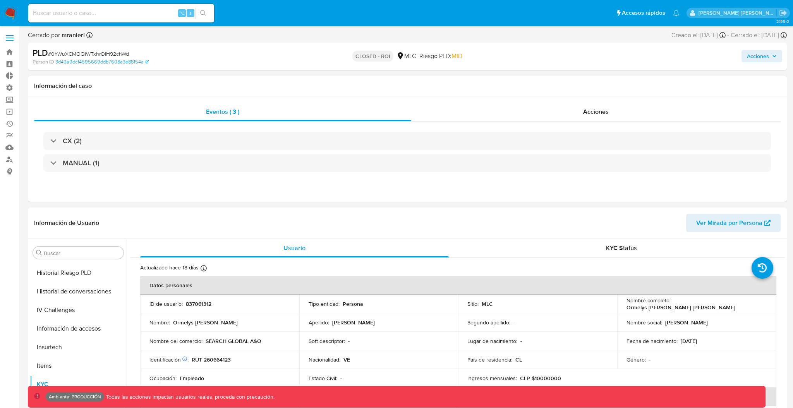
scroll to position [262, 0]
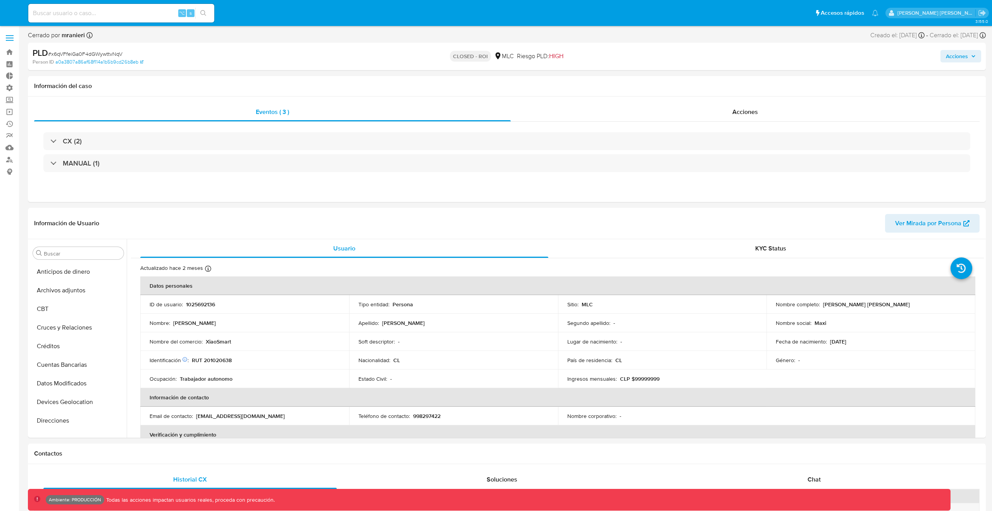
select select "10"
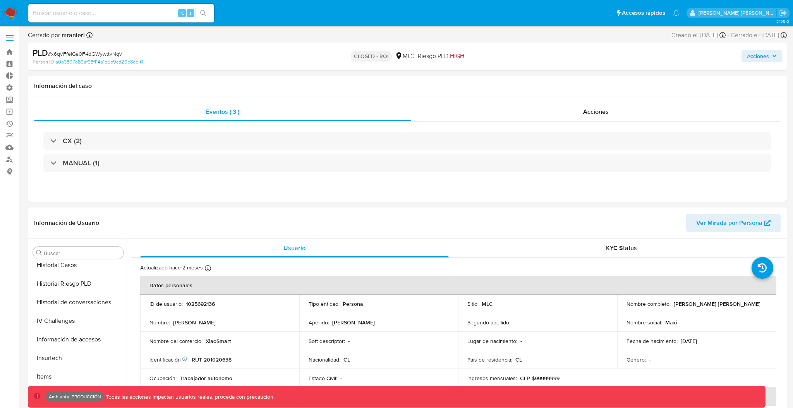
scroll to position [262, 0]
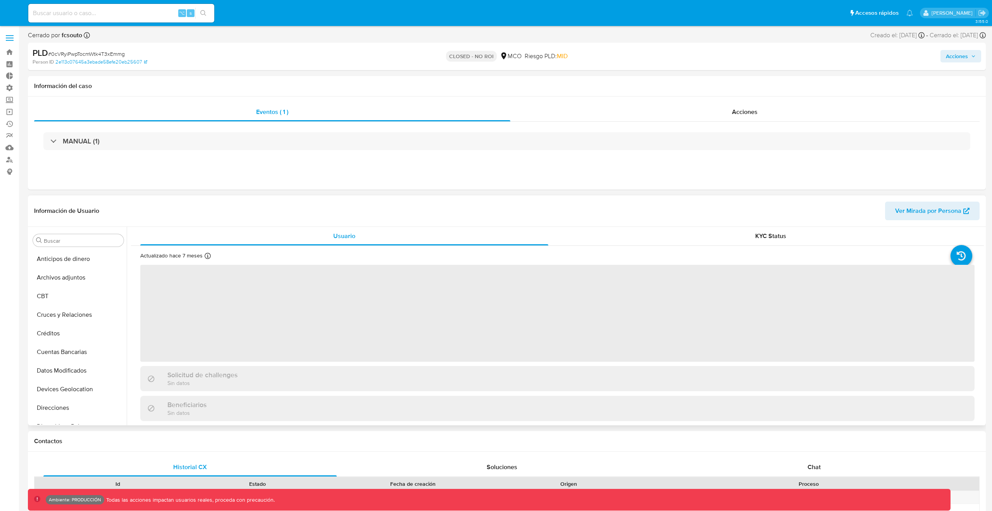
select select "10"
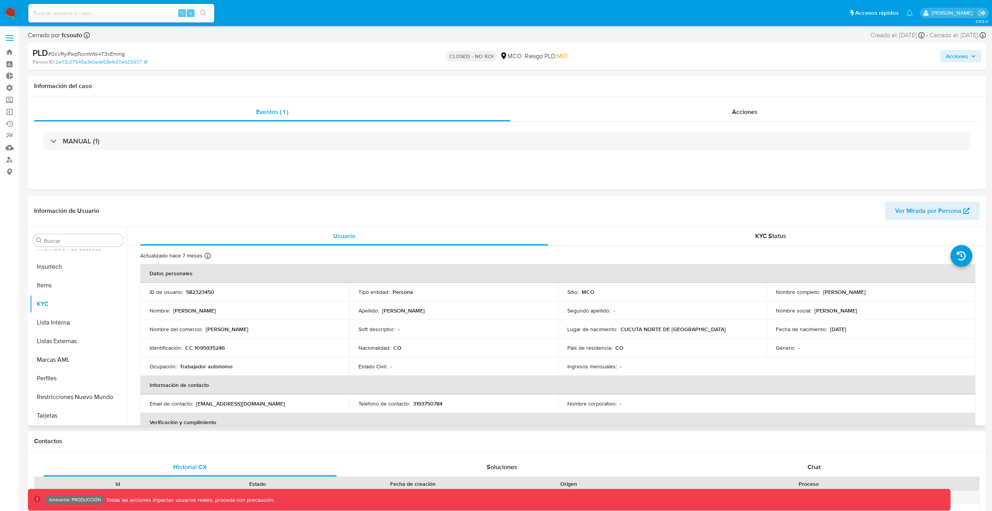
scroll to position [327, 0]
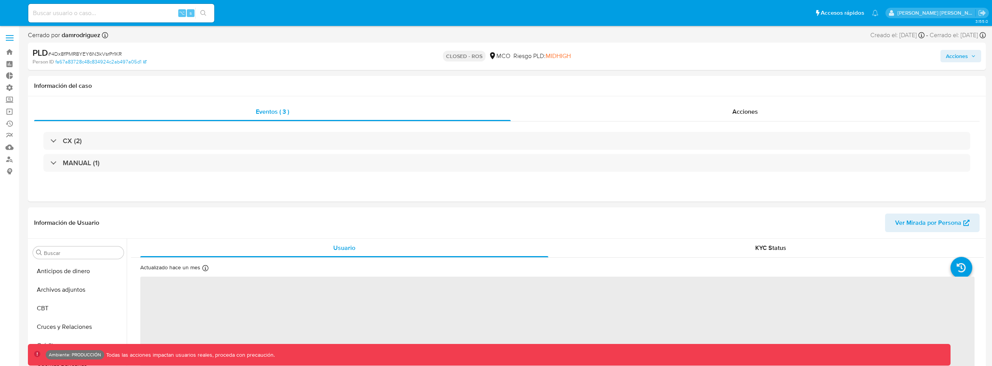
select select "10"
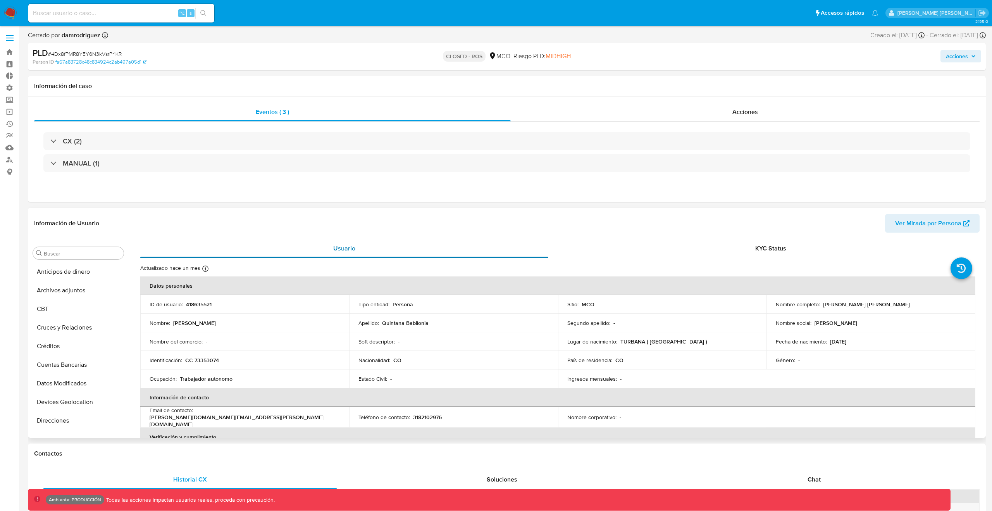
scroll to position [327, 0]
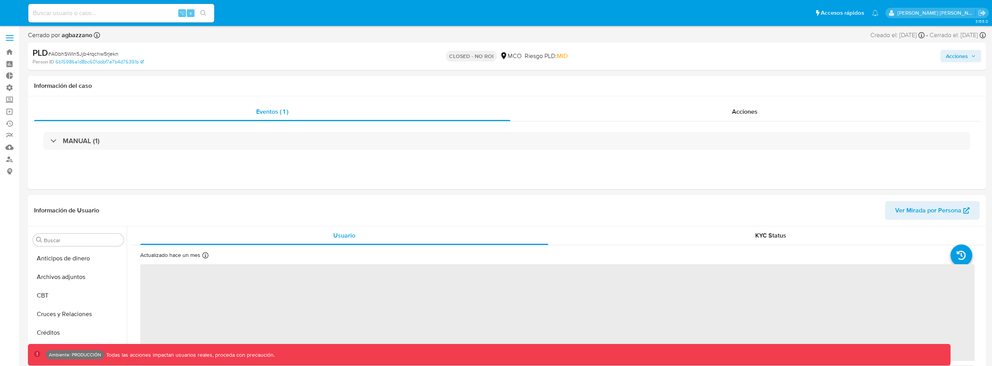
select select "10"
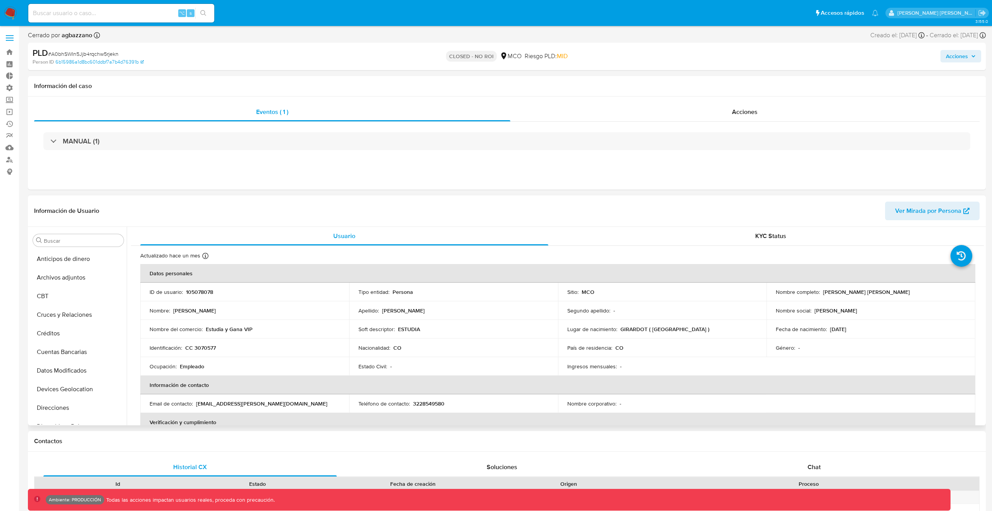
scroll to position [327, 0]
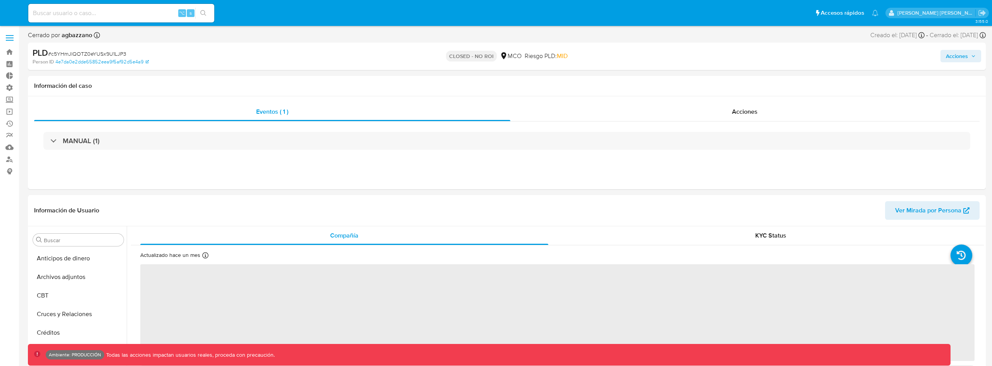
select select "10"
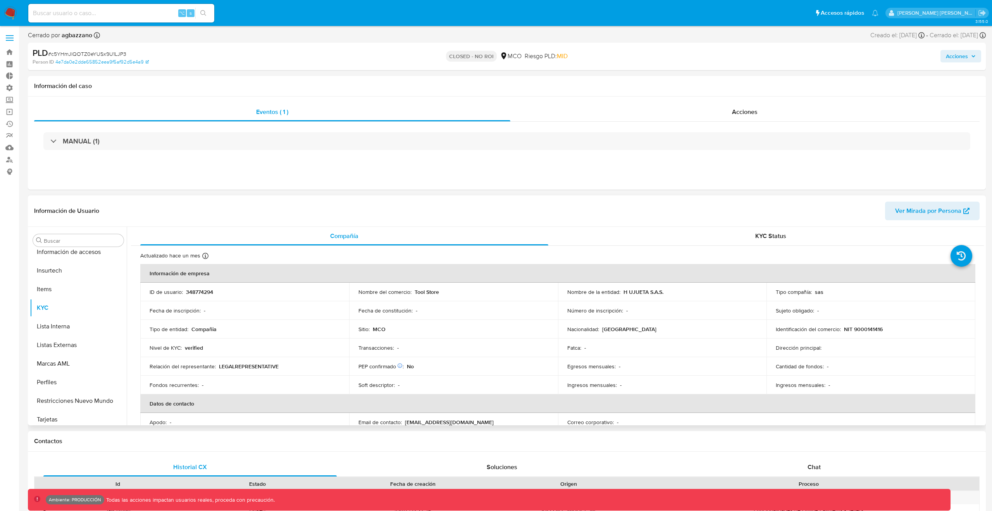
scroll to position [327, 0]
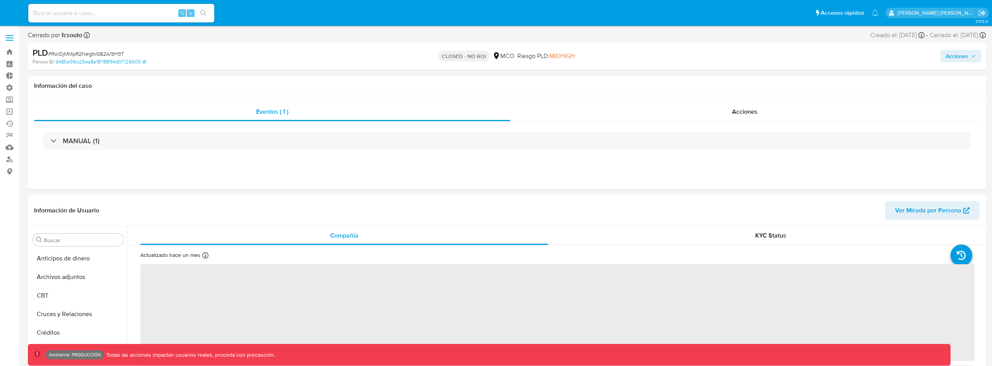
select select "10"
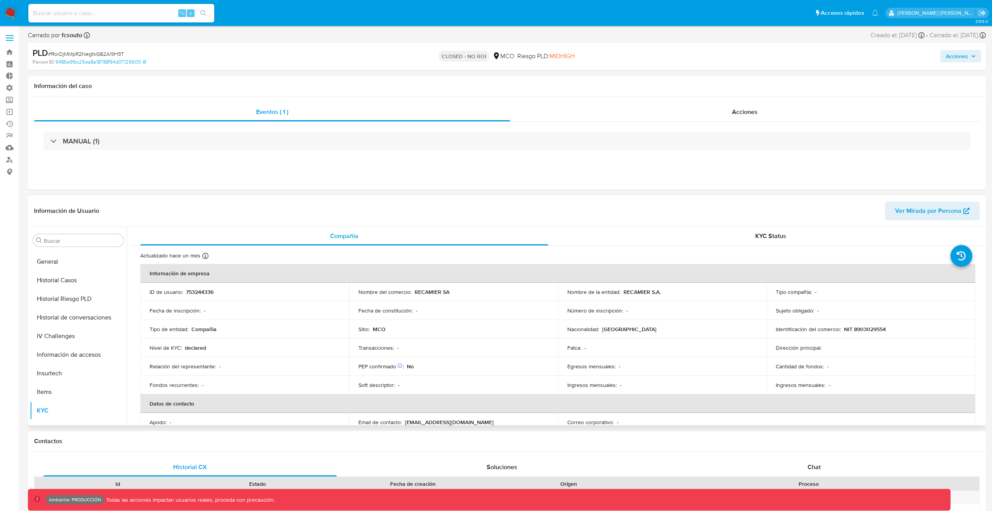
scroll to position [327, 0]
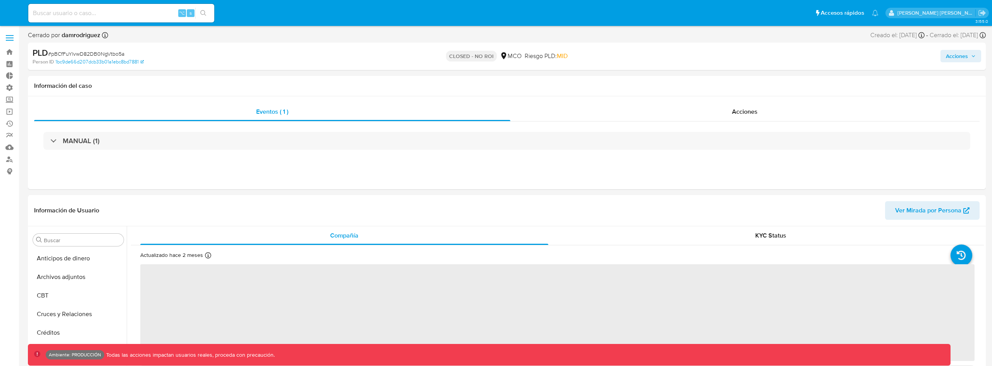
select select "10"
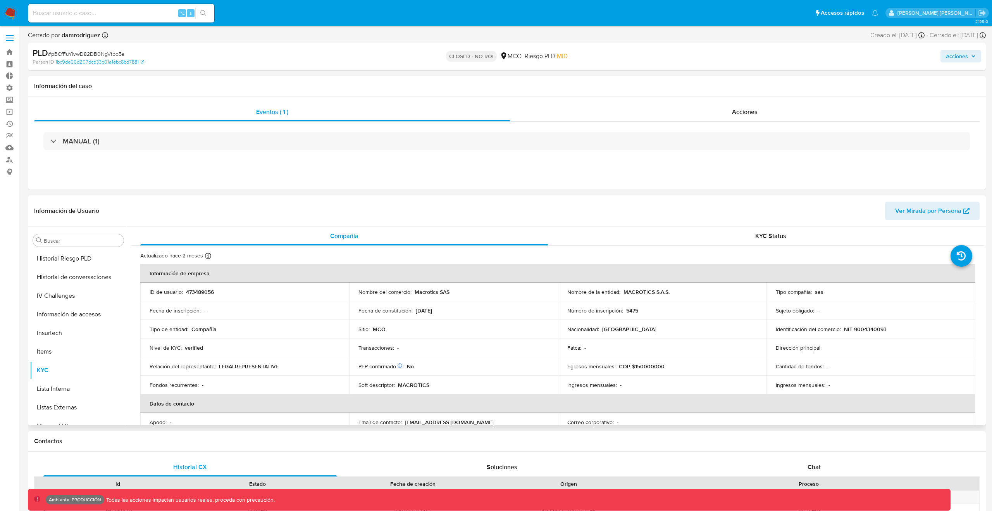
scroll to position [327, 0]
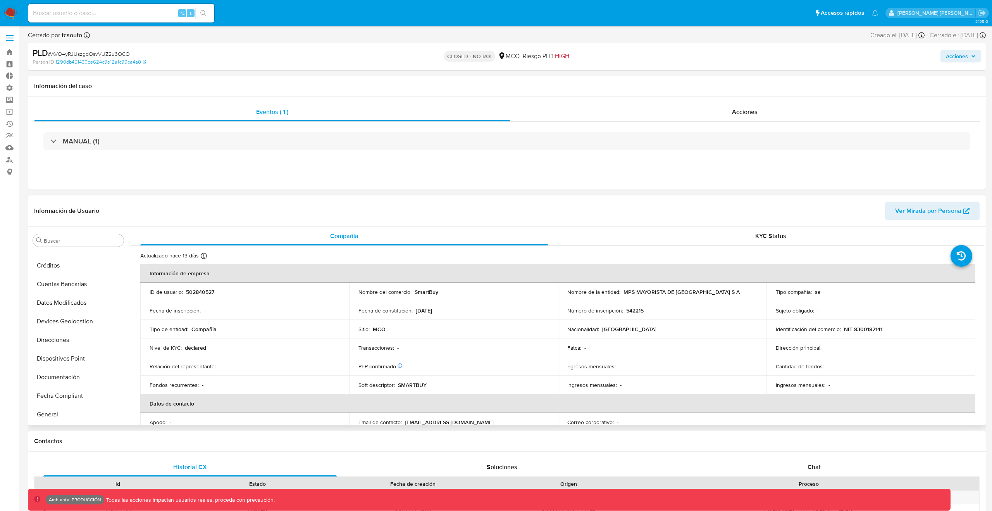
scroll to position [220, 0]
select select "10"
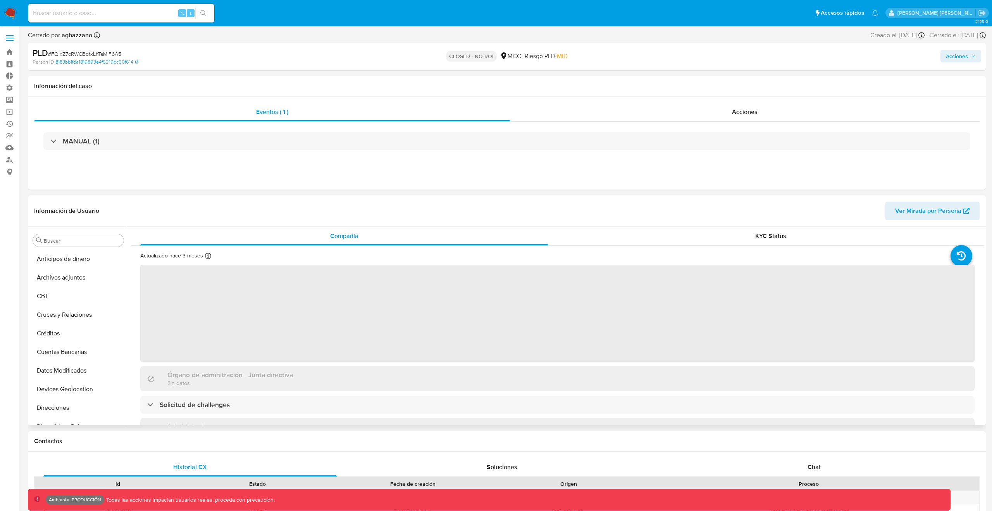
select select "10"
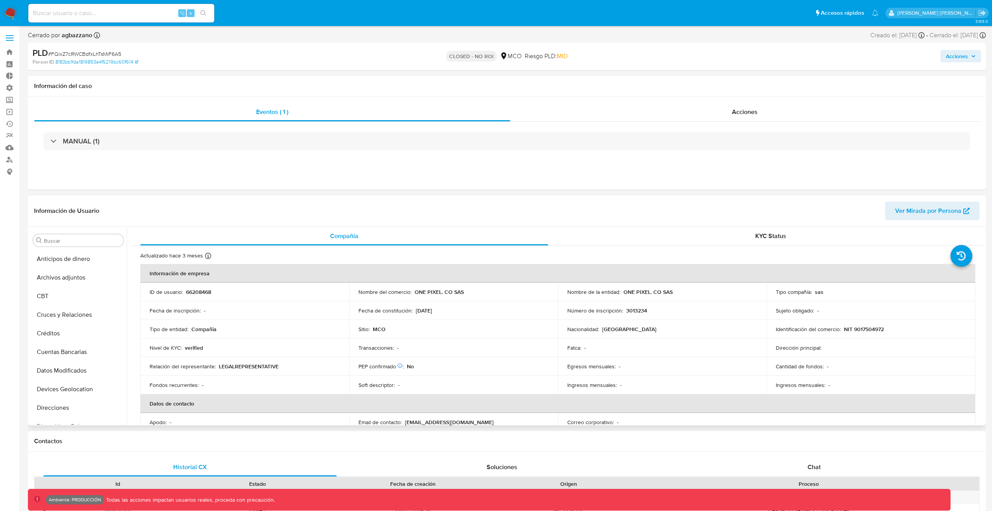
scroll to position [327, 0]
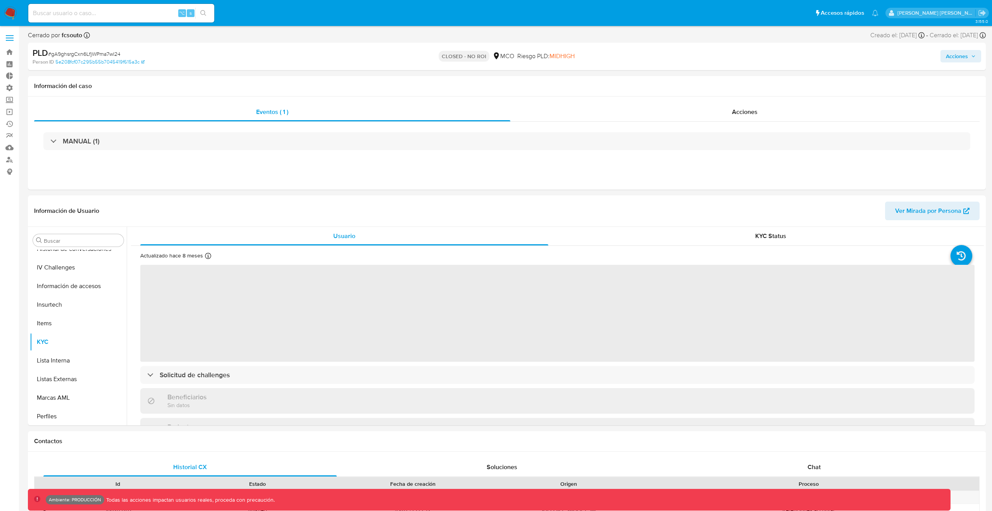
scroll to position [327, 0]
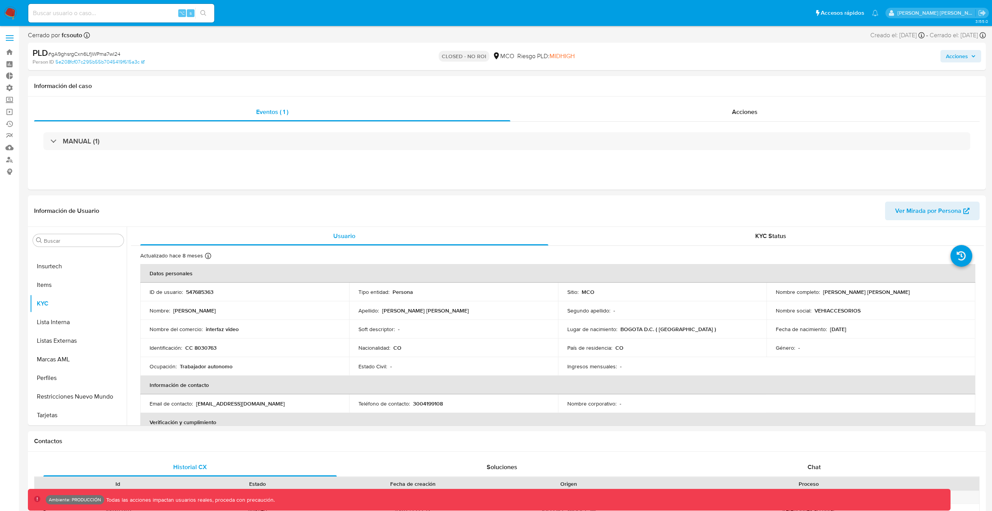
select select "10"
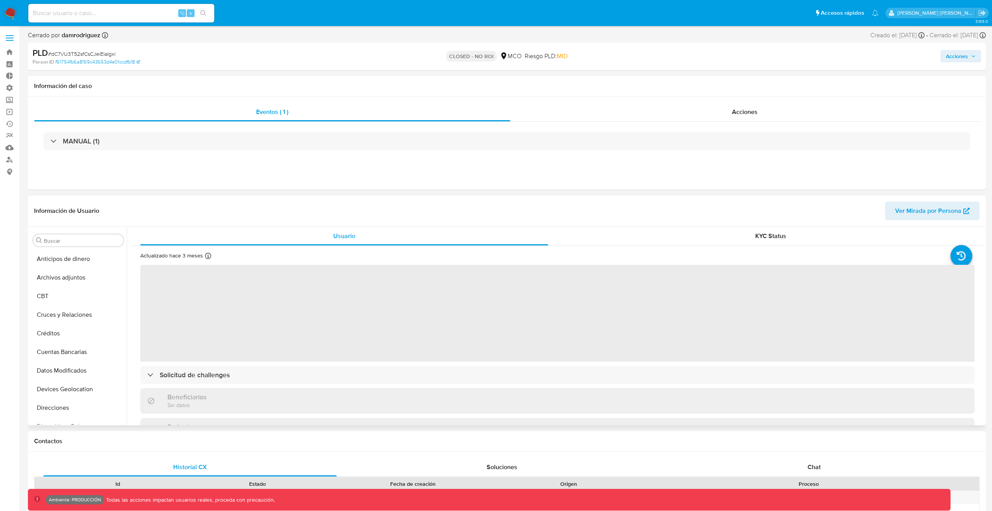
select select "10"
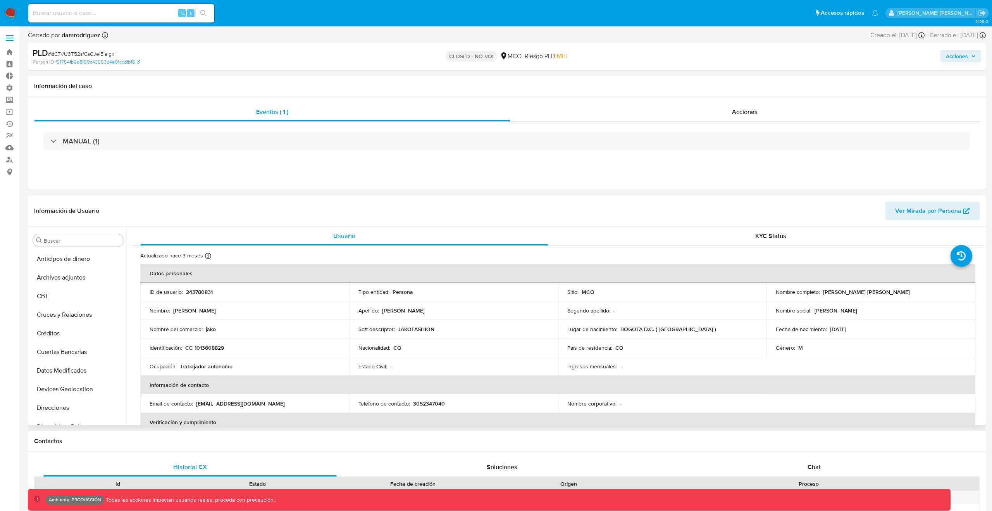
scroll to position [327, 0]
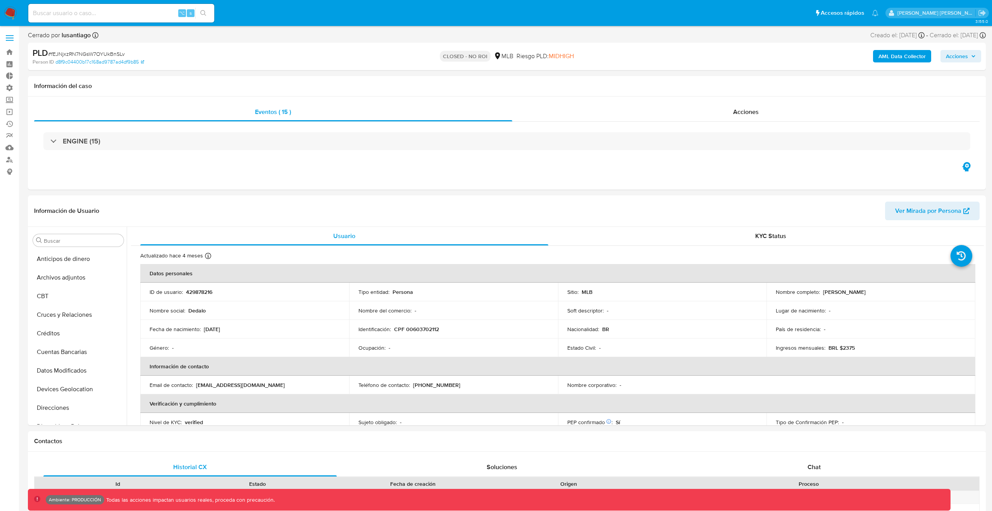
select select "10"
